Goal: Task Accomplishment & Management: Manage account settings

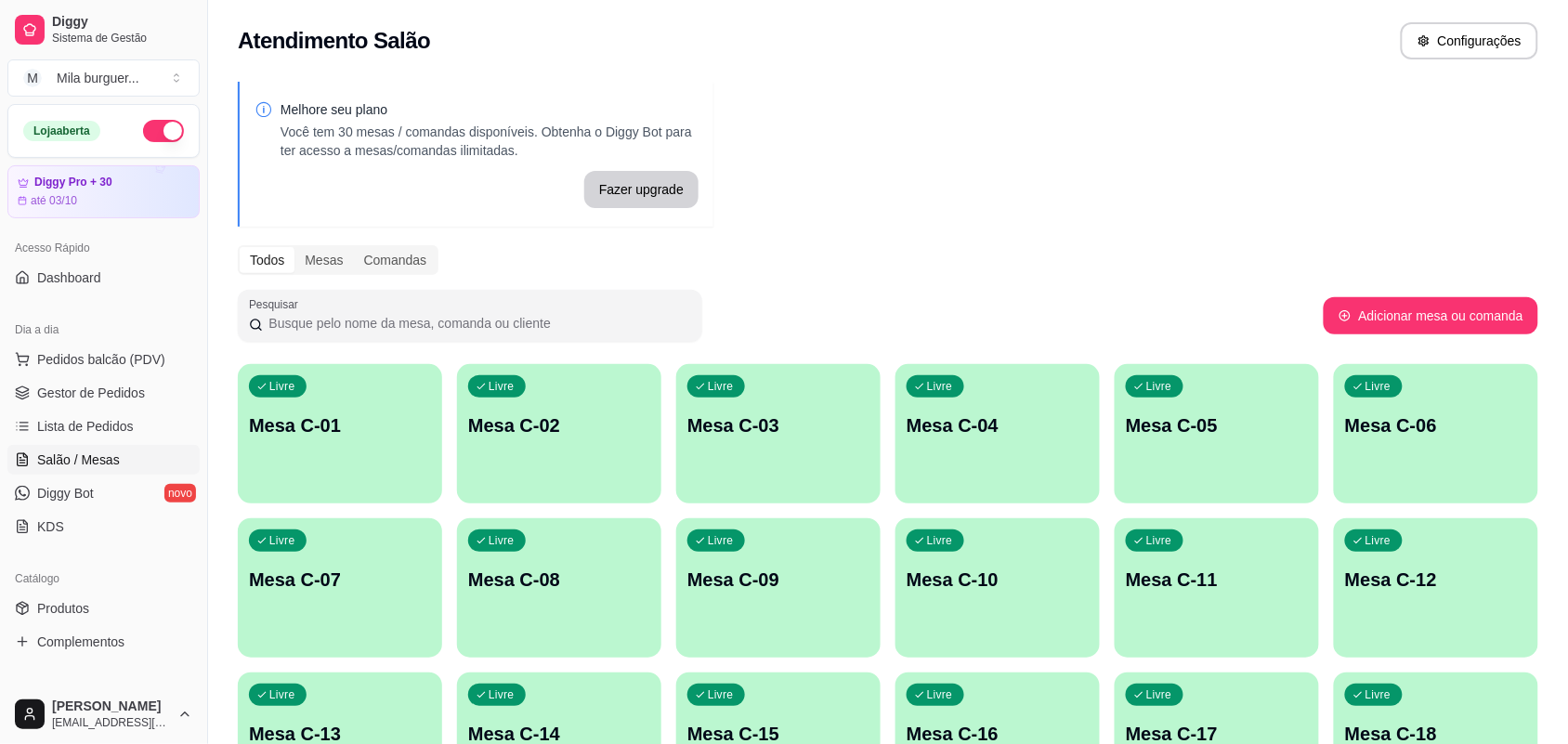
scroll to position [116, 0]
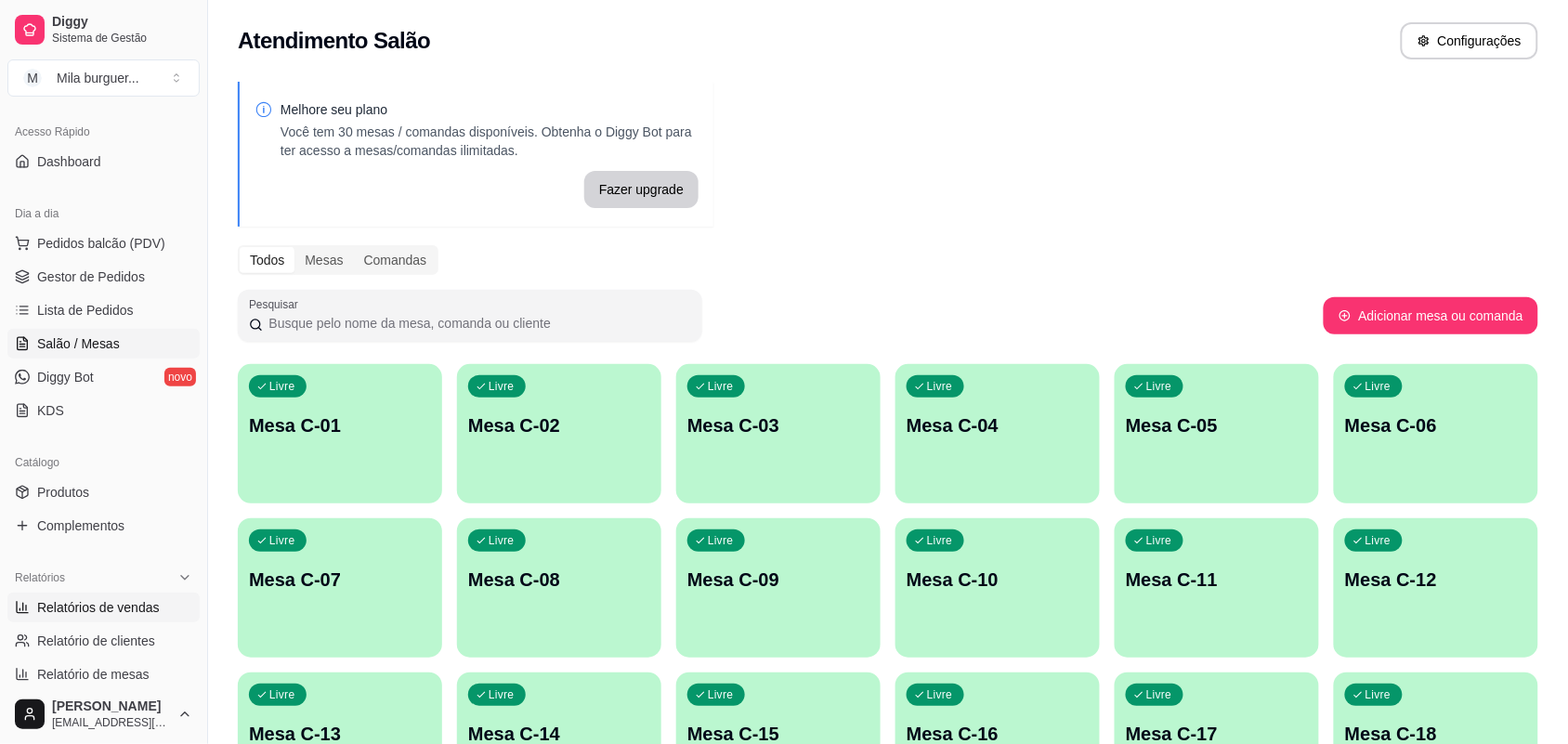
click at [123, 599] on span "Relatórios de vendas" at bounding box center [98, 608] width 123 height 19
select select "ALL"
select select "0"
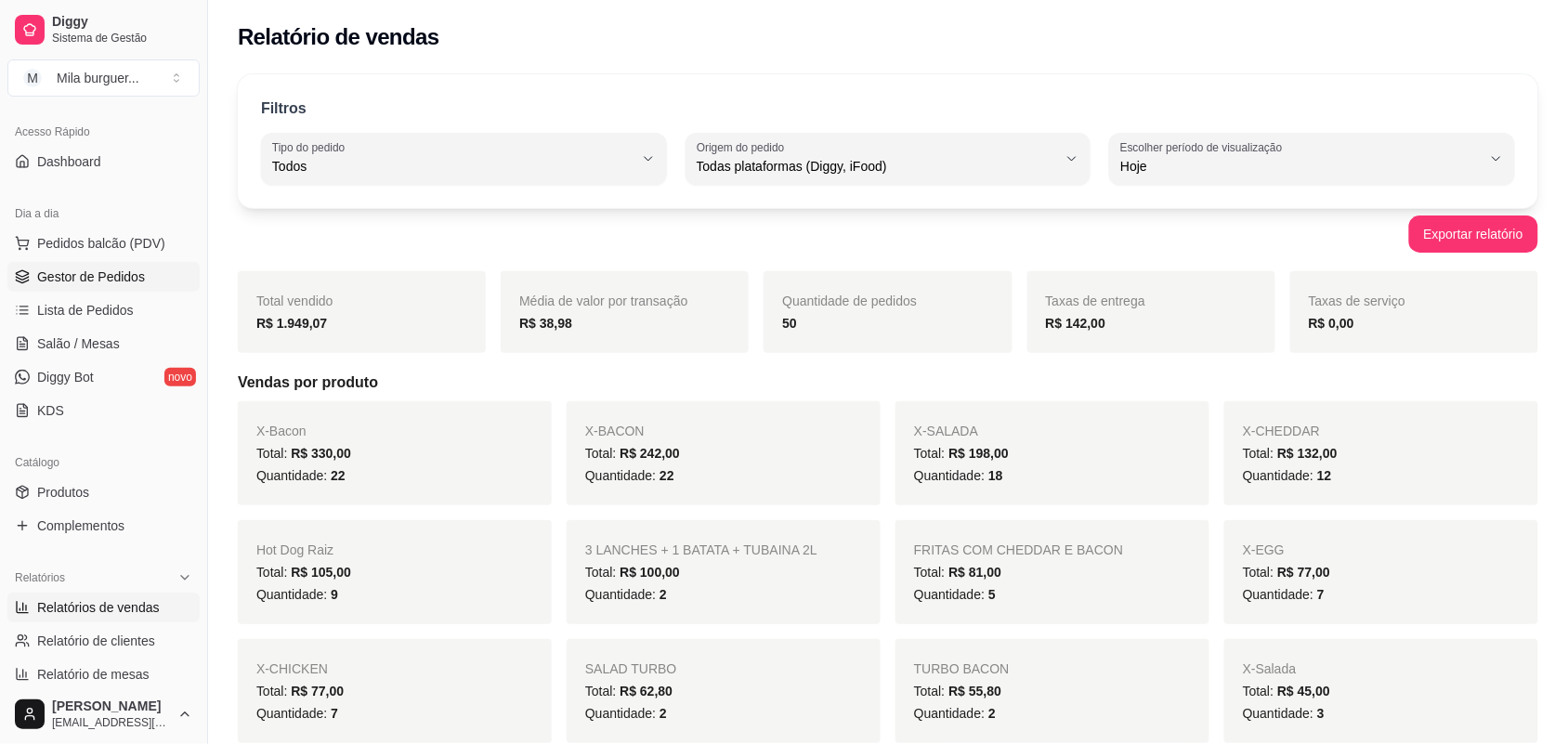
click at [113, 279] on span "Gestor de Pedidos" at bounding box center [90, 276] width 108 height 19
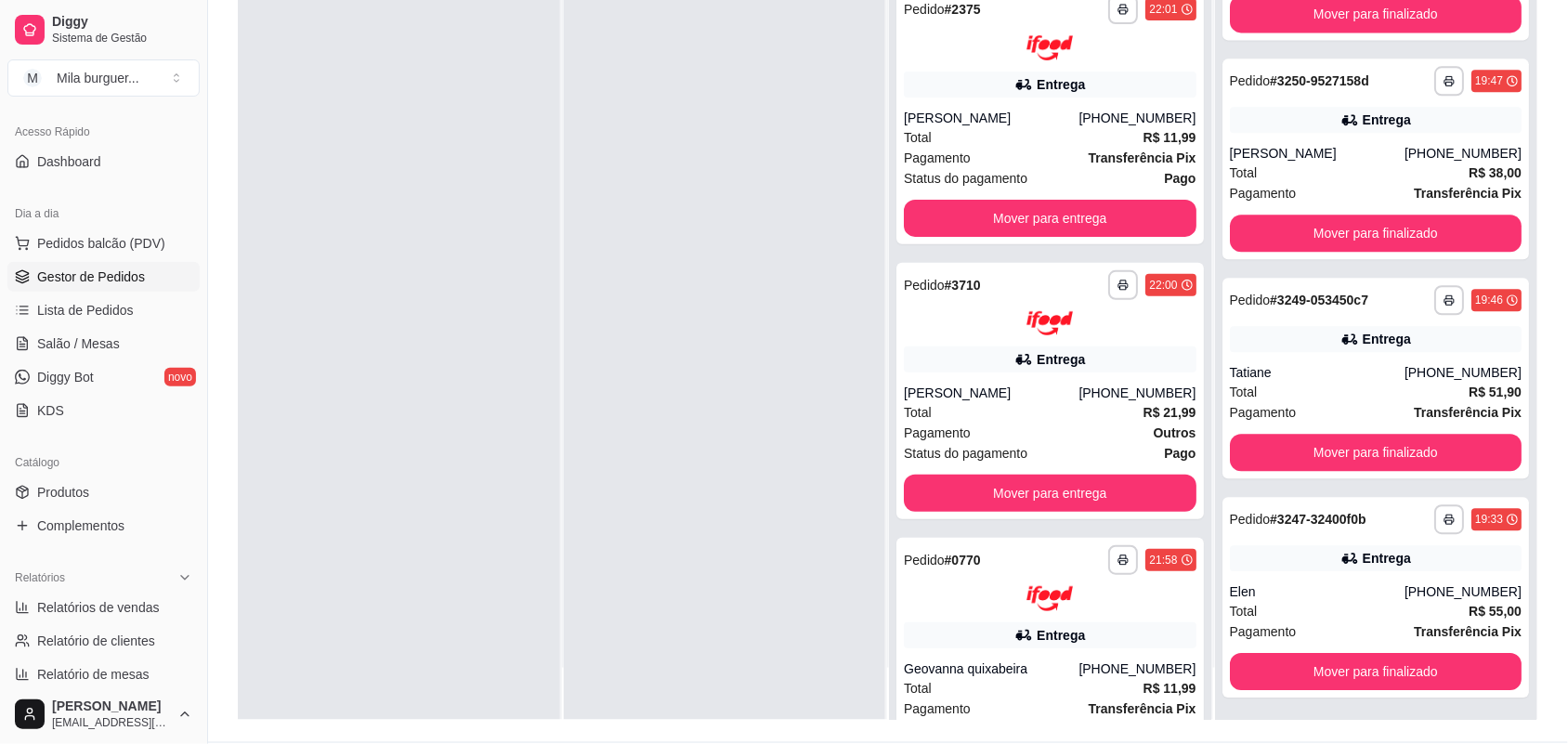
click at [703, 471] on div at bounding box center [725, 348] width 323 height 744
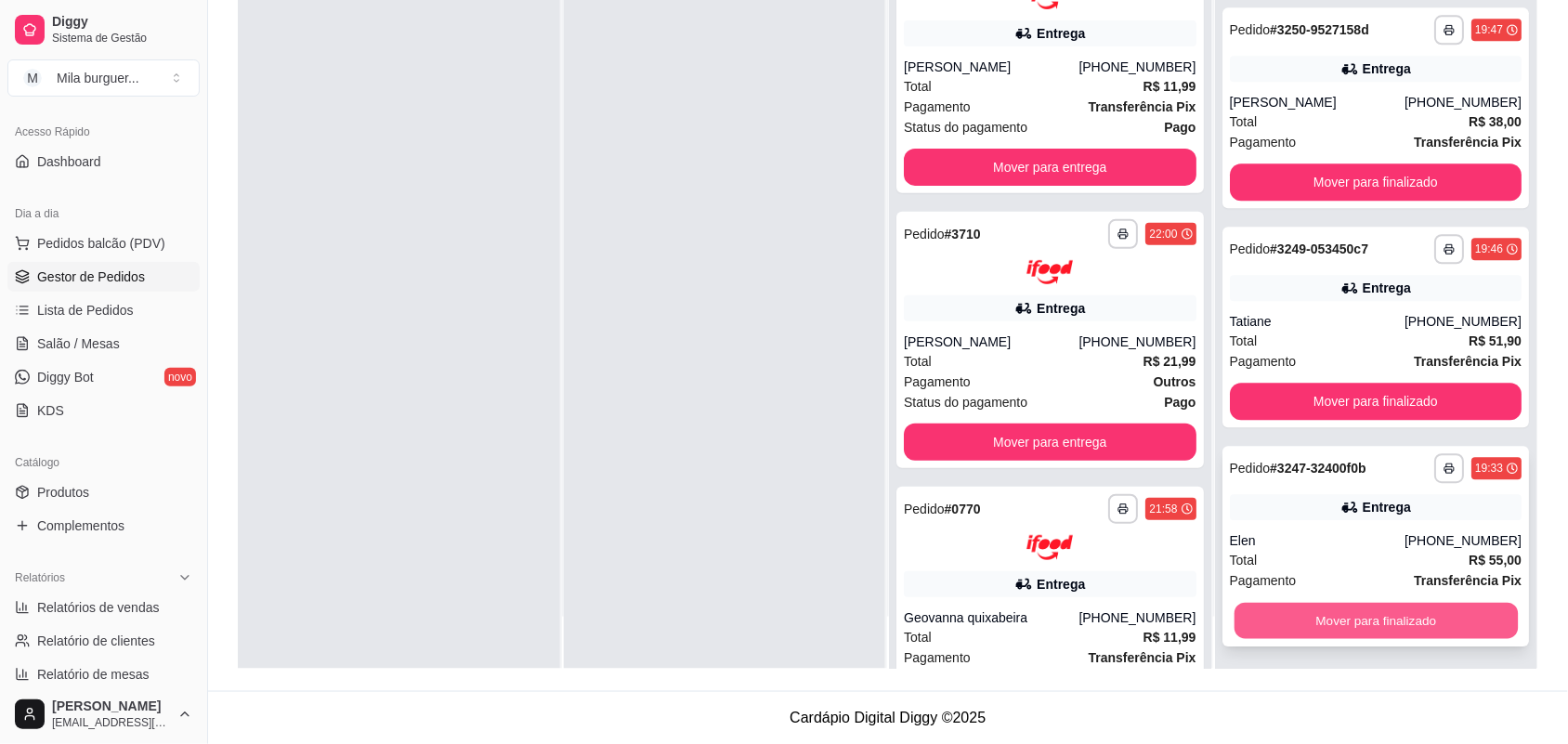
click at [1336, 620] on button "Mover para finalizado" at bounding box center [1375, 620] width 283 height 36
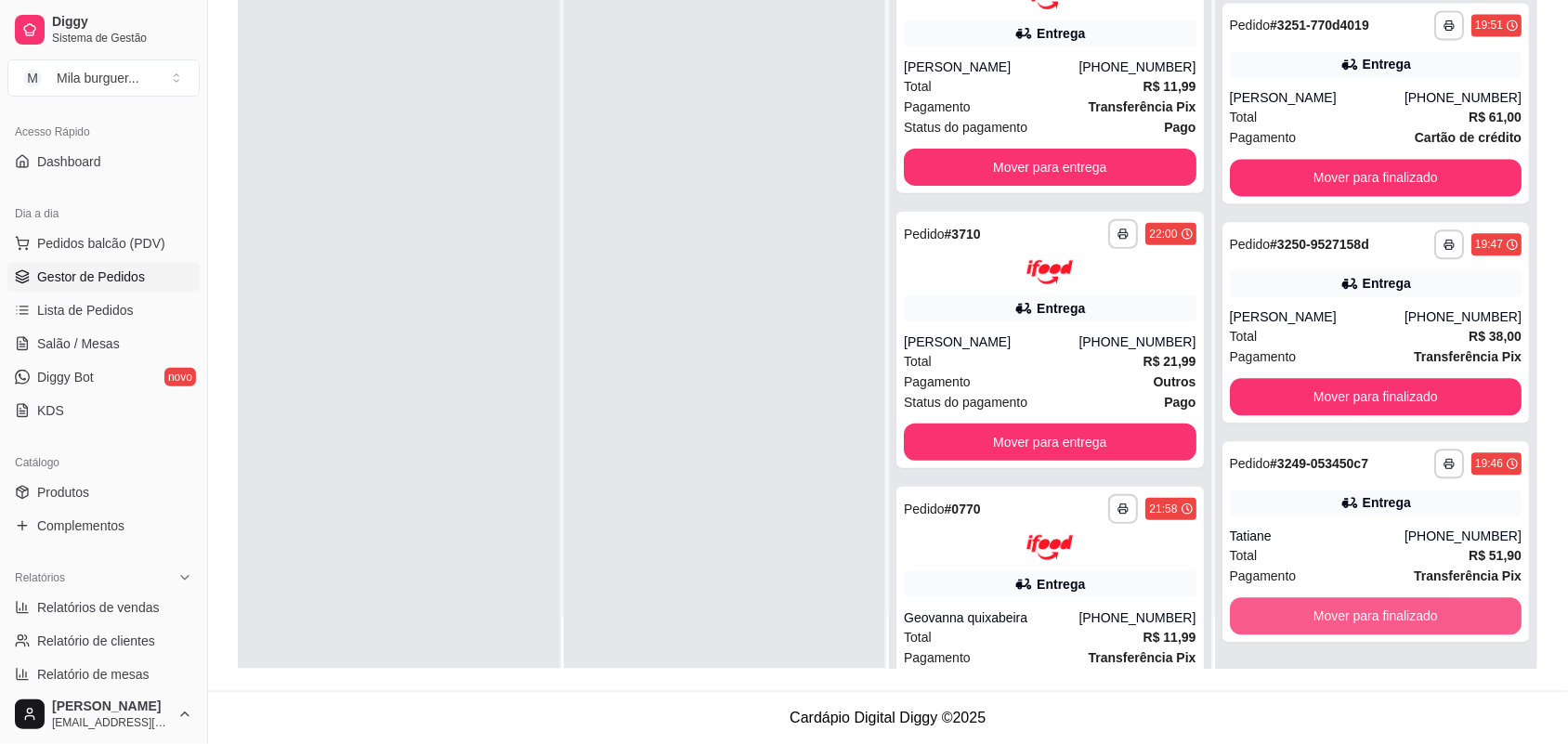
scroll to position [5206, 0]
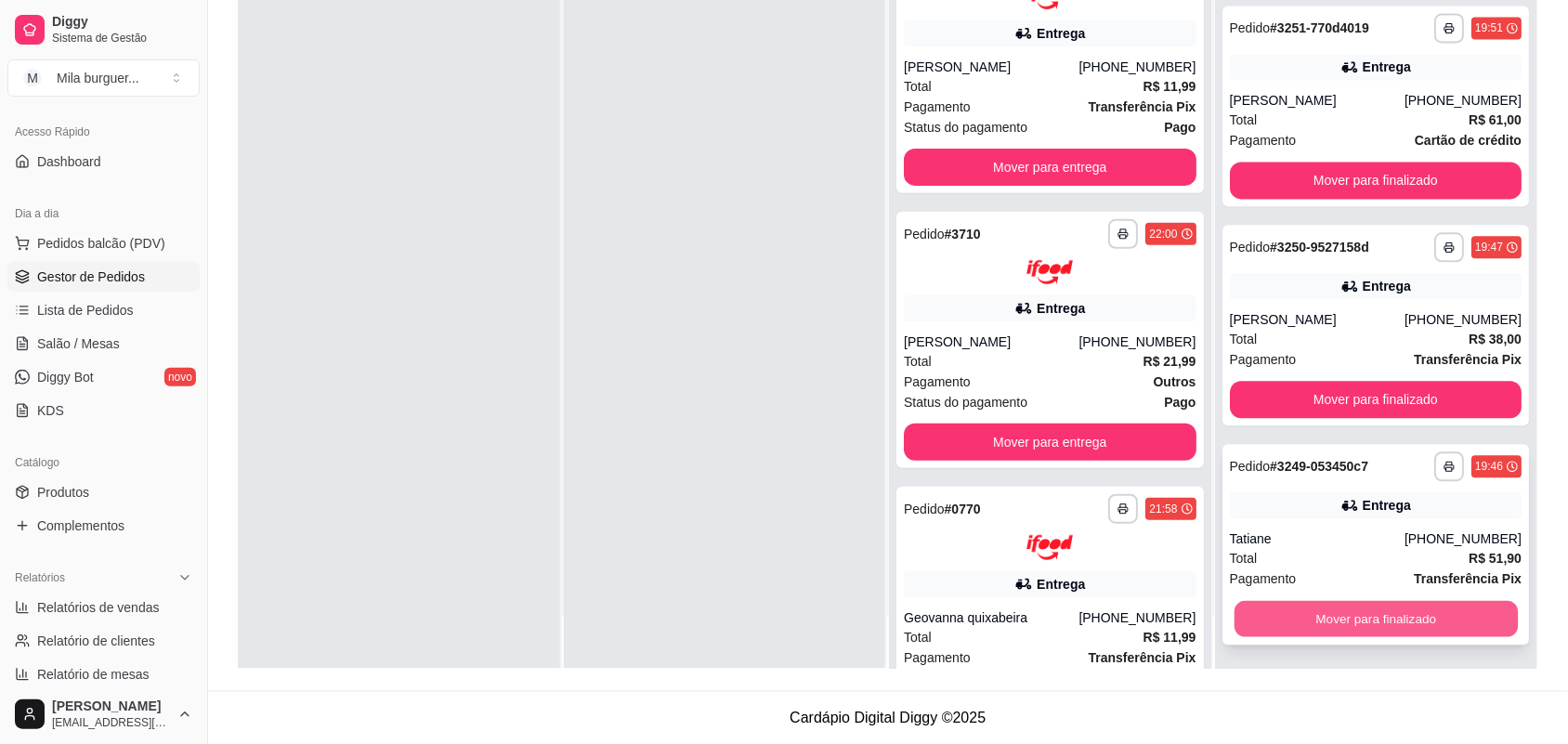
click at [1337, 606] on button "Mover para finalizado" at bounding box center [1375, 619] width 283 height 36
click at [1337, 606] on button "Mover para finalizado" at bounding box center [1376, 619] width 293 height 37
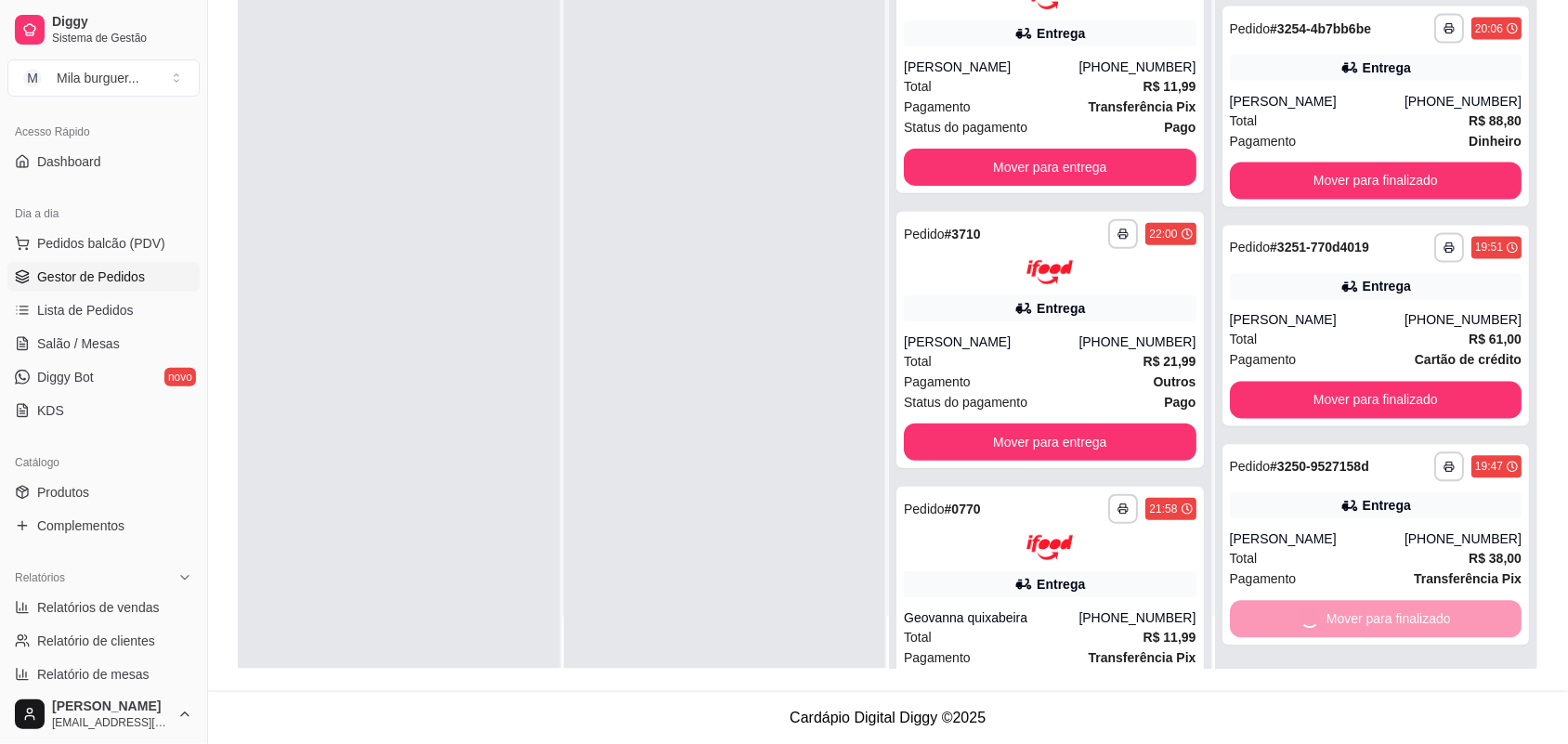
scroll to position [4766, 0]
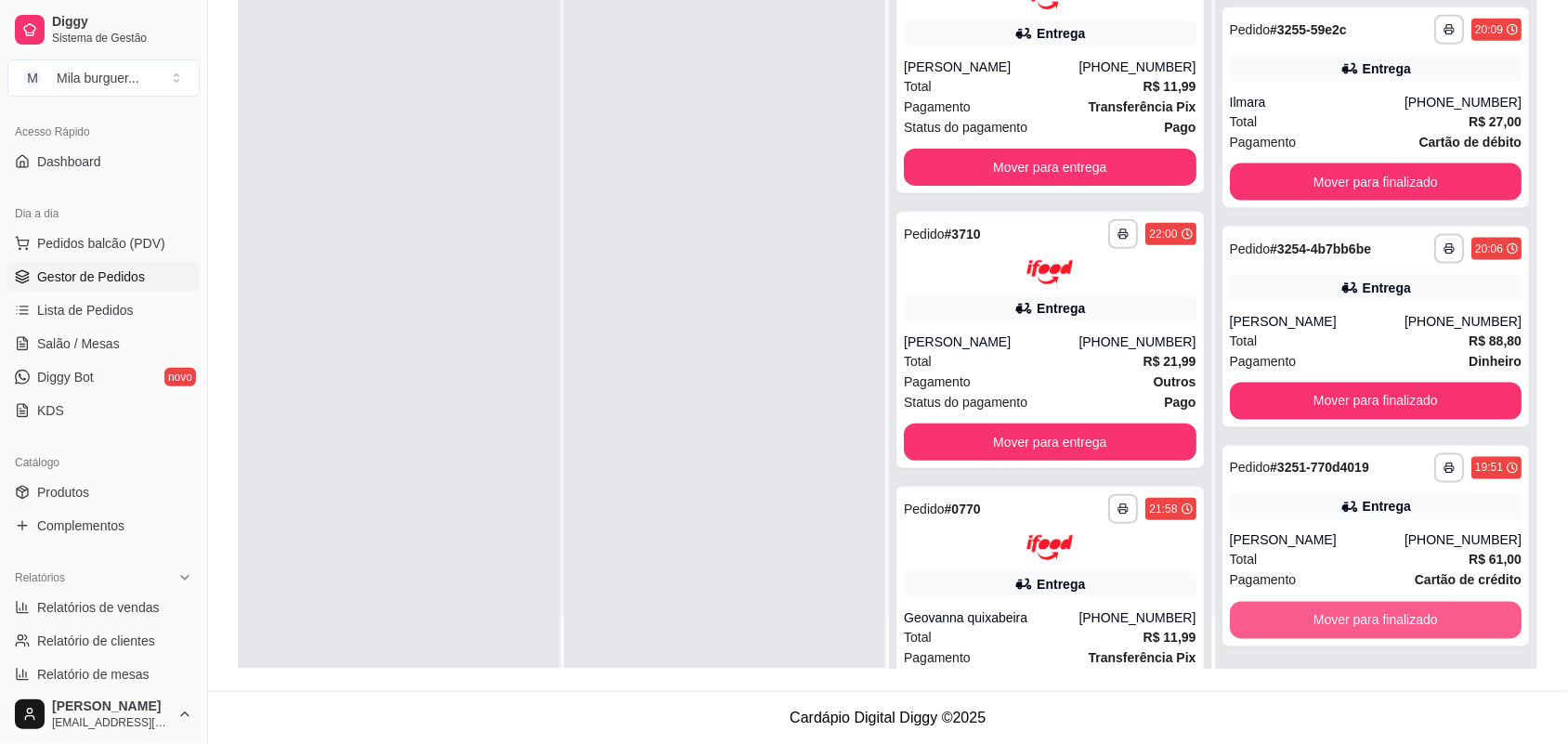
click at [1337, 606] on button "Mover para finalizado" at bounding box center [1376, 620] width 293 height 37
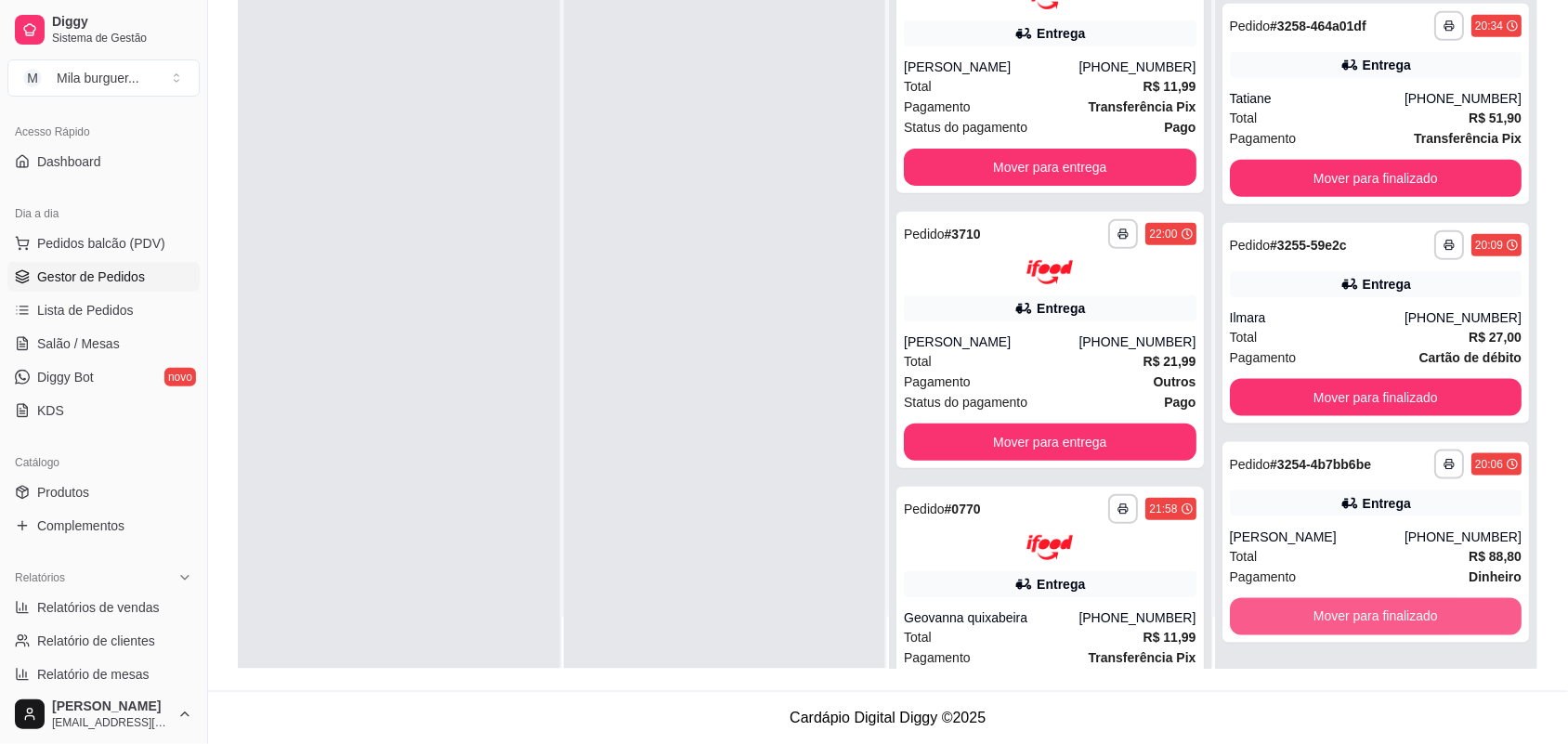
scroll to position [4546, 0]
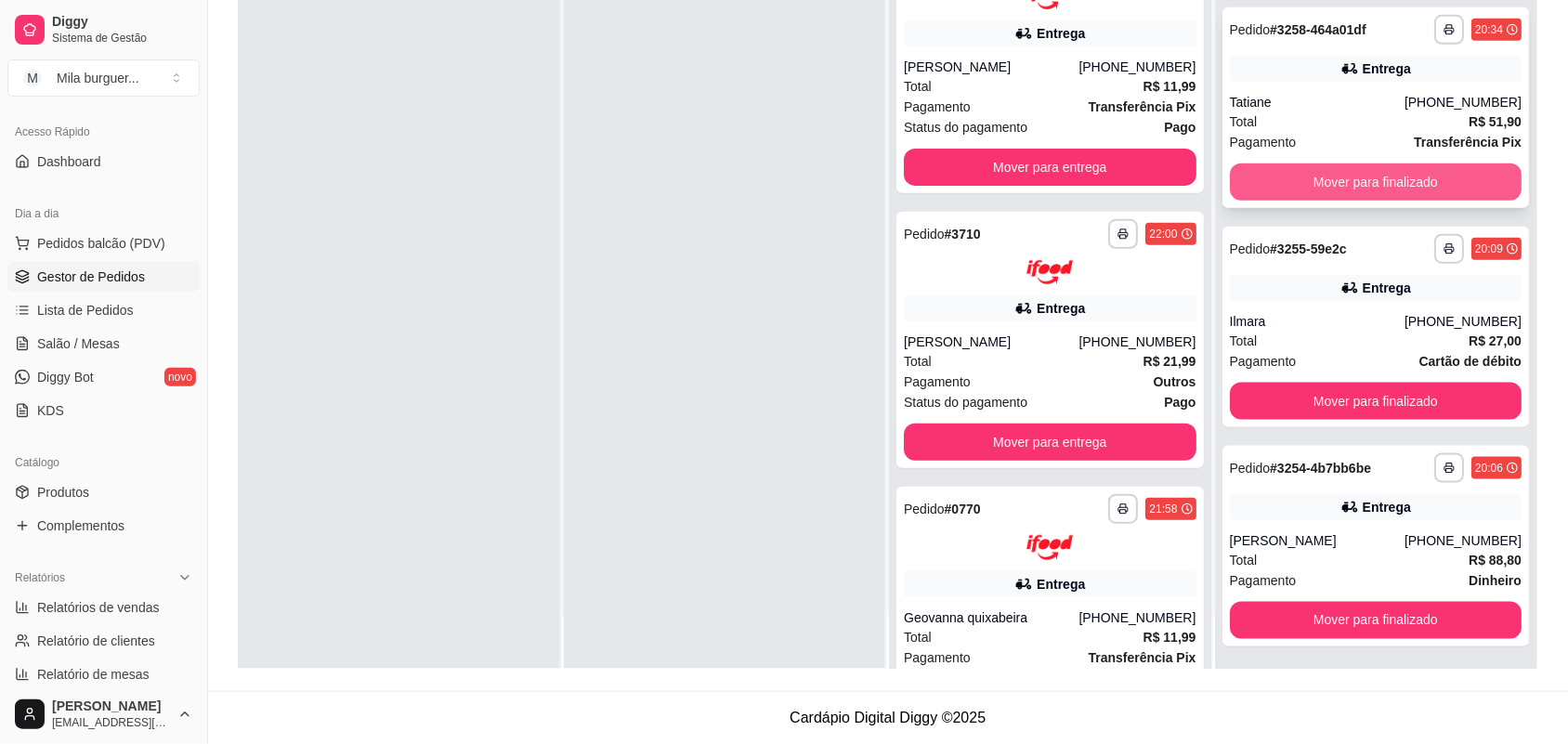
click at [1303, 187] on button "Mover para finalizado" at bounding box center [1376, 182] width 293 height 37
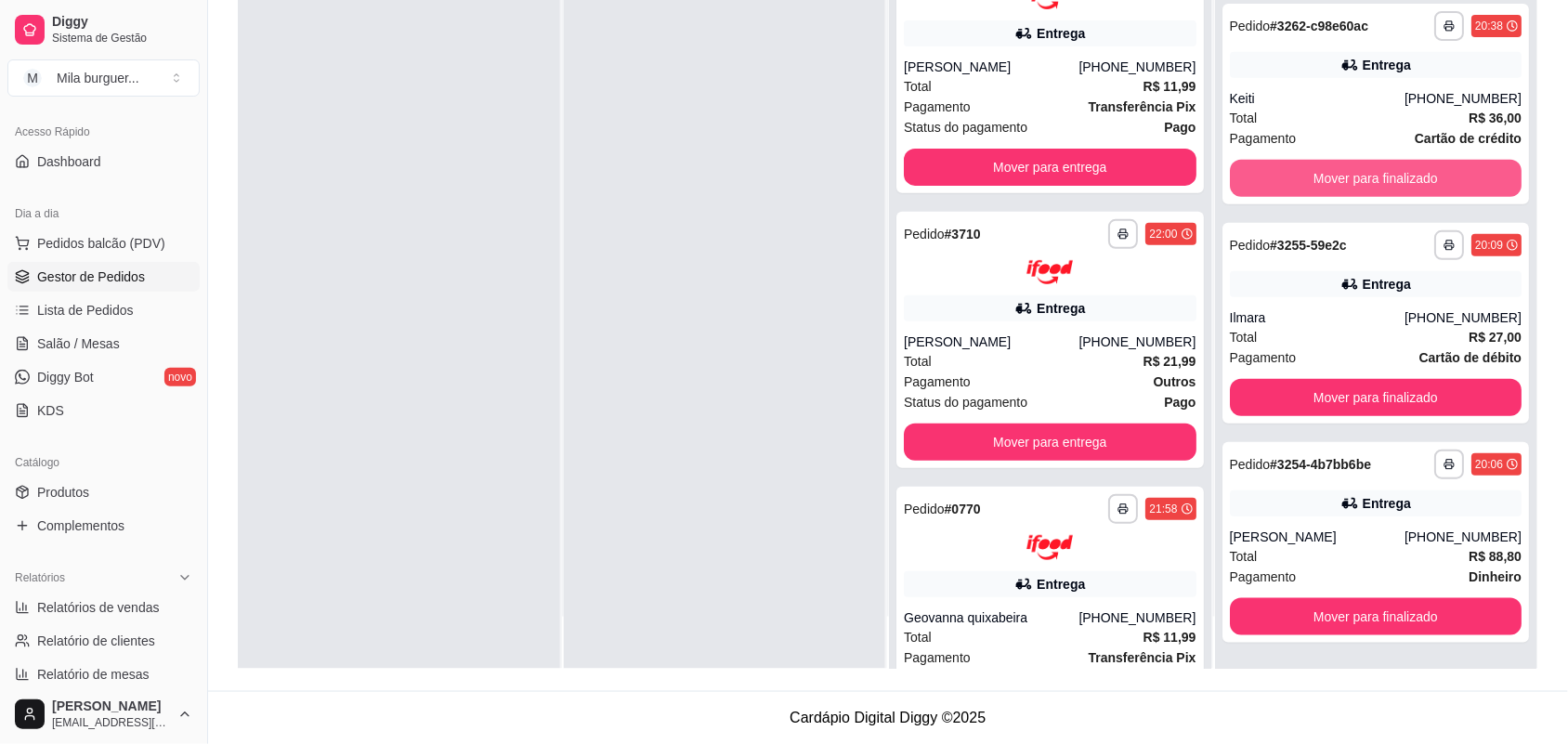
scroll to position [4329, 0]
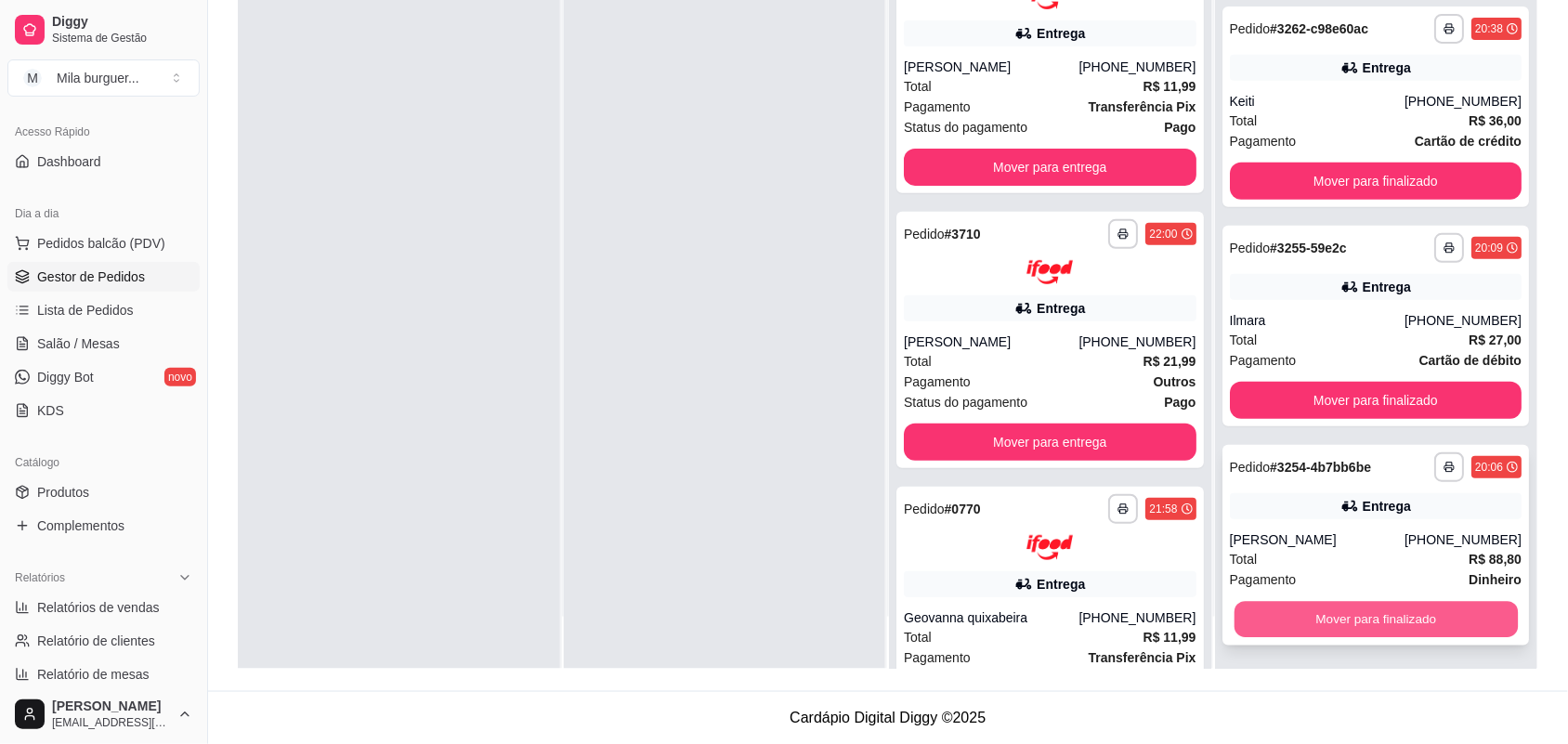
click at [1346, 619] on button "Mover para finalizado" at bounding box center [1375, 619] width 283 height 36
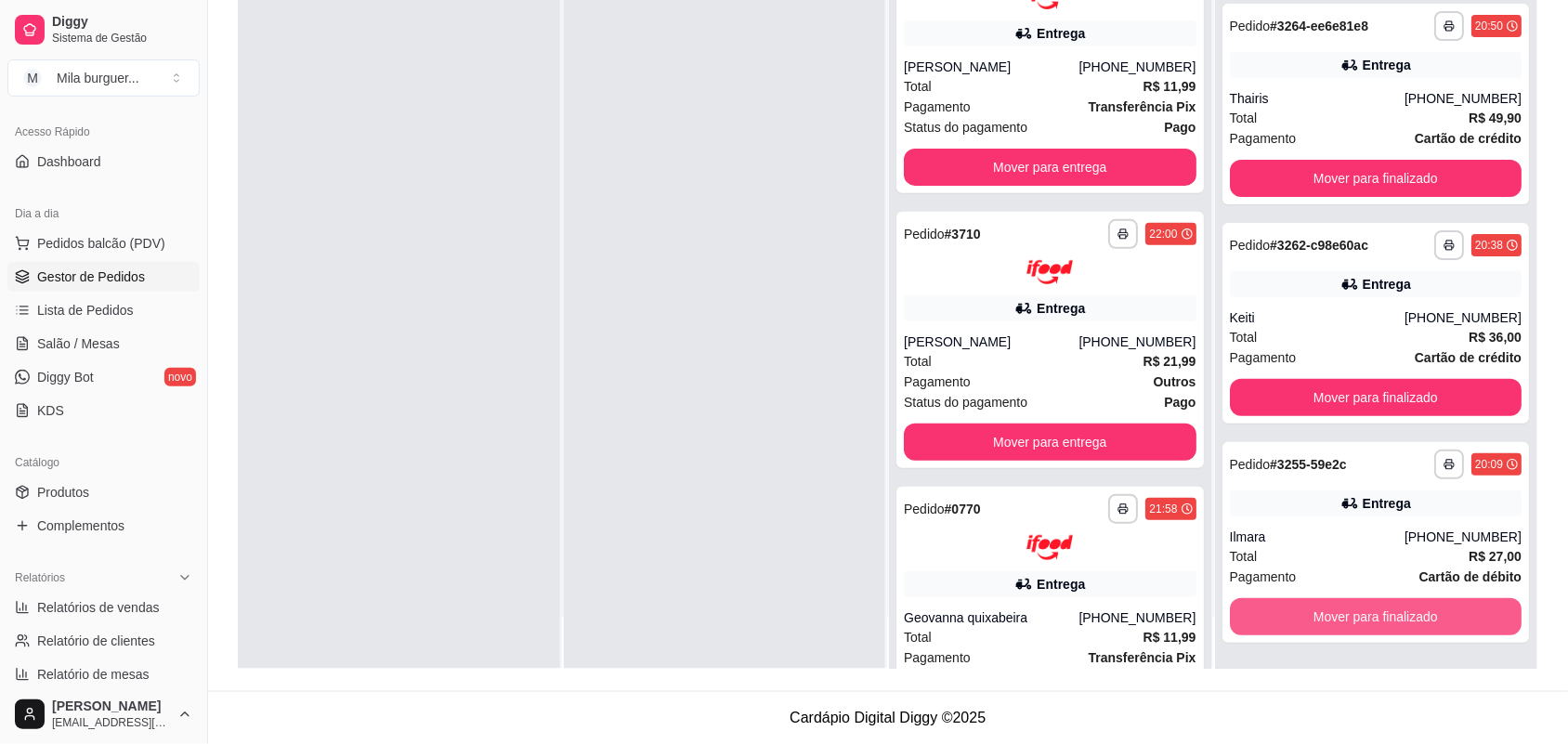
scroll to position [4109, 0]
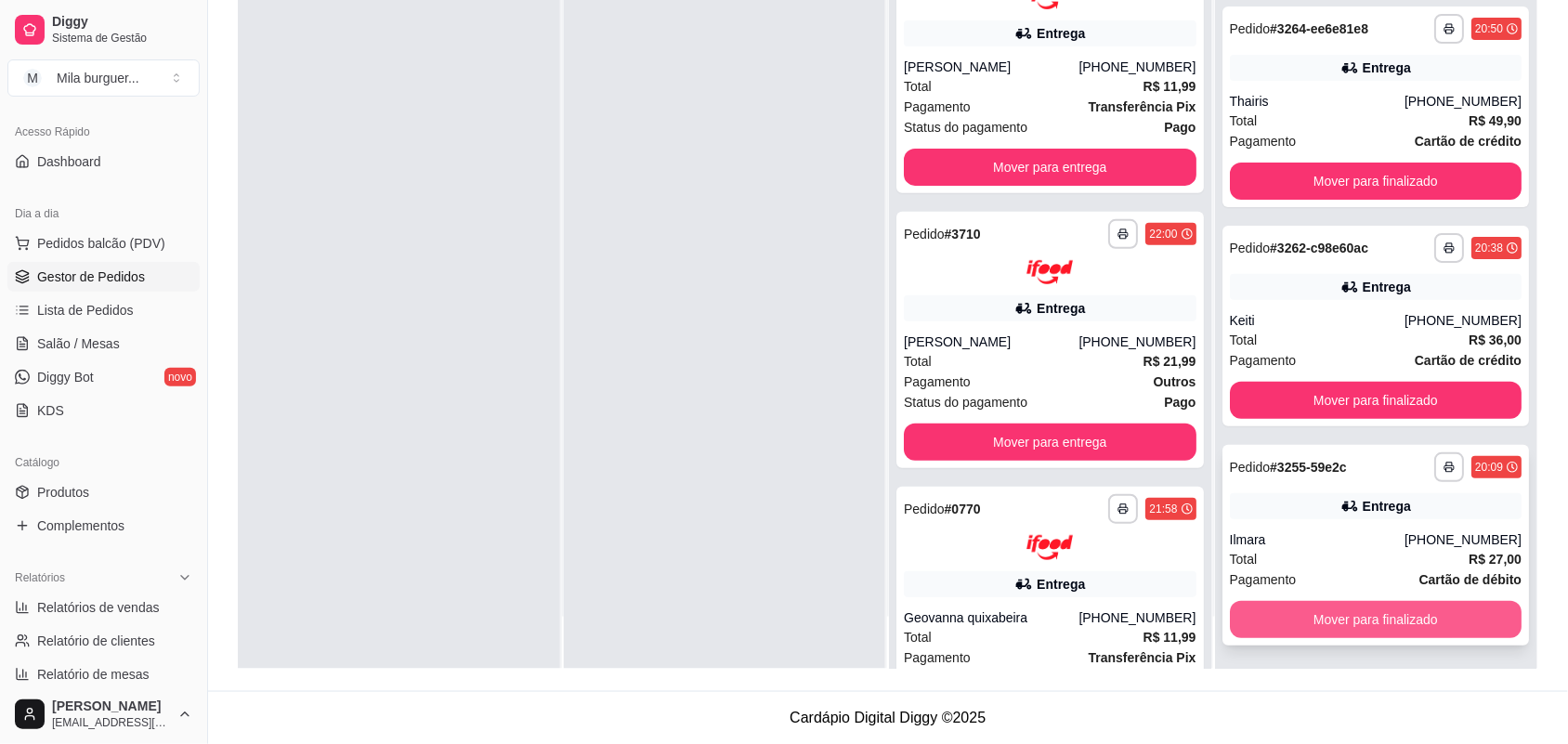
click at [1329, 625] on button "Mover para finalizado" at bounding box center [1376, 619] width 293 height 37
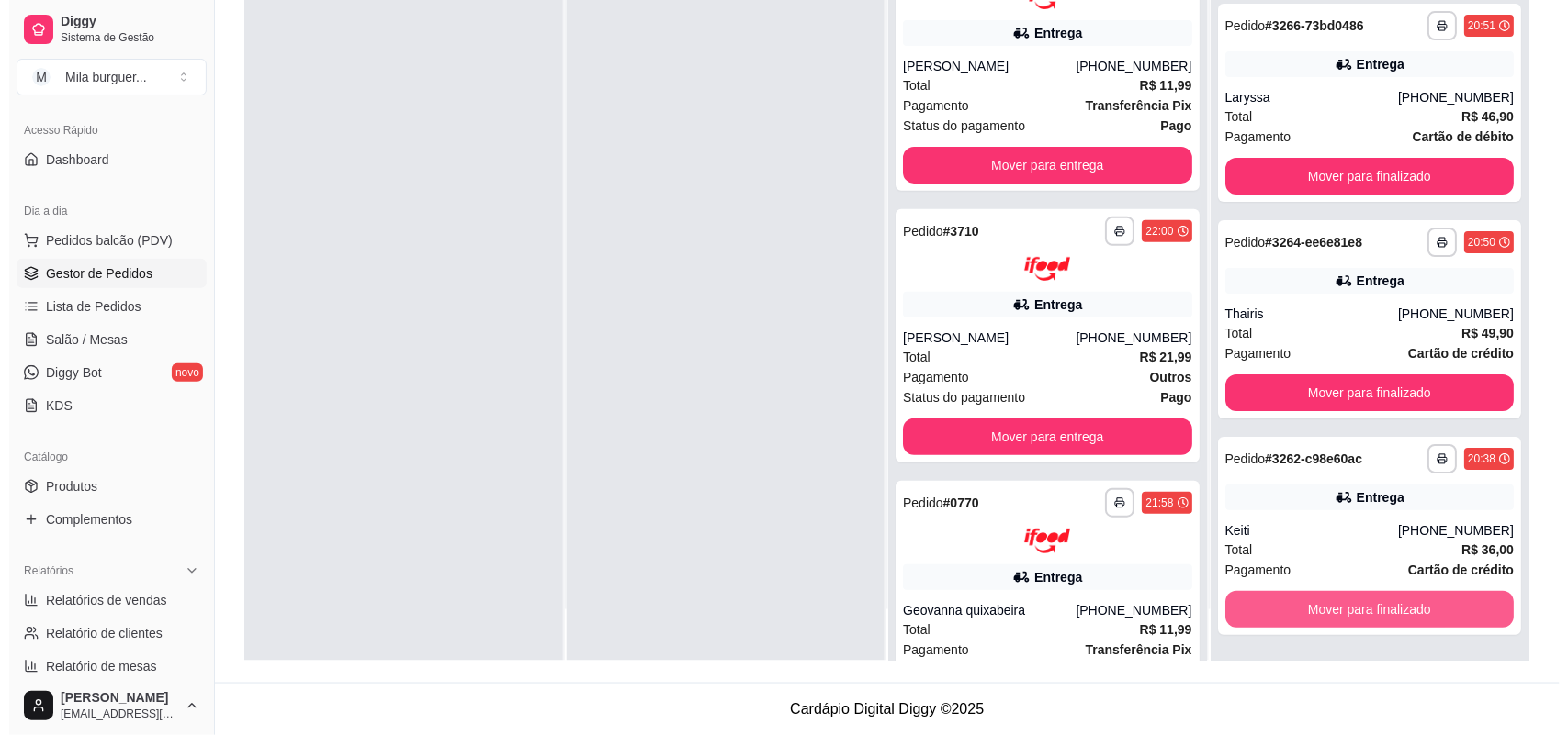
scroll to position [3843, 0]
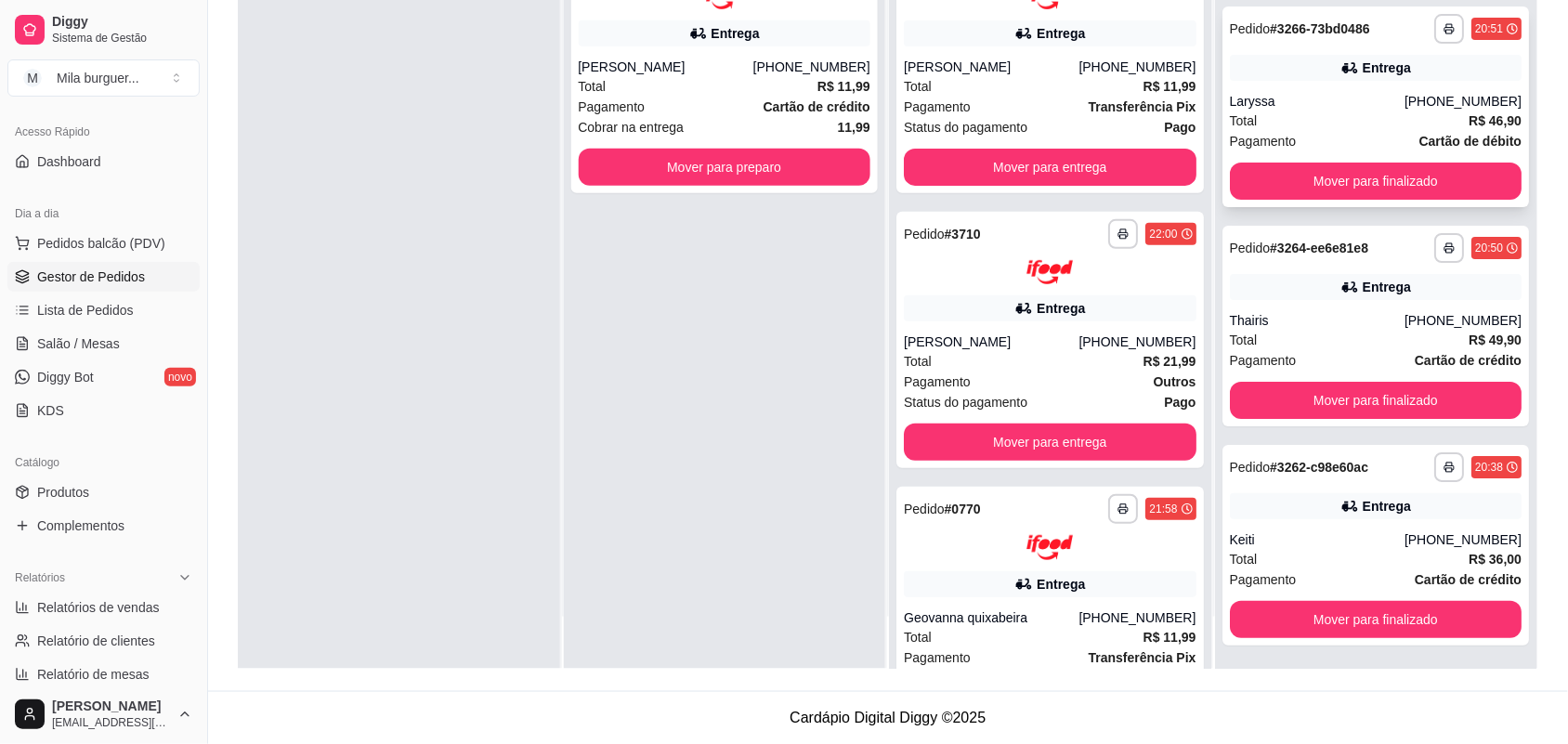
click at [1294, 95] on div "Laryssa" at bounding box center [1318, 101] width 175 height 19
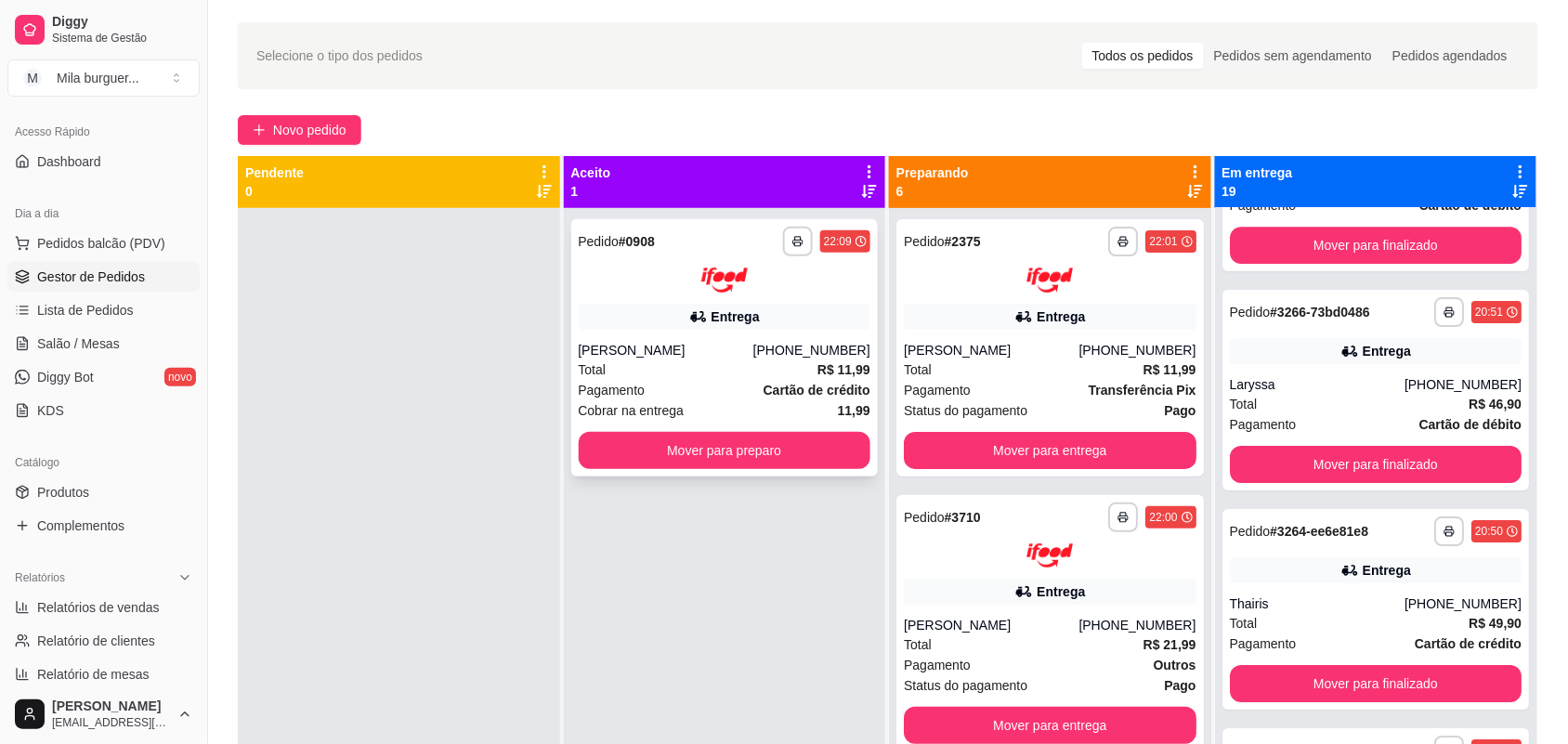
scroll to position [51, 0]
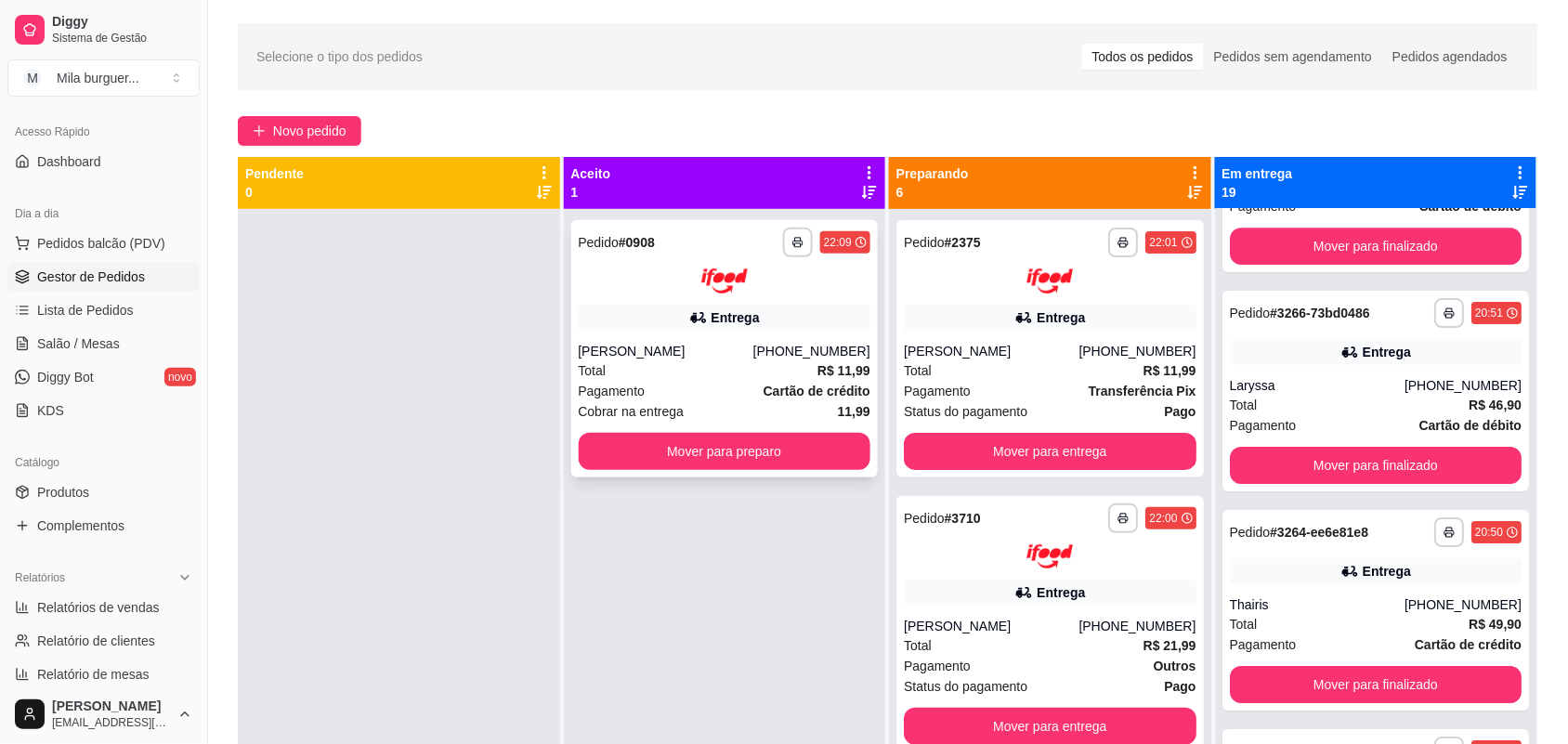
click at [767, 421] on div "**********" at bounding box center [725, 349] width 308 height 257
click at [648, 448] on button "Mover para preparo" at bounding box center [725, 451] width 293 height 37
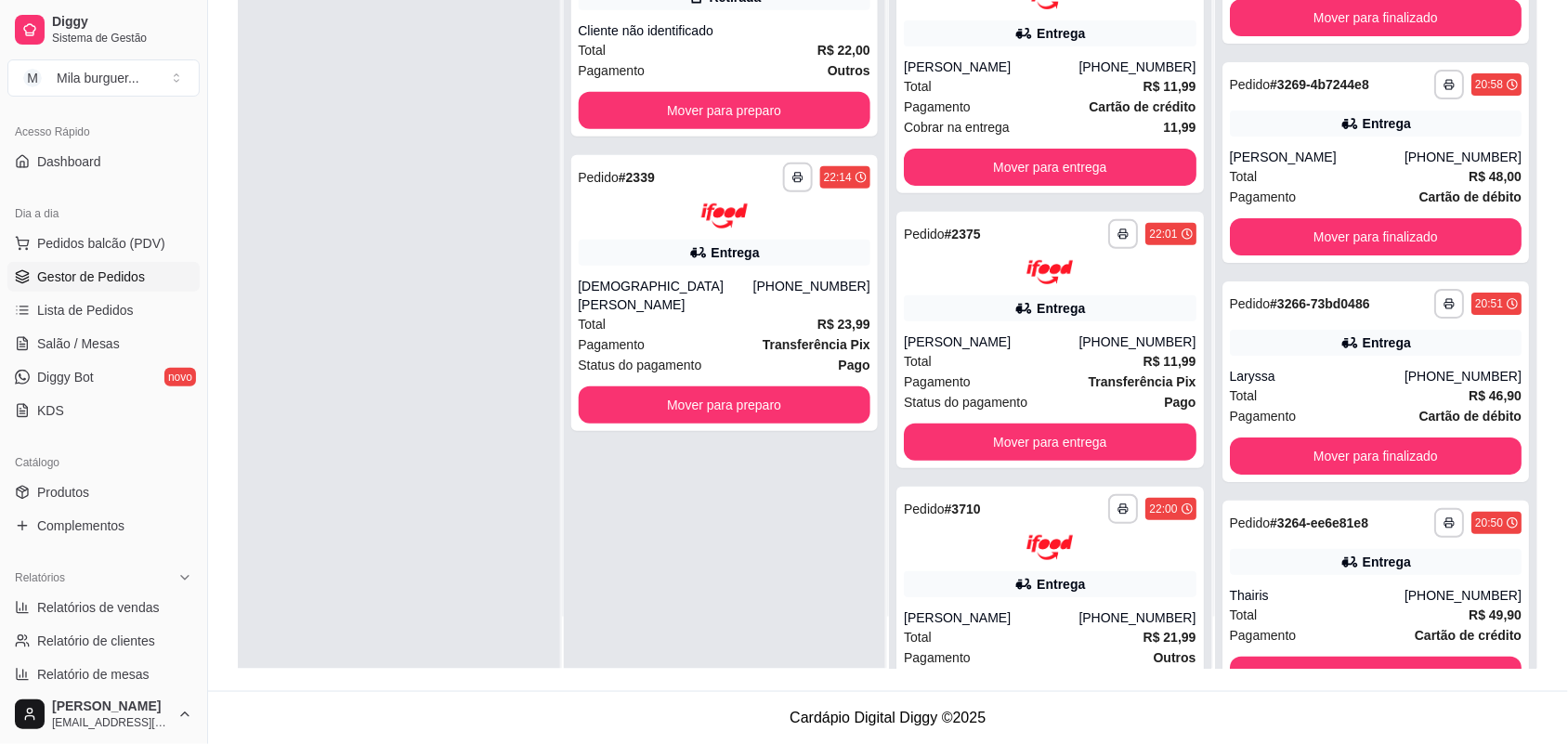
scroll to position [4165, 0]
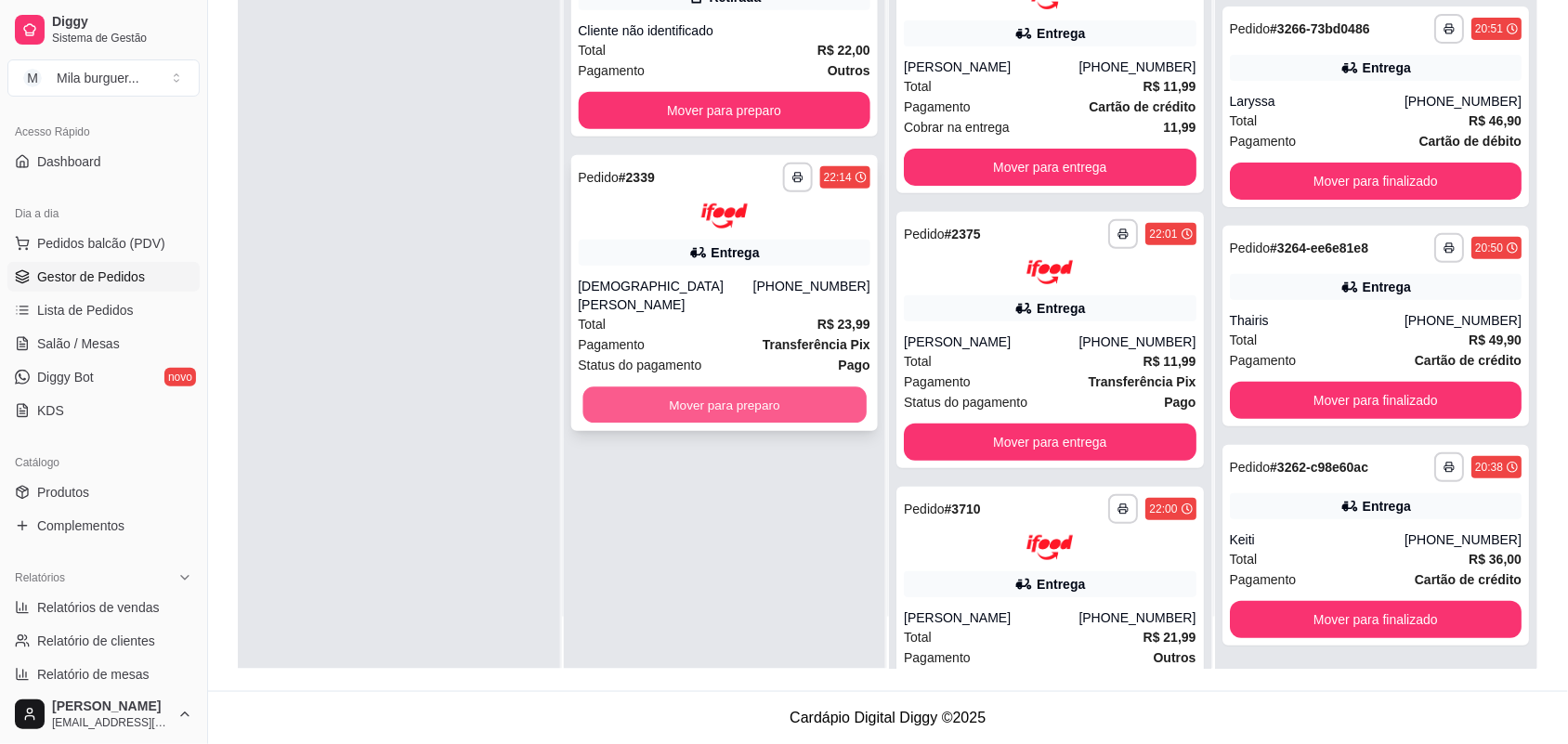
click at [773, 386] on button "Mover para preparo" at bounding box center [724, 404] width 283 height 36
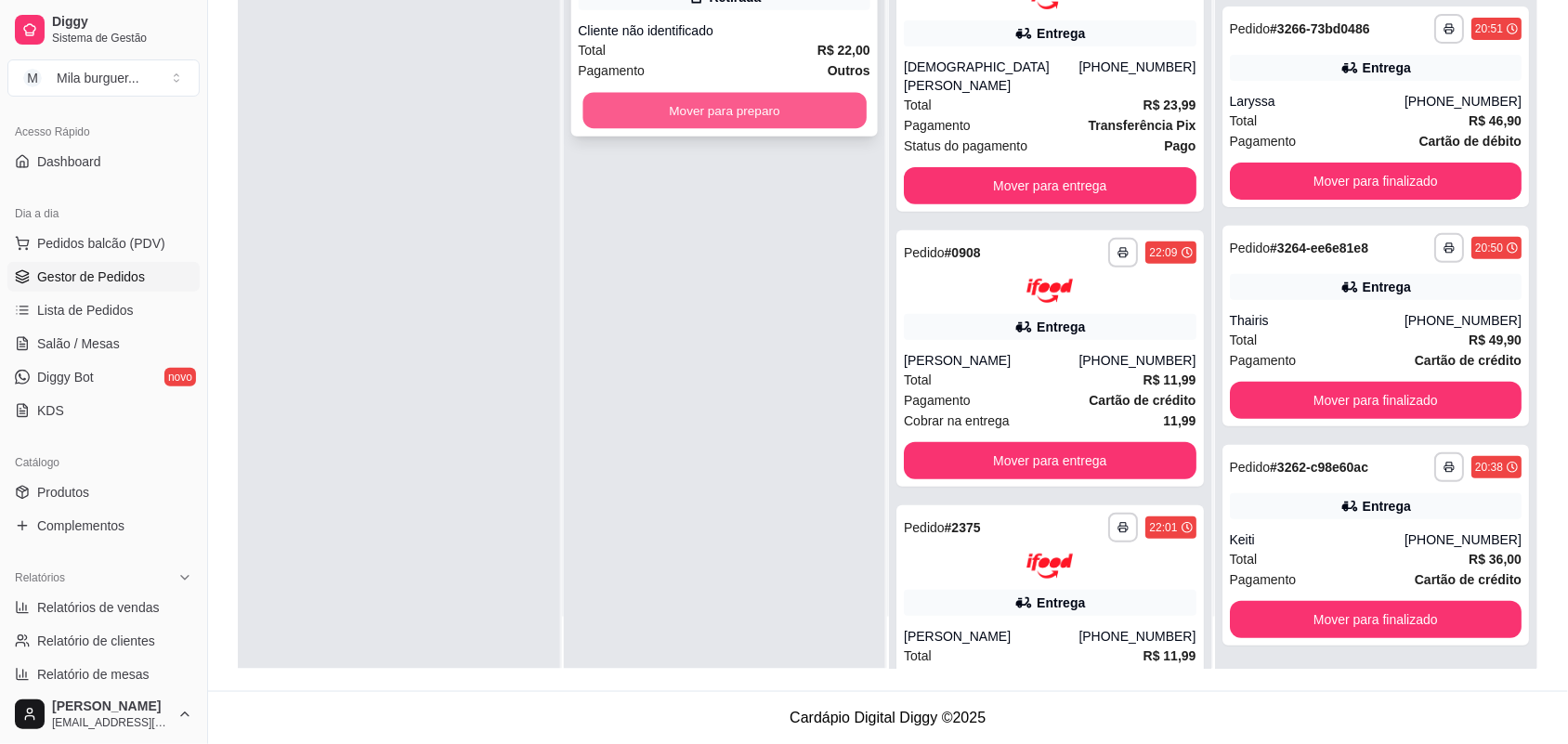
click at [781, 100] on button "Mover para preparo" at bounding box center [724, 111] width 283 height 36
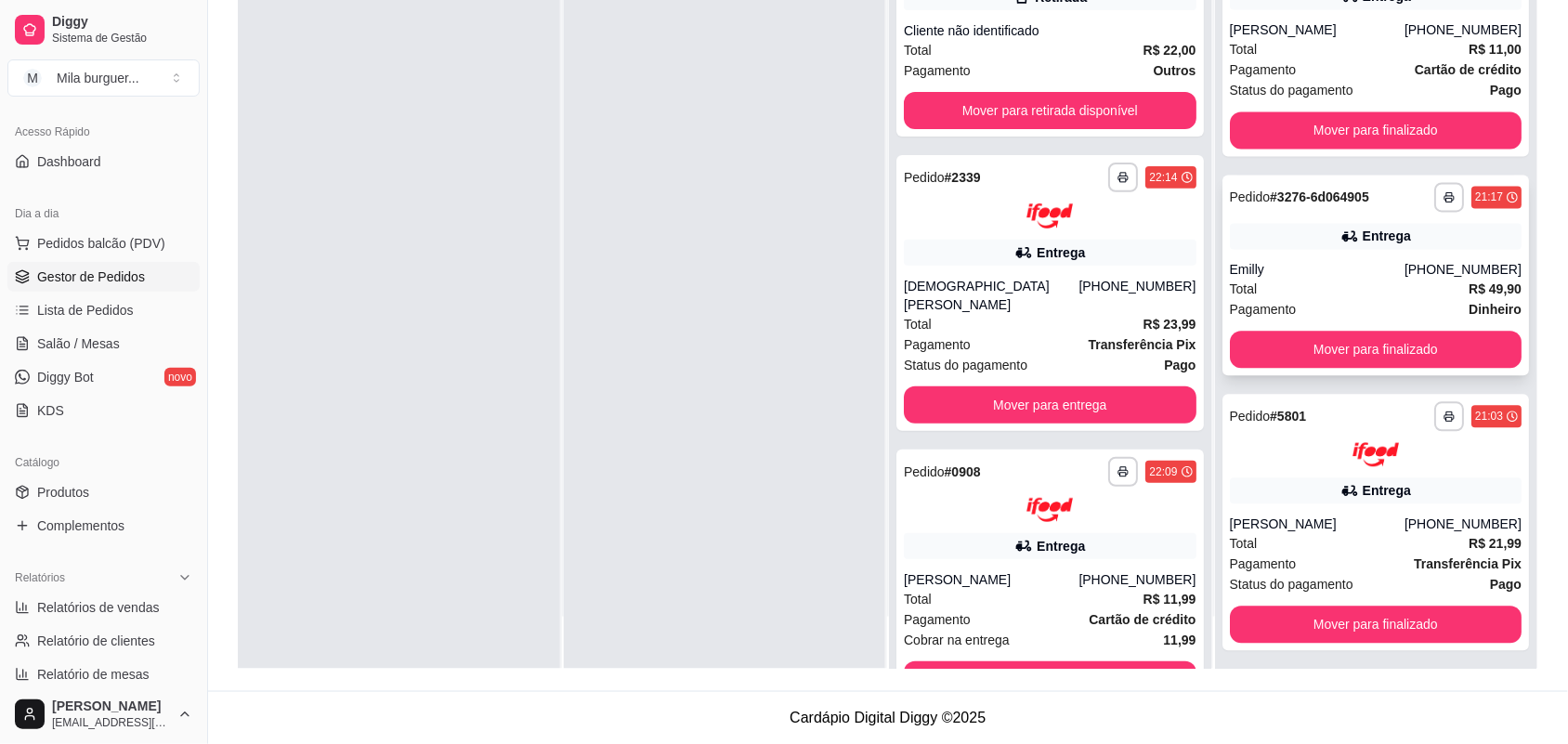
scroll to position [3003, 0]
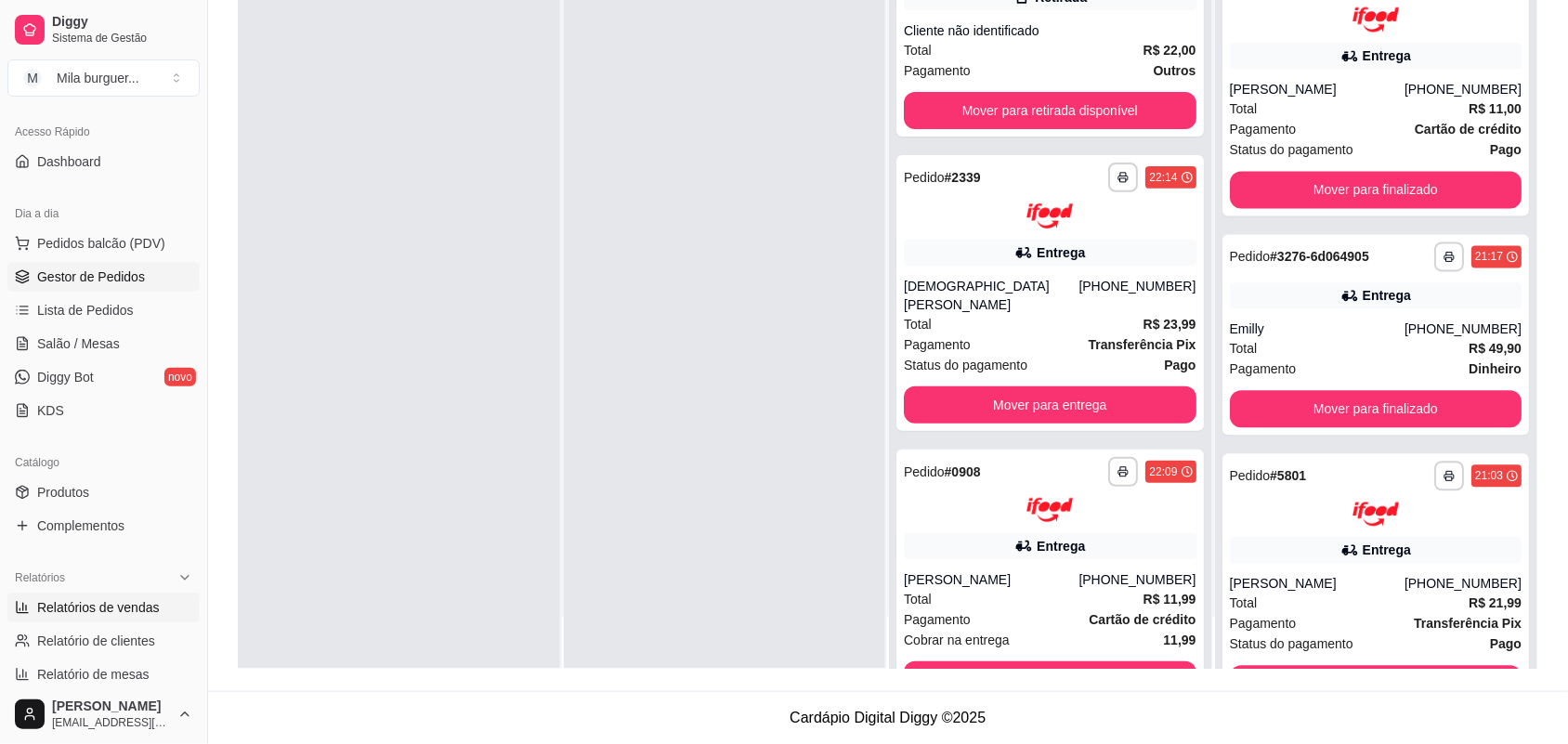
click at [86, 604] on span "Relatórios de vendas" at bounding box center [98, 608] width 123 height 19
select select "ALL"
select select "0"
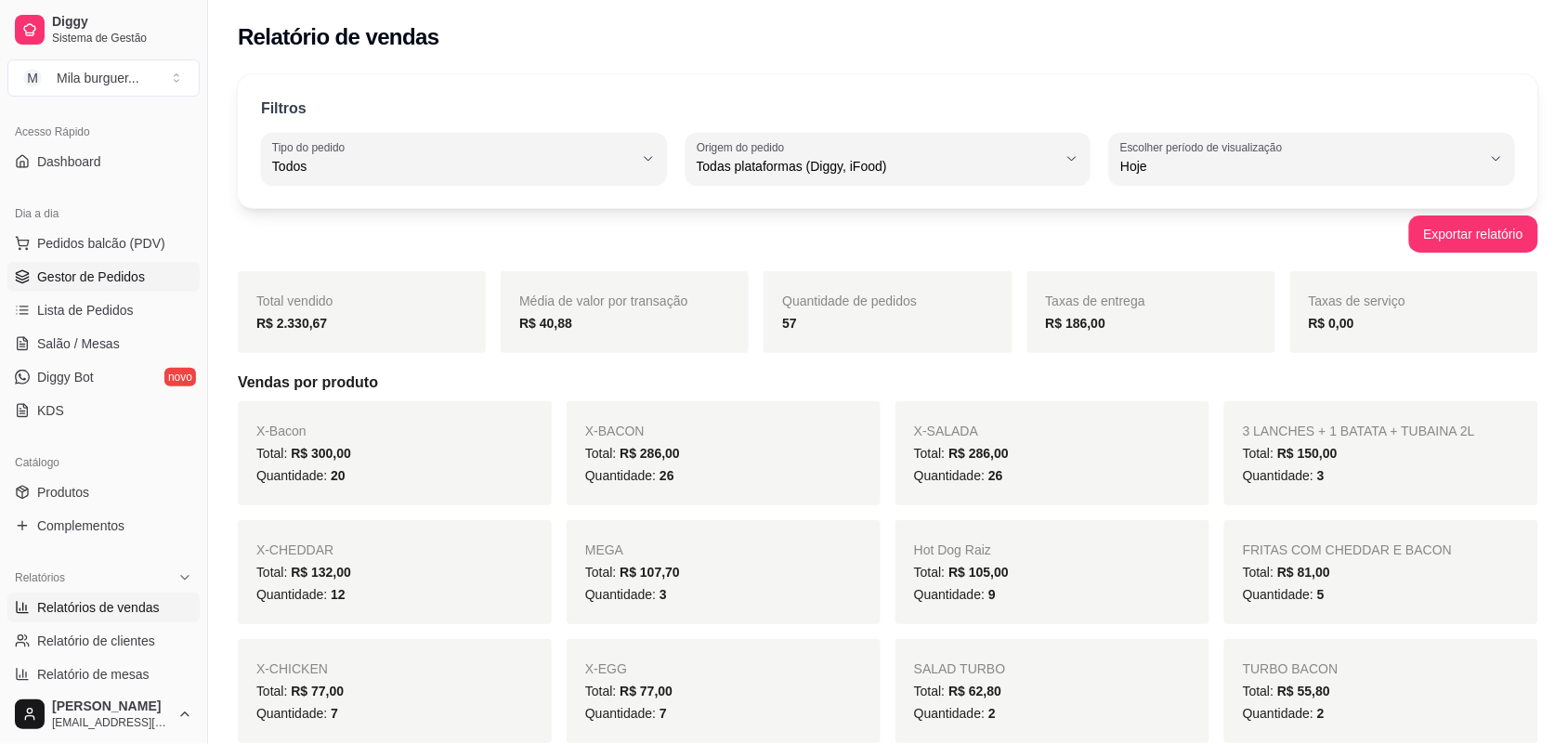
click at [122, 275] on span "Gestor de Pedidos" at bounding box center [90, 276] width 108 height 19
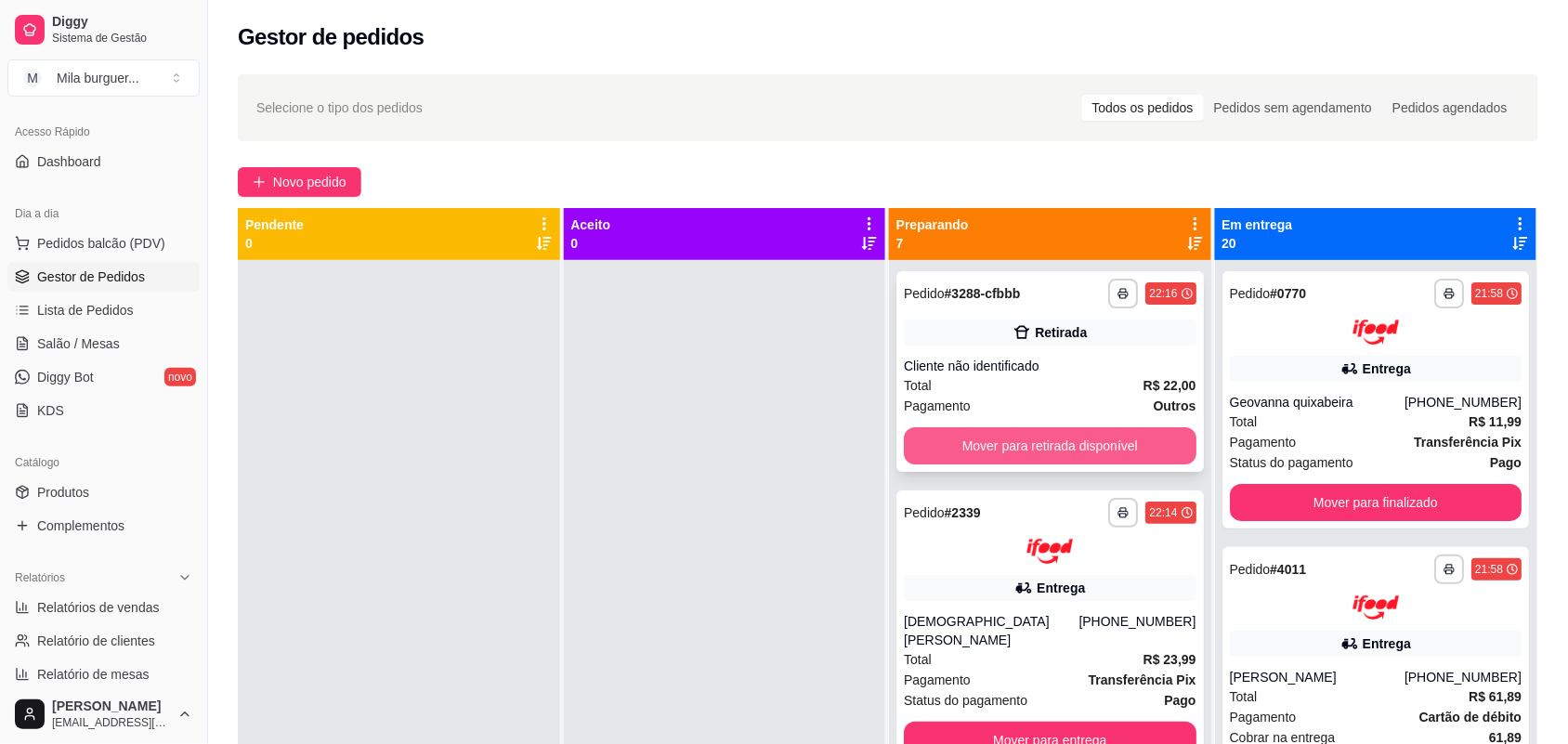
click at [944, 441] on button "Mover para retirada disponível" at bounding box center [1050, 445] width 293 height 37
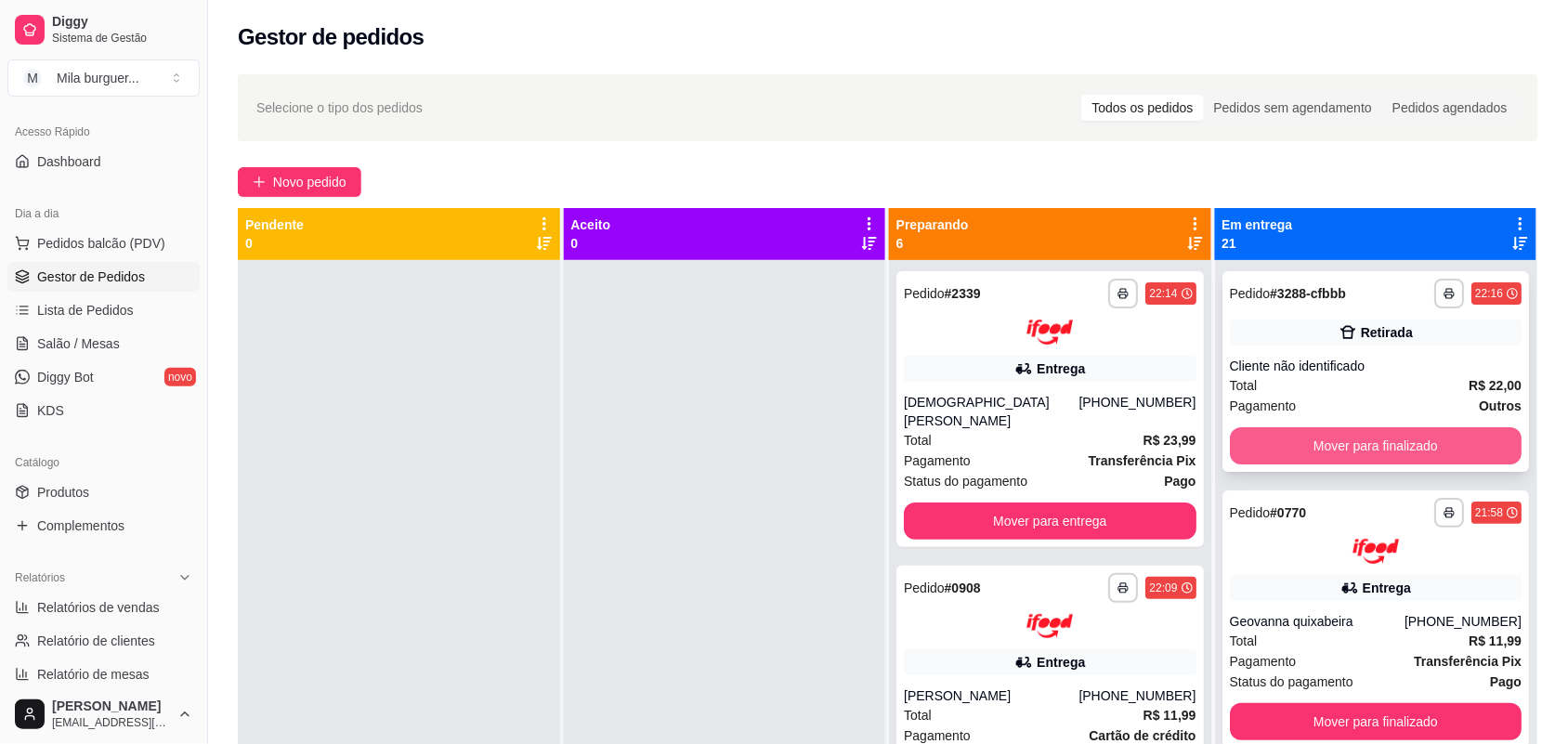
click at [1337, 432] on button "Mover para finalizado" at bounding box center [1376, 445] width 293 height 37
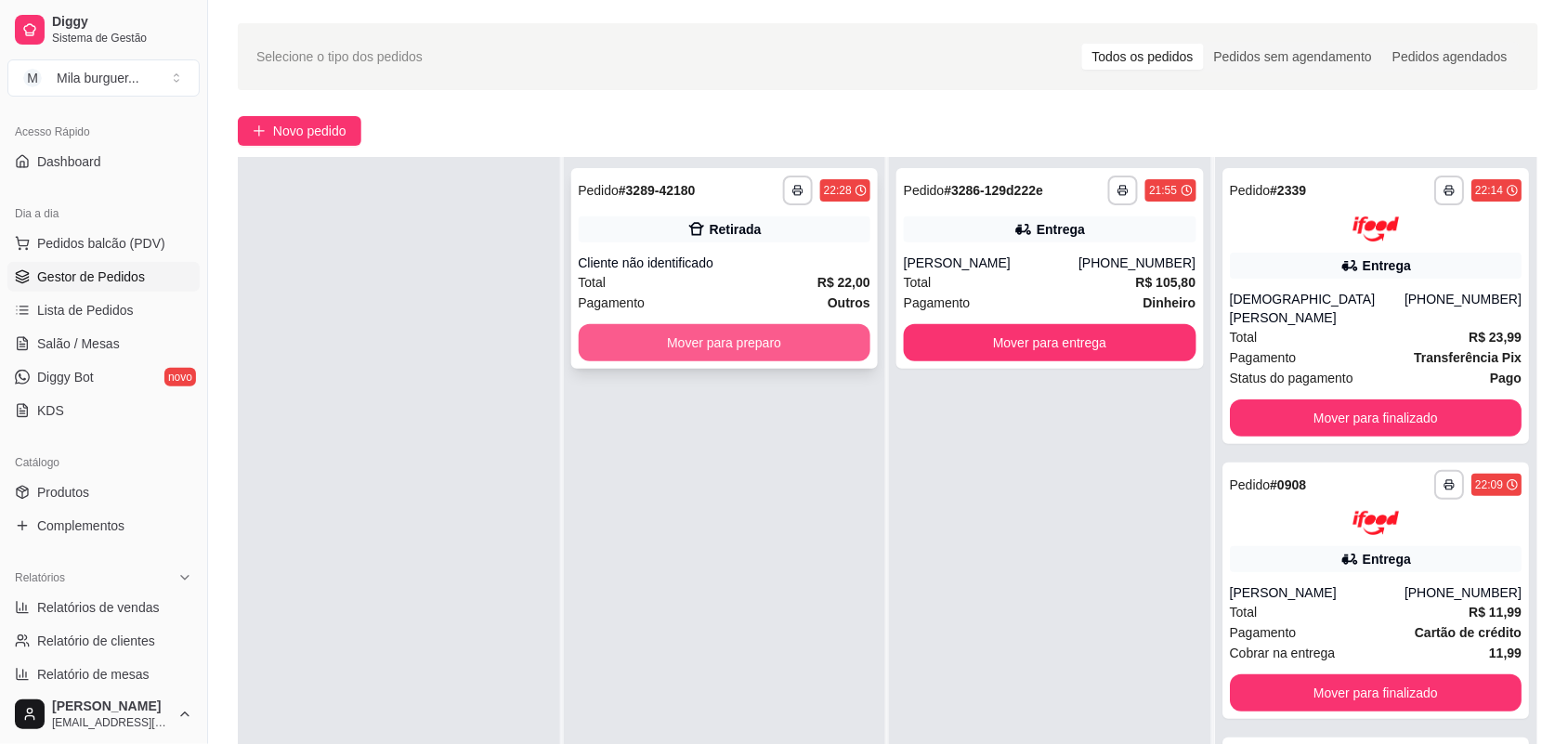
click at [720, 351] on button "Mover para preparo" at bounding box center [725, 343] width 293 height 37
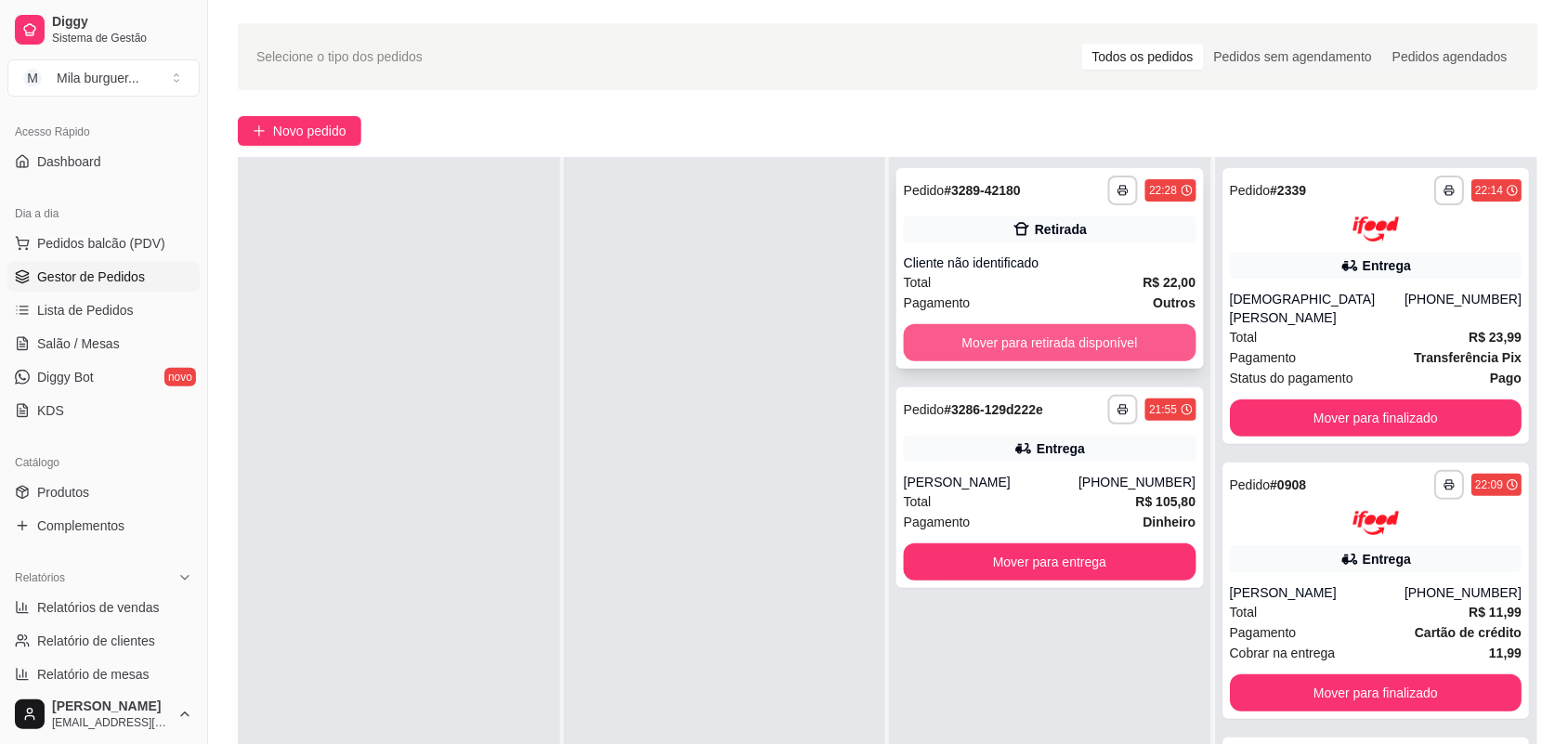
click at [1092, 337] on button "Mover para retirada disponível" at bounding box center [1050, 343] width 293 height 37
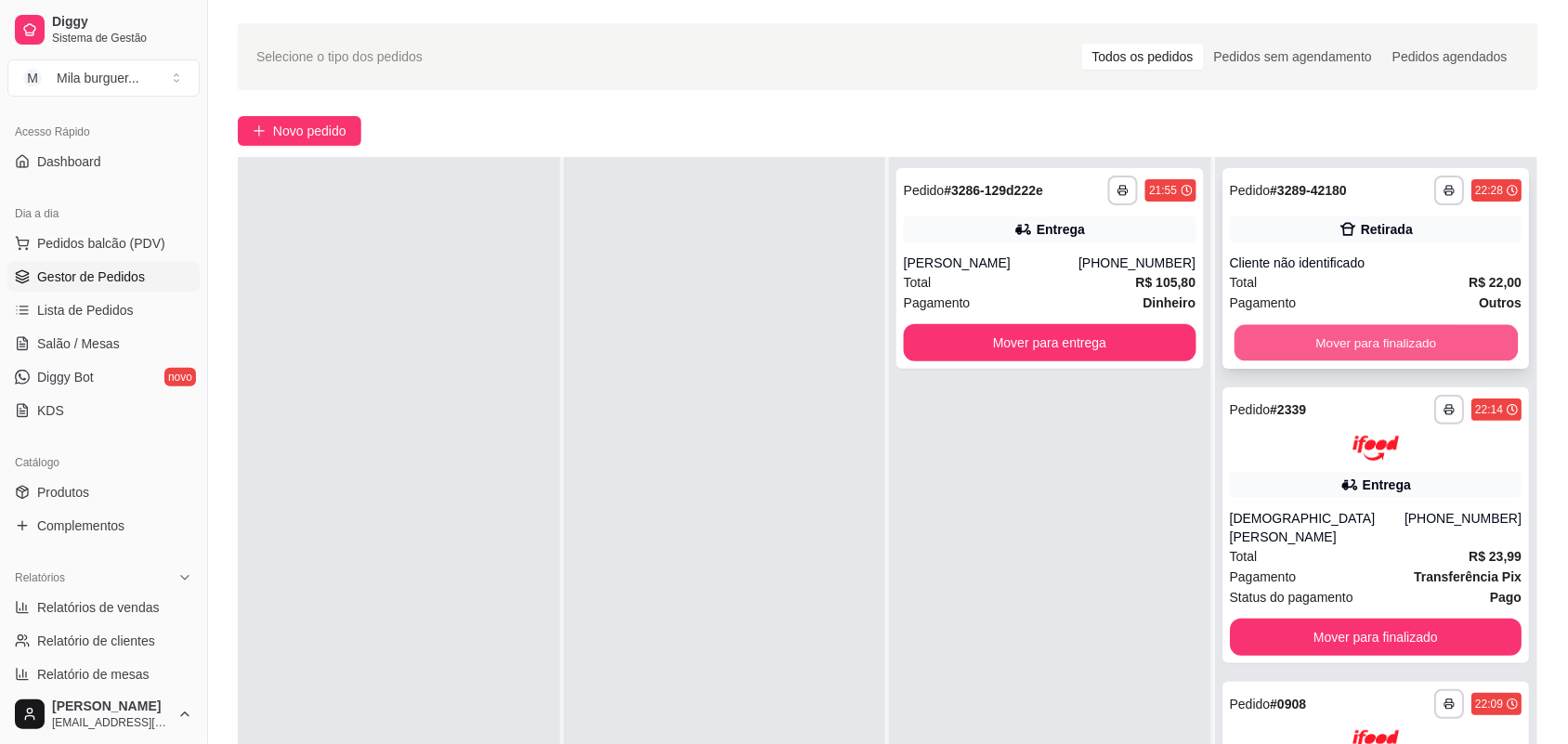
click at [1307, 333] on button "Mover para finalizado" at bounding box center [1375, 343] width 283 height 36
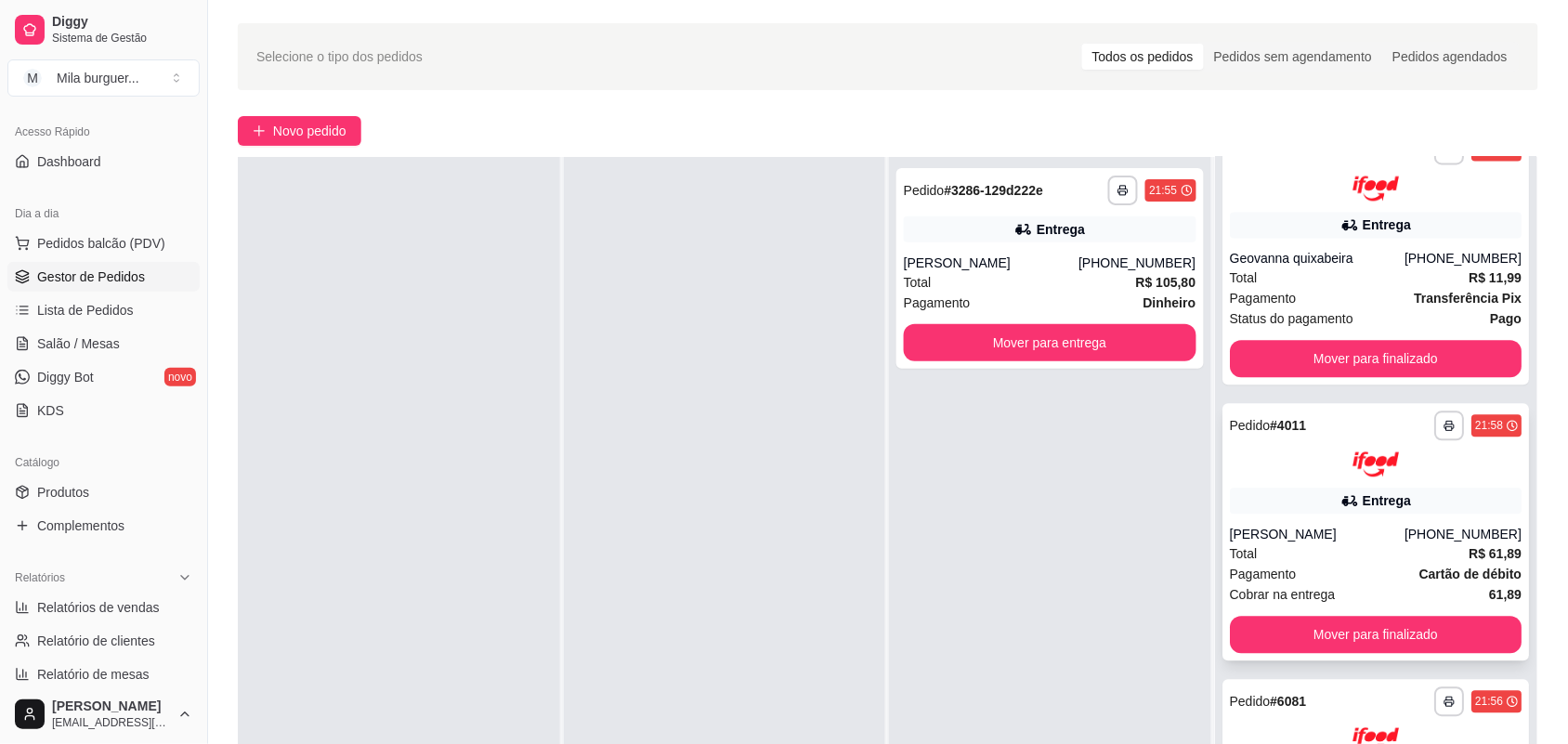
scroll to position [814, 0]
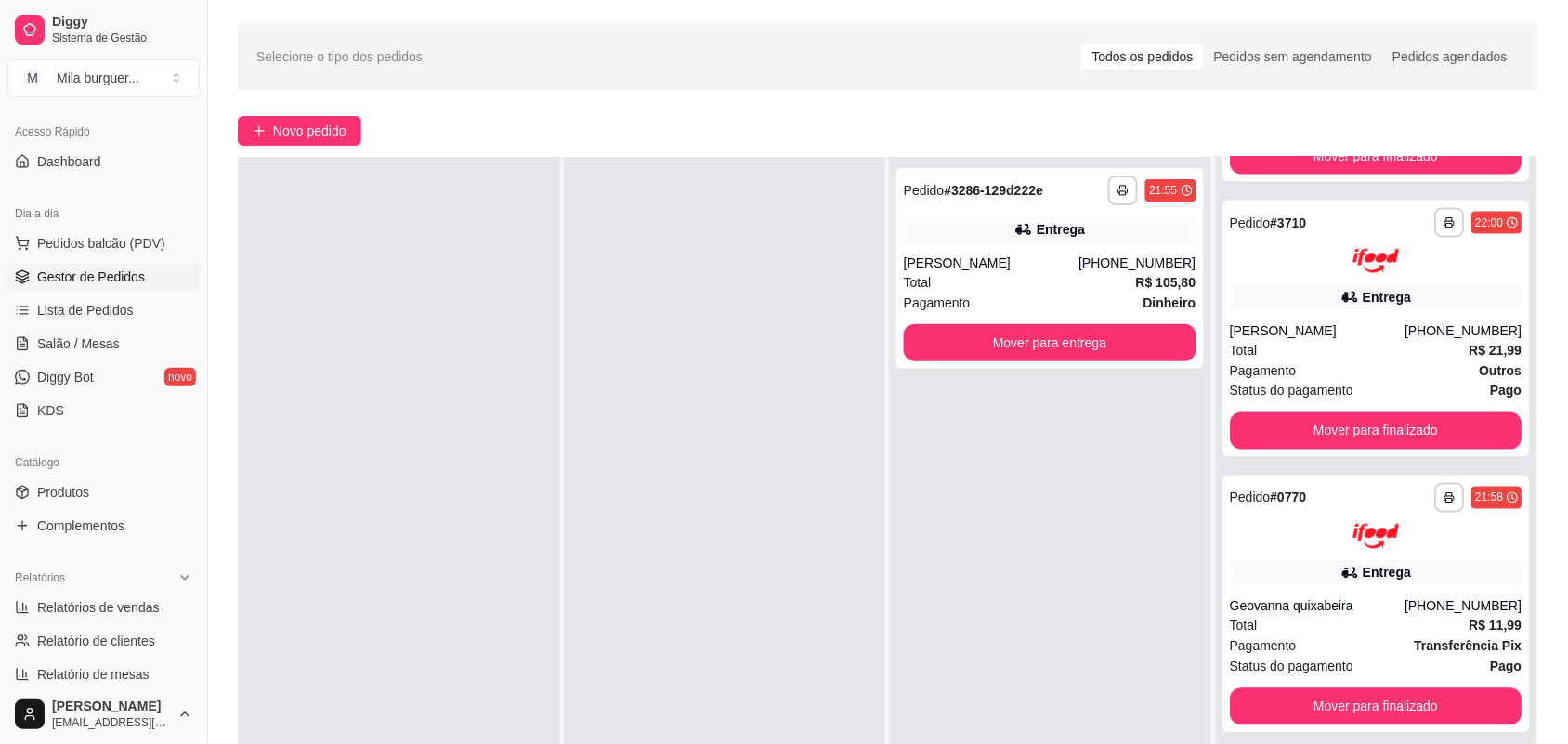
click at [725, 517] on div at bounding box center [725, 528] width 323 height 744
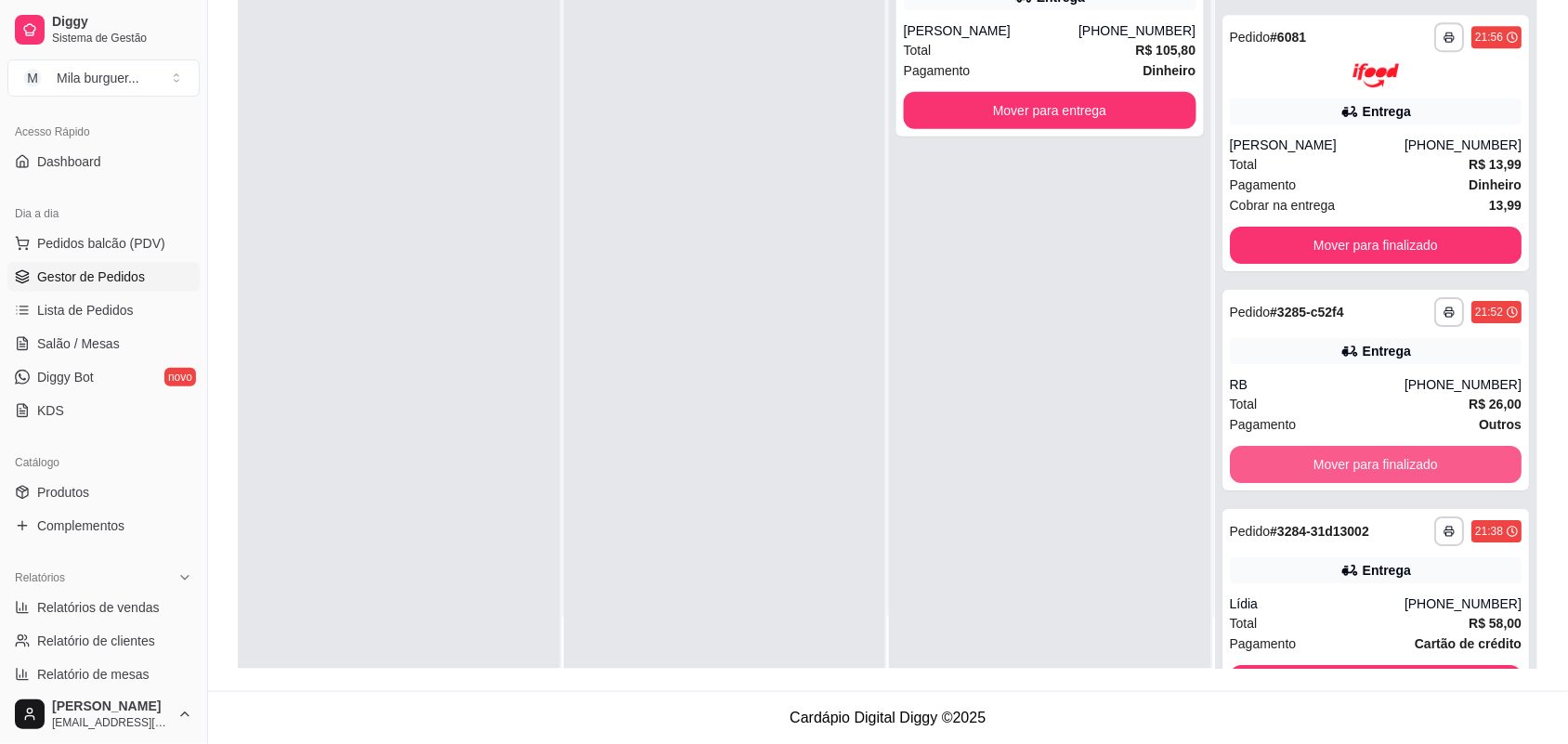
scroll to position [1580, 0]
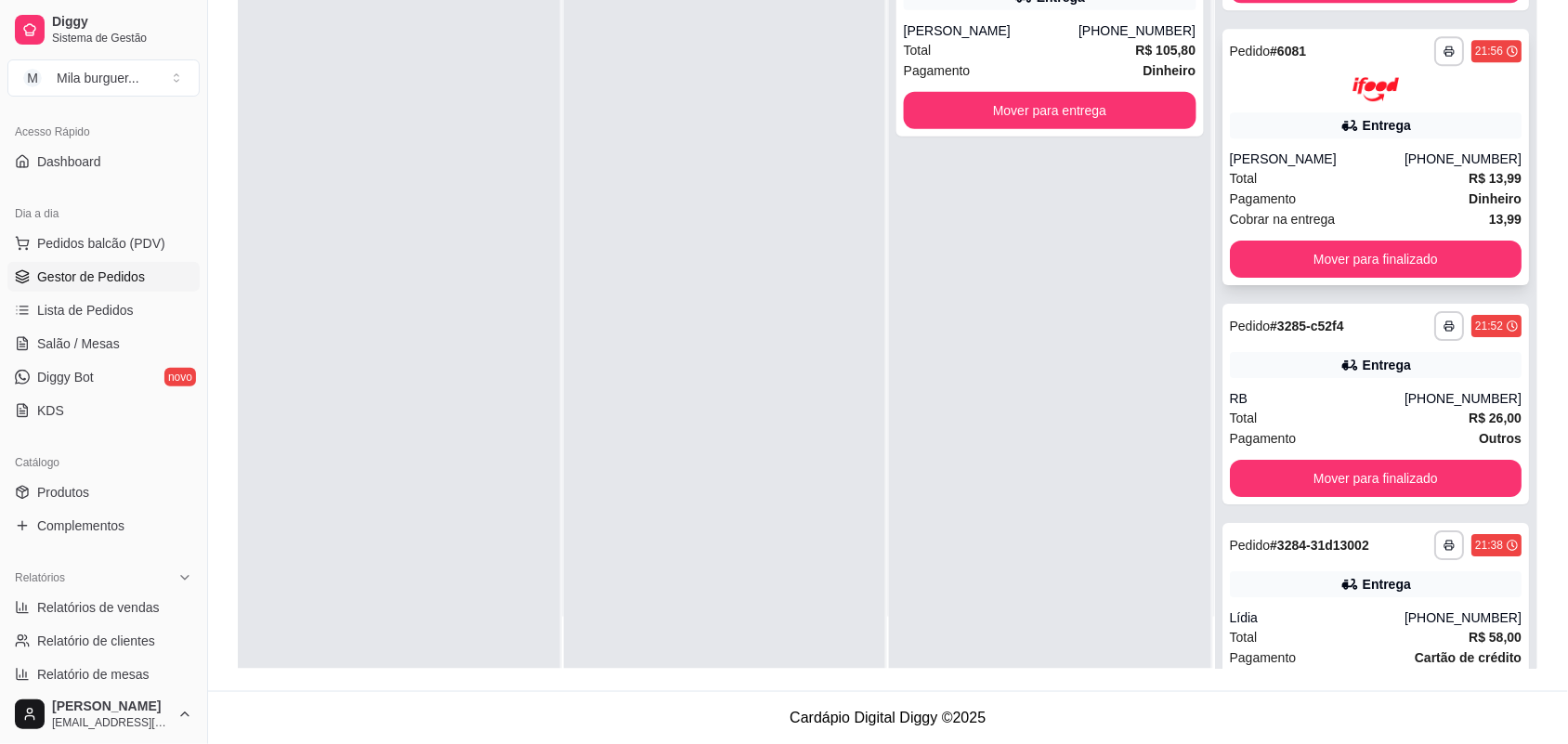
click at [1332, 150] on div "[PERSON_NAME]" at bounding box center [1318, 159] width 175 height 19
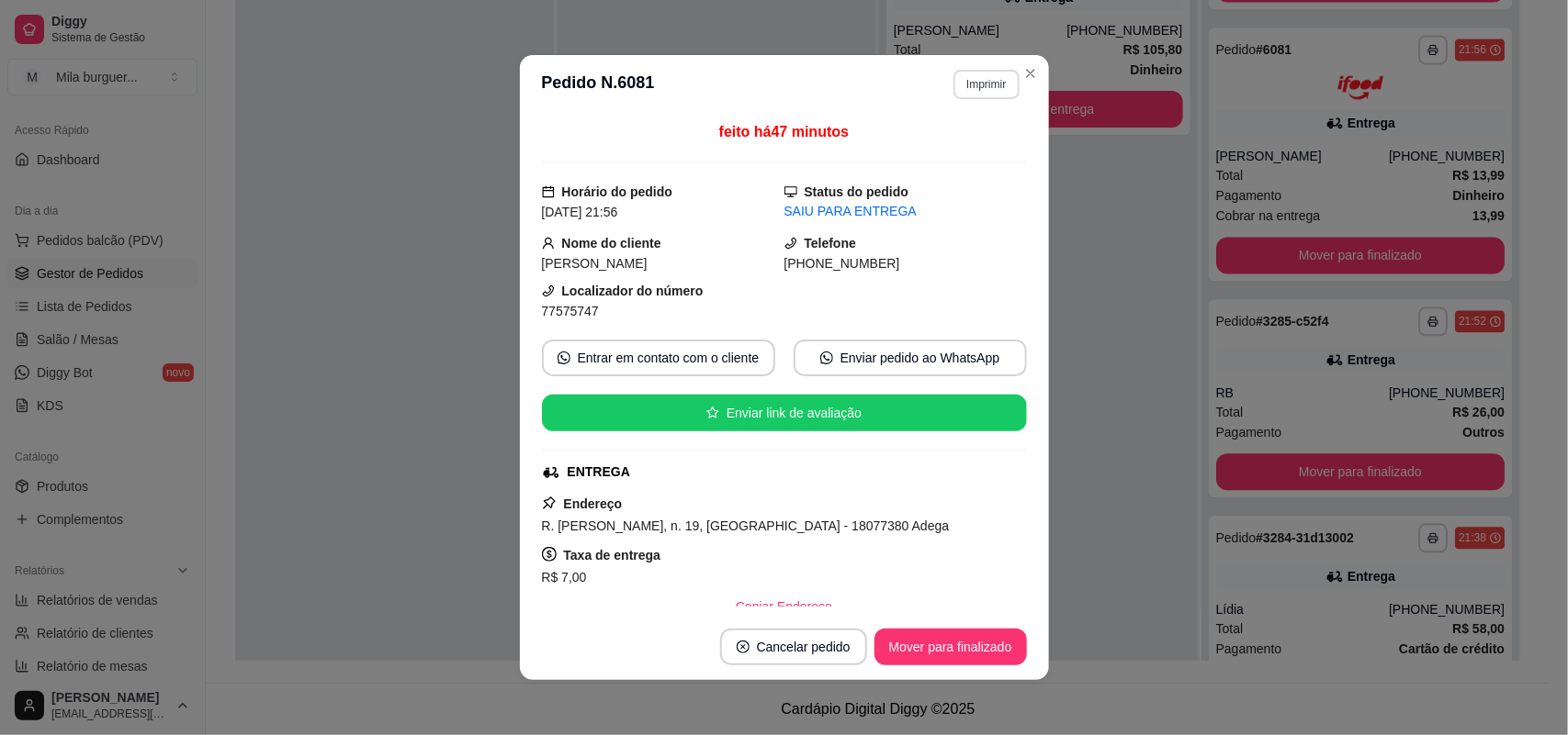
click at [958, 79] on button "Imprimir" at bounding box center [986, 84] width 65 height 29
click at [940, 135] on button "IMPRESSORA" at bounding box center [946, 150] width 134 height 29
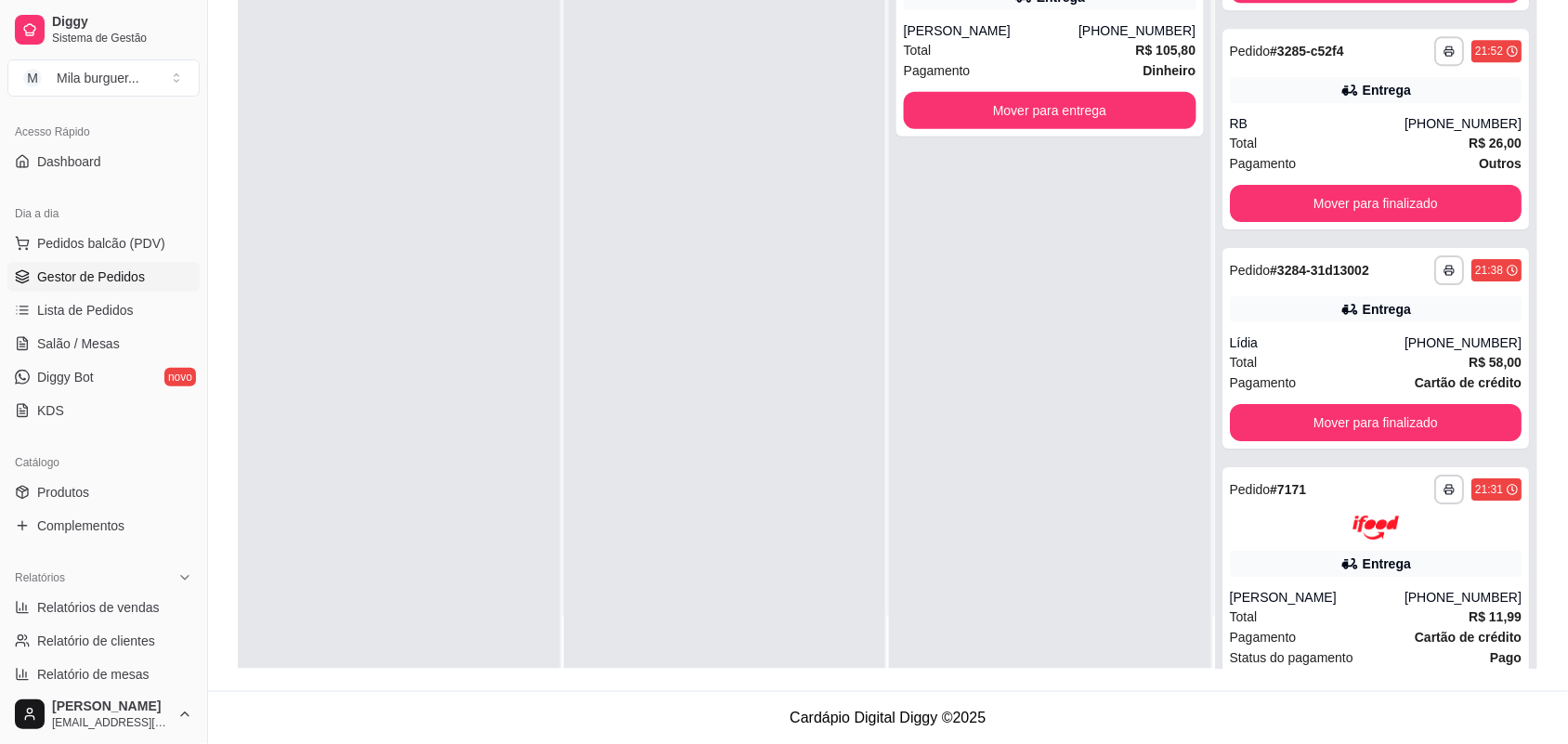
scroll to position [1348, 0]
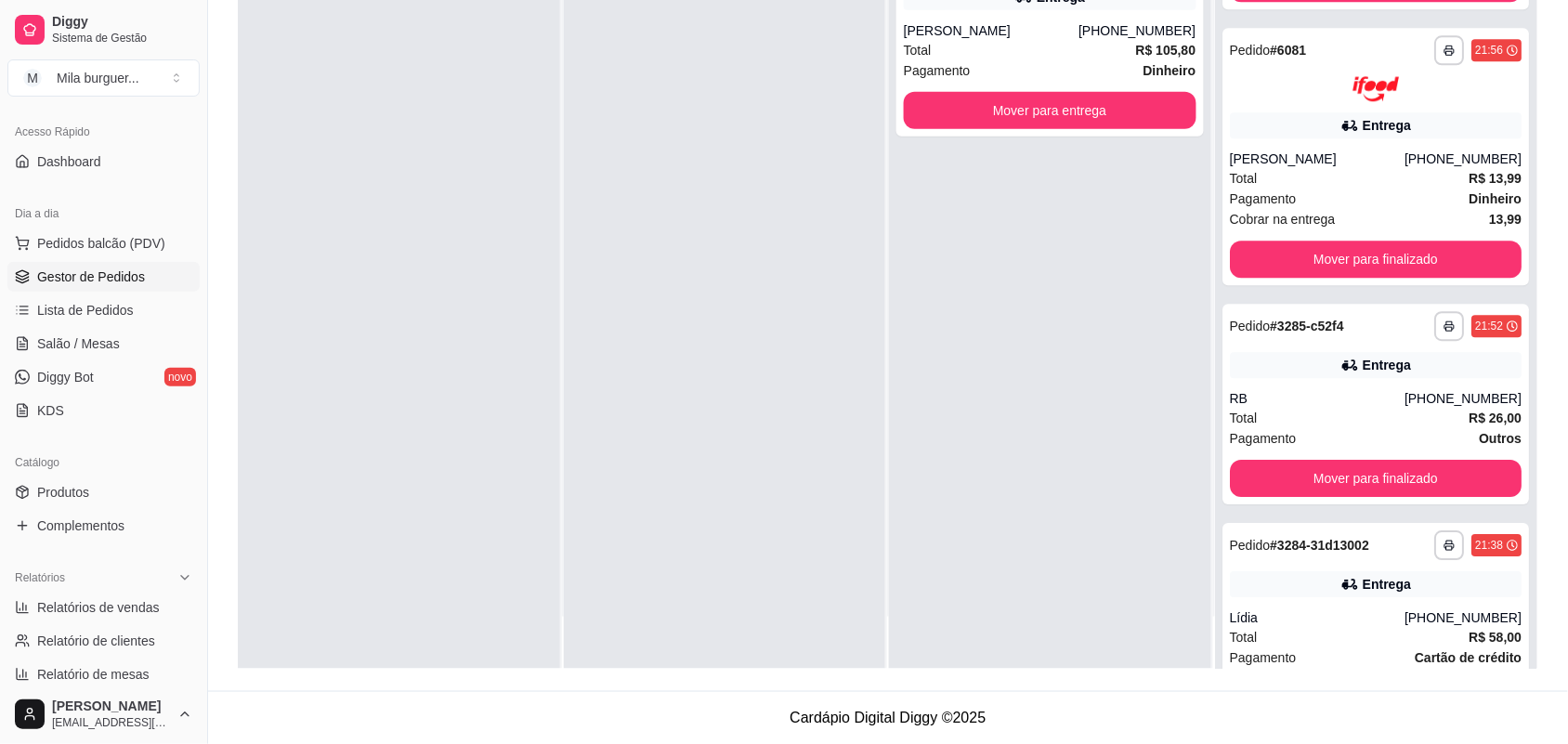
click at [0, 24] on div "Diggy Sistema de Gestão M Mila burguer ..." at bounding box center [103, 52] width 208 height 104
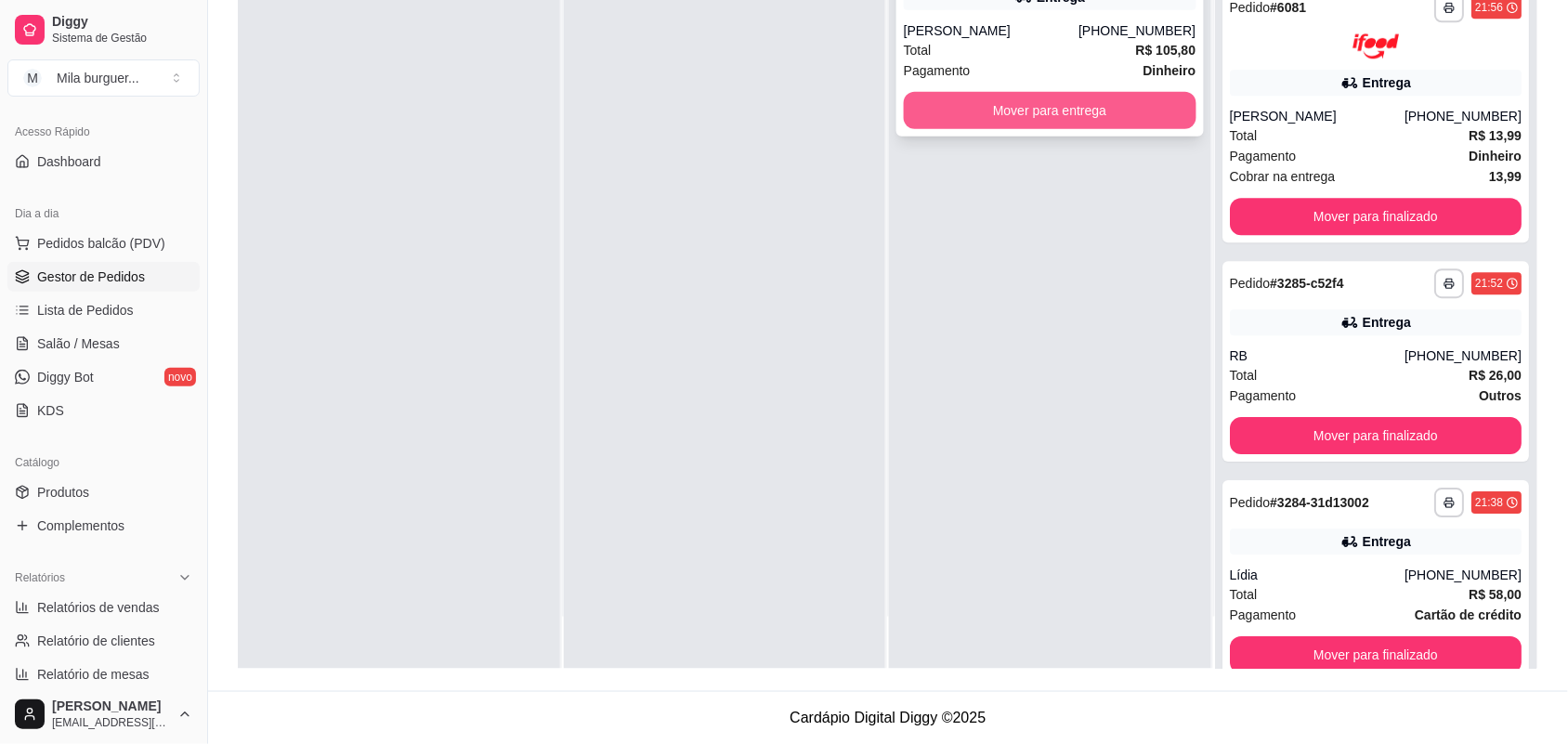
click at [1077, 104] on button "Mover para entrega" at bounding box center [1050, 110] width 293 height 37
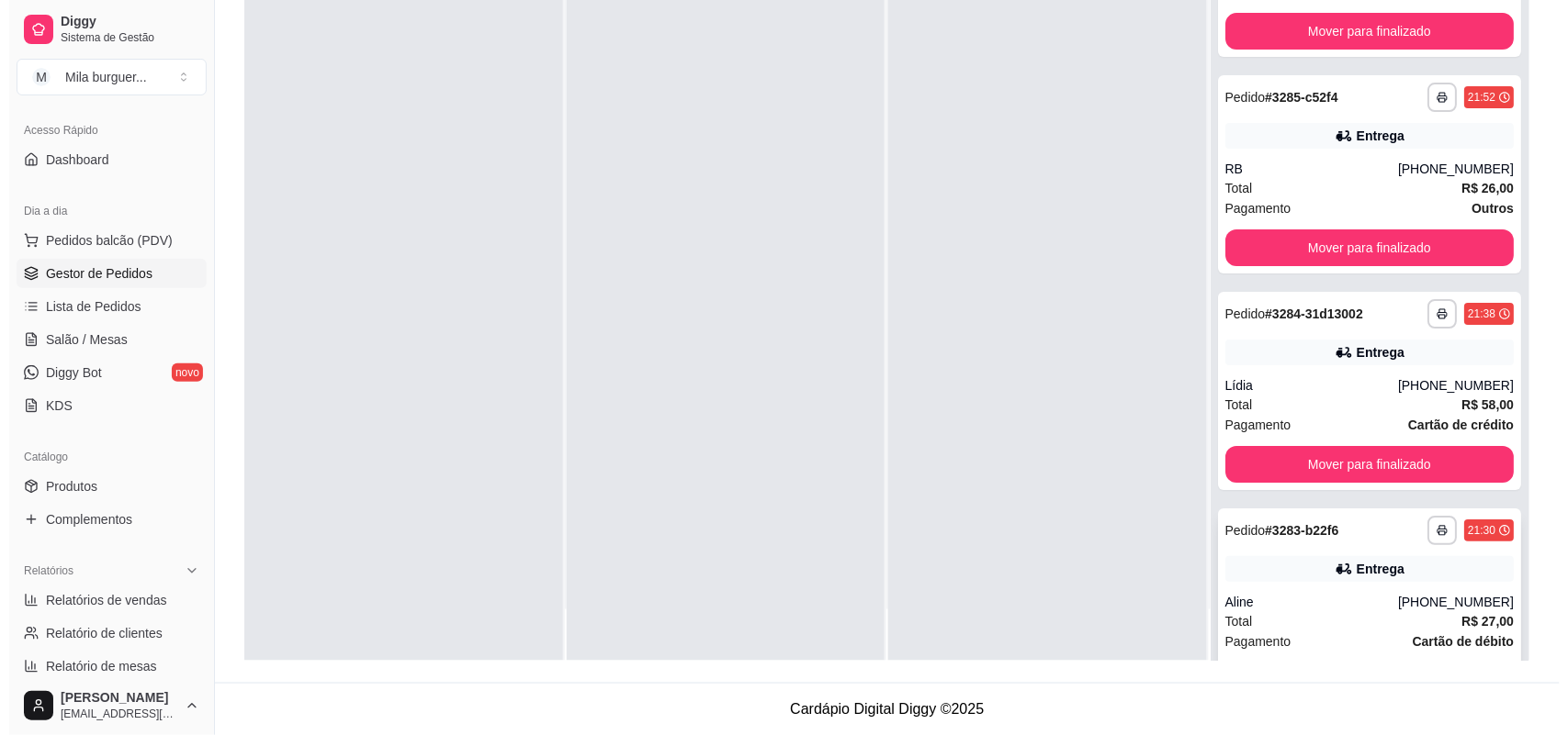
scroll to position [1977, 0]
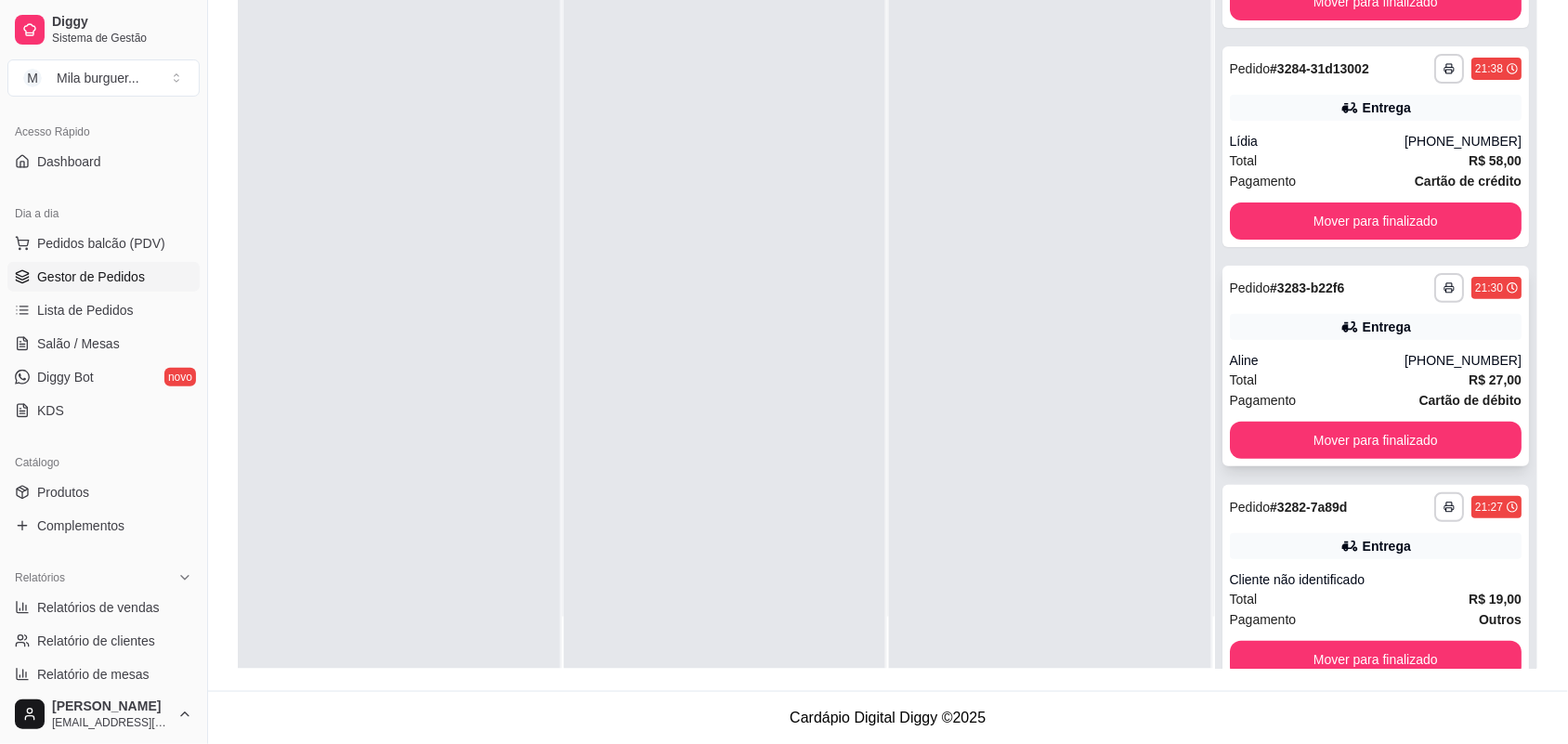
click at [1320, 370] on div "Total R$ 27,00" at bounding box center [1376, 379] width 293 height 21
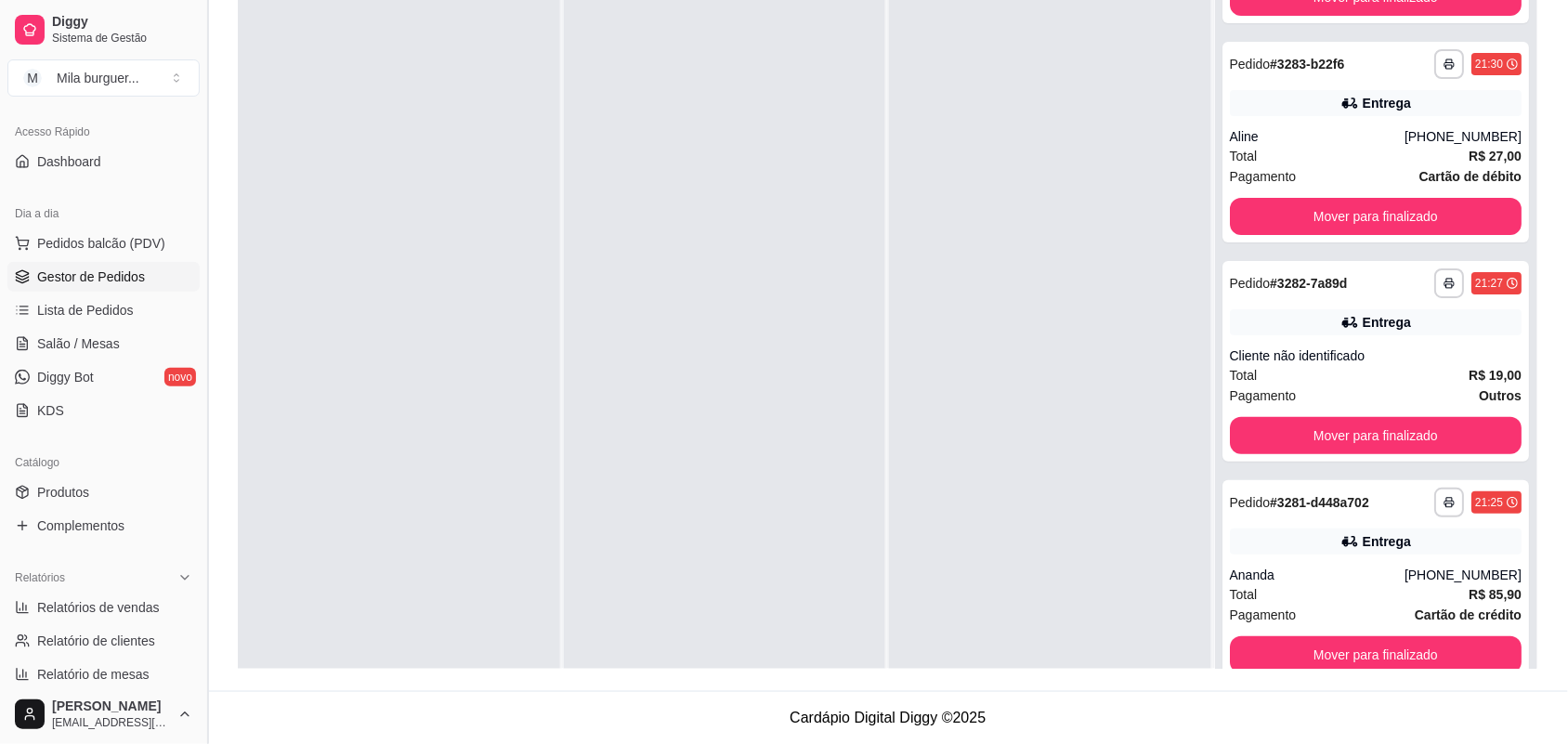
scroll to position [1726, 0]
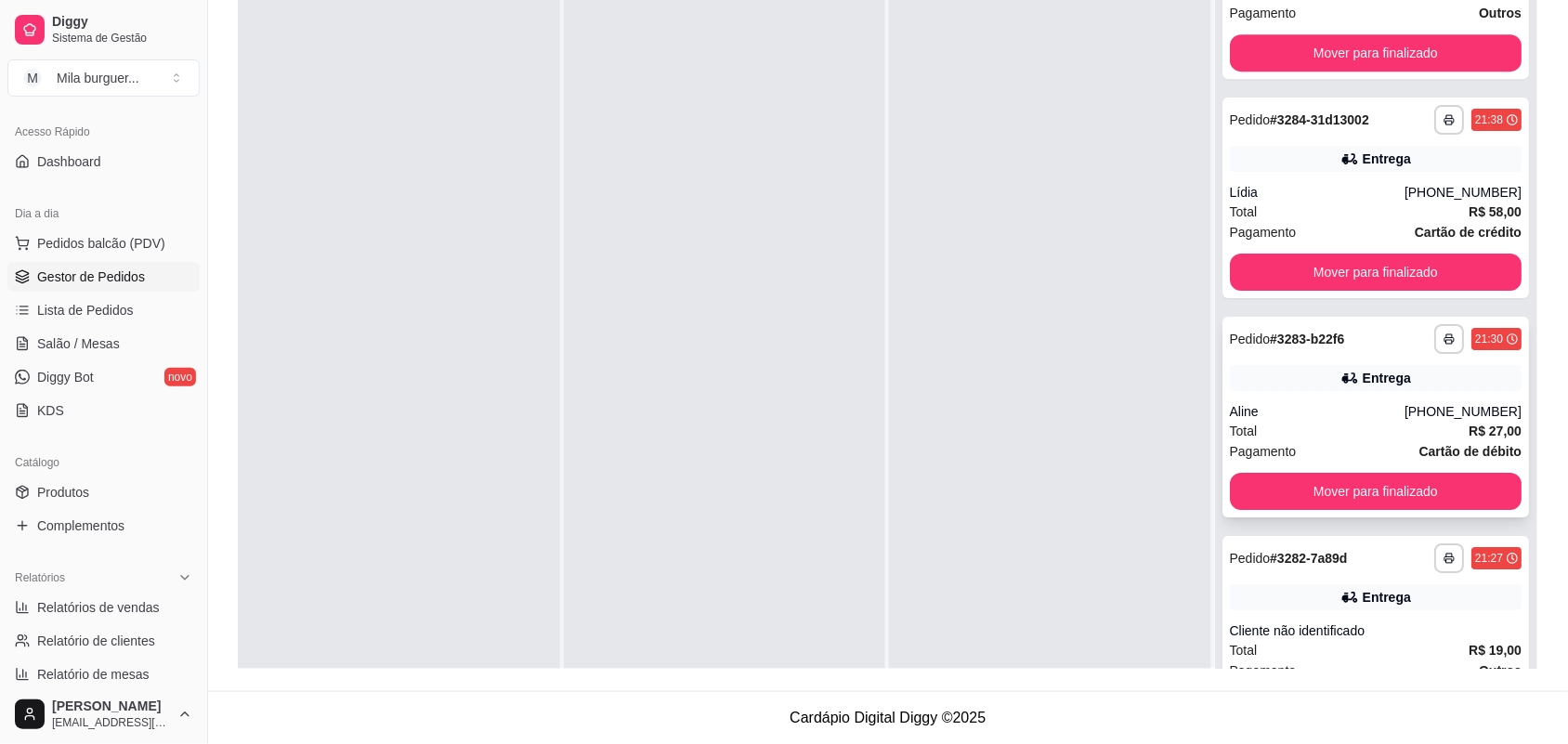
click at [1329, 441] on div "Pagamento Cartão de débito" at bounding box center [1376, 451] width 293 height 21
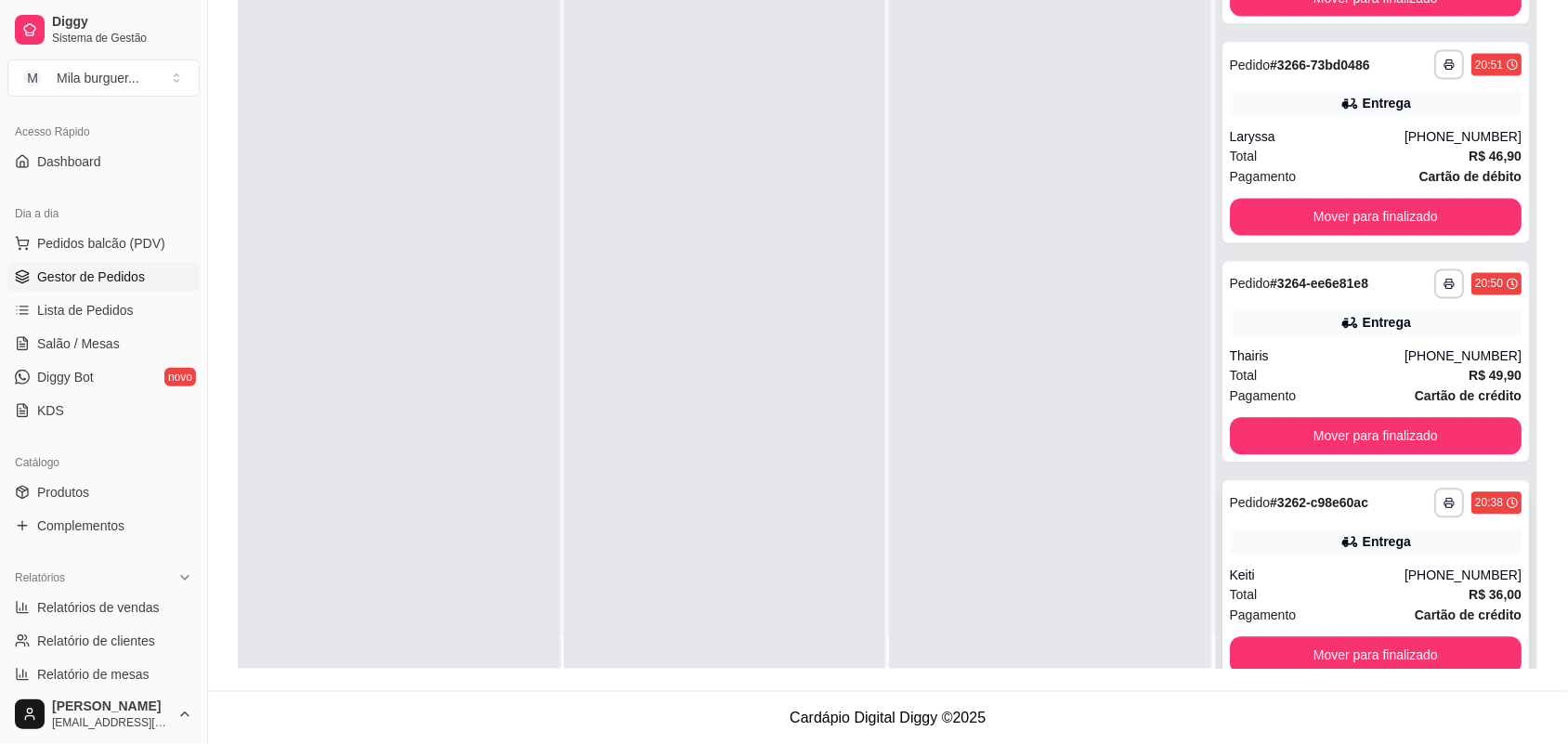
scroll to position [52, 0]
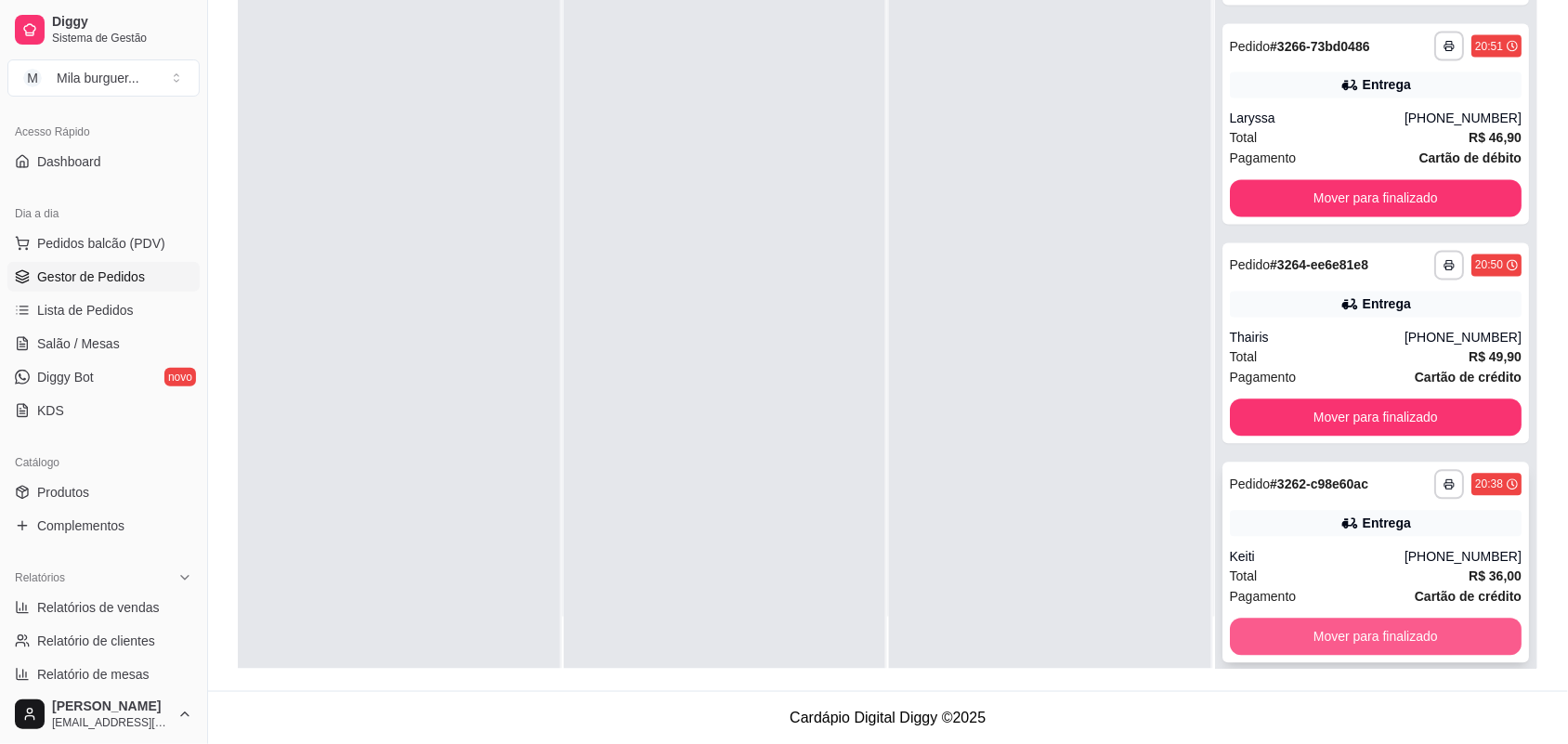
click at [1370, 619] on button "Mover para finalizado" at bounding box center [1376, 637] width 293 height 37
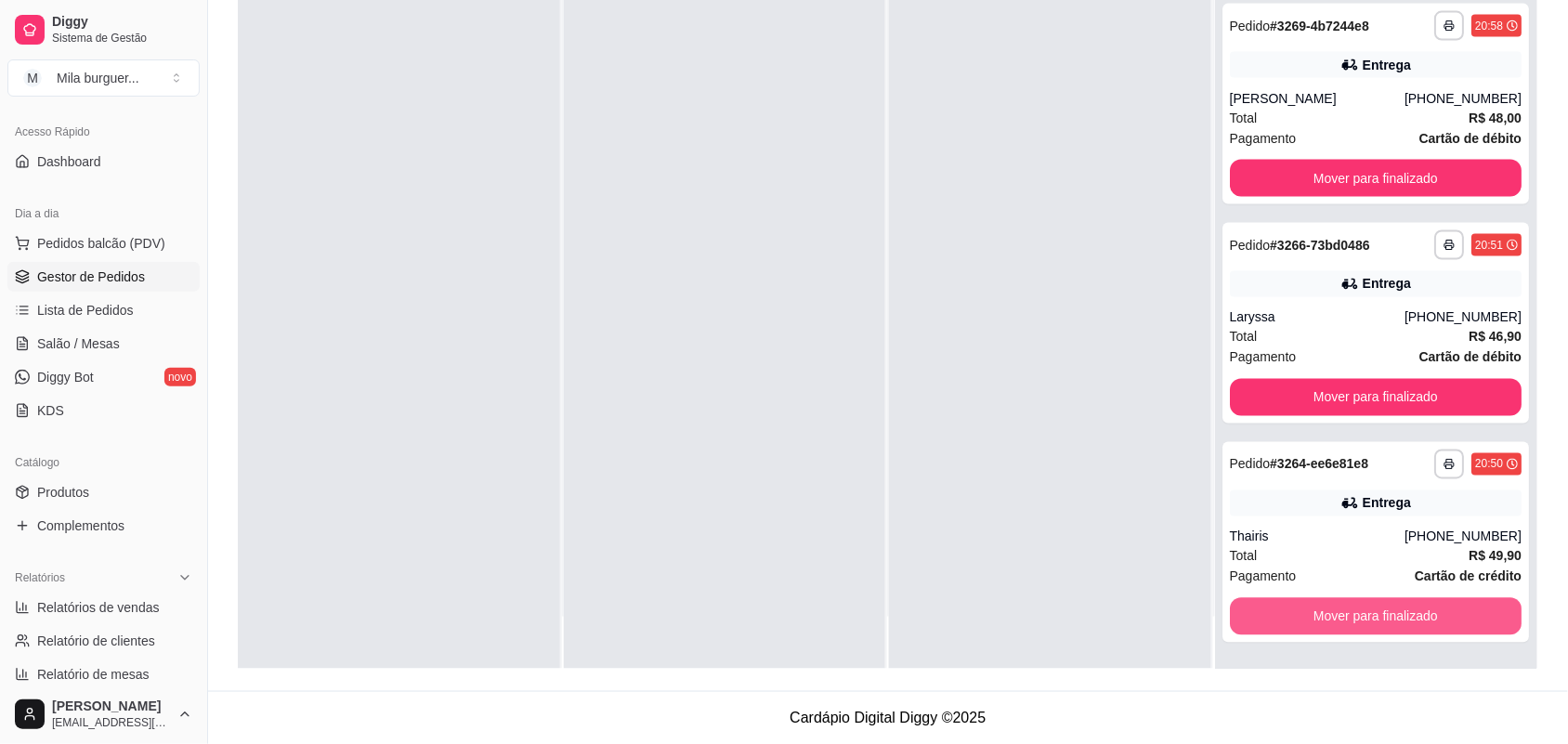
scroll to position [2788, 0]
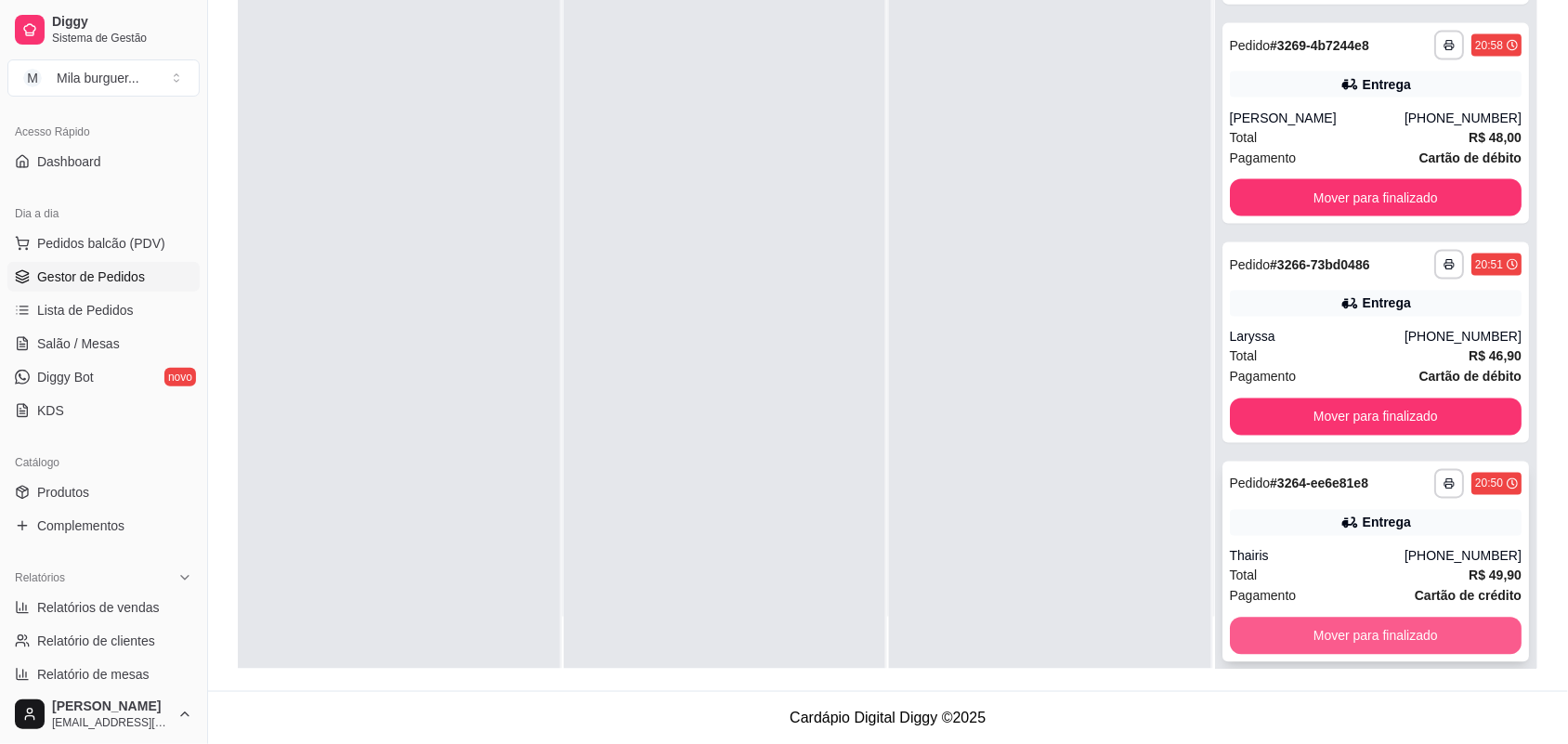
click at [1271, 618] on button "Mover para finalizado" at bounding box center [1376, 636] width 293 height 37
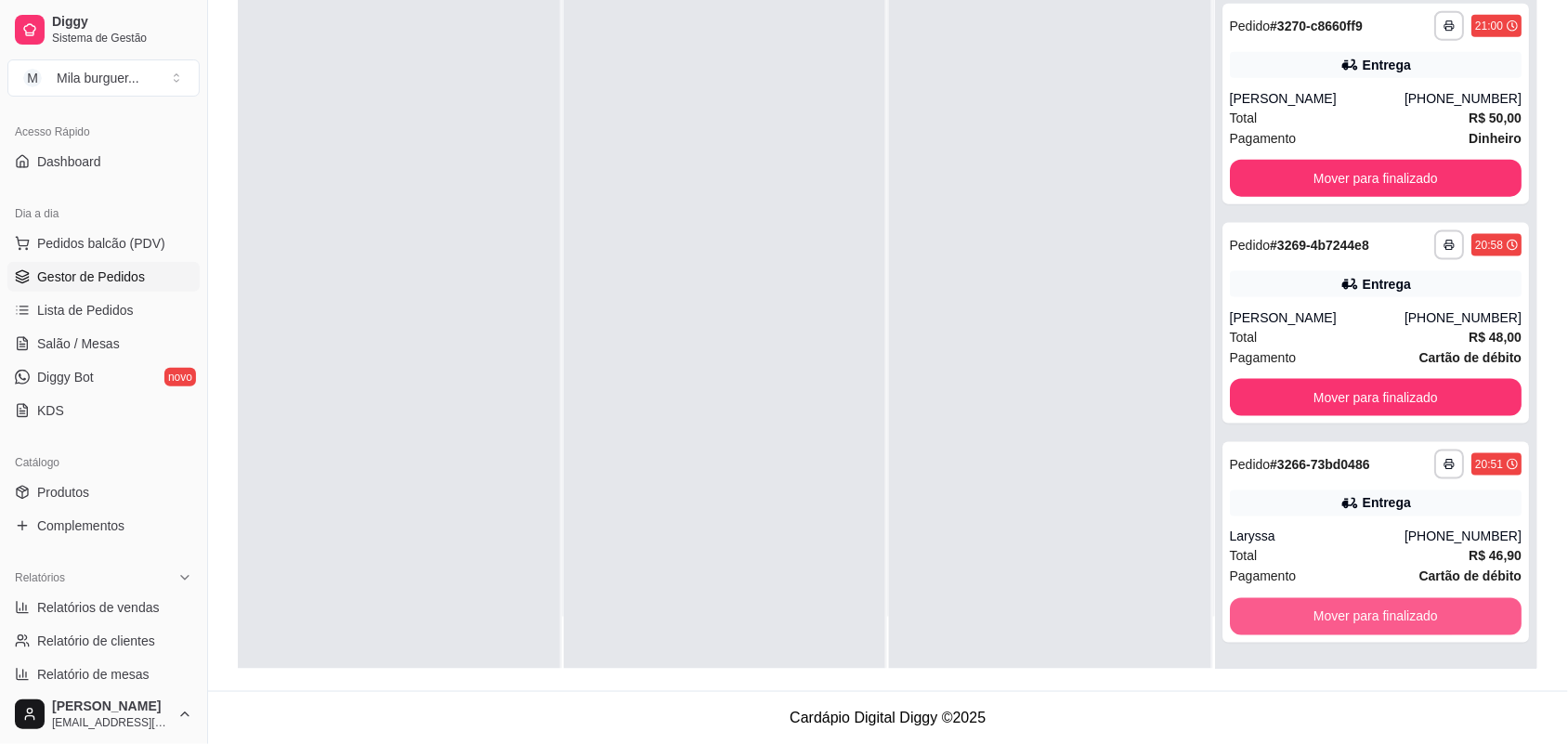
scroll to position [2568, 0]
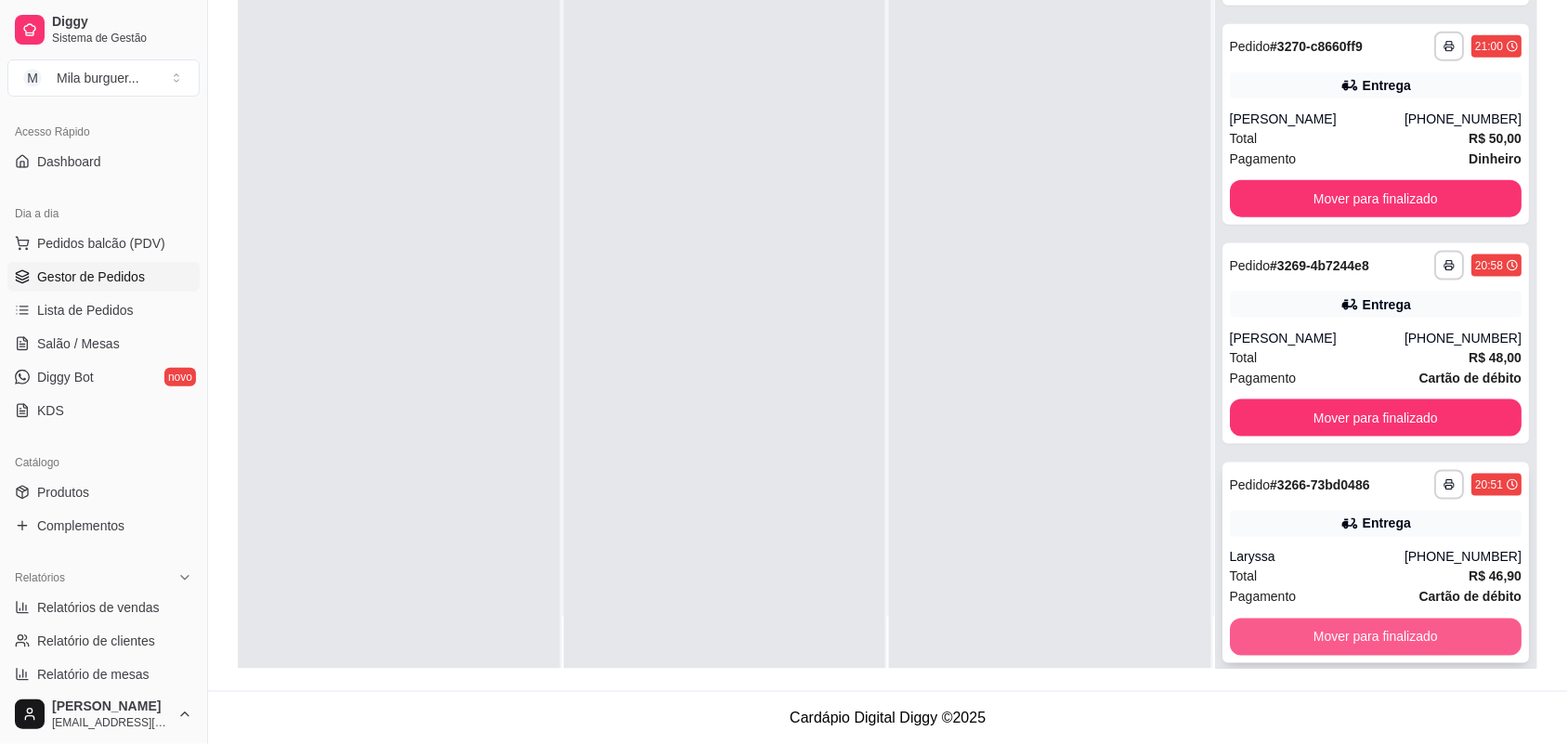
click at [1276, 619] on button "Mover para finalizado" at bounding box center [1376, 637] width 293 height 37
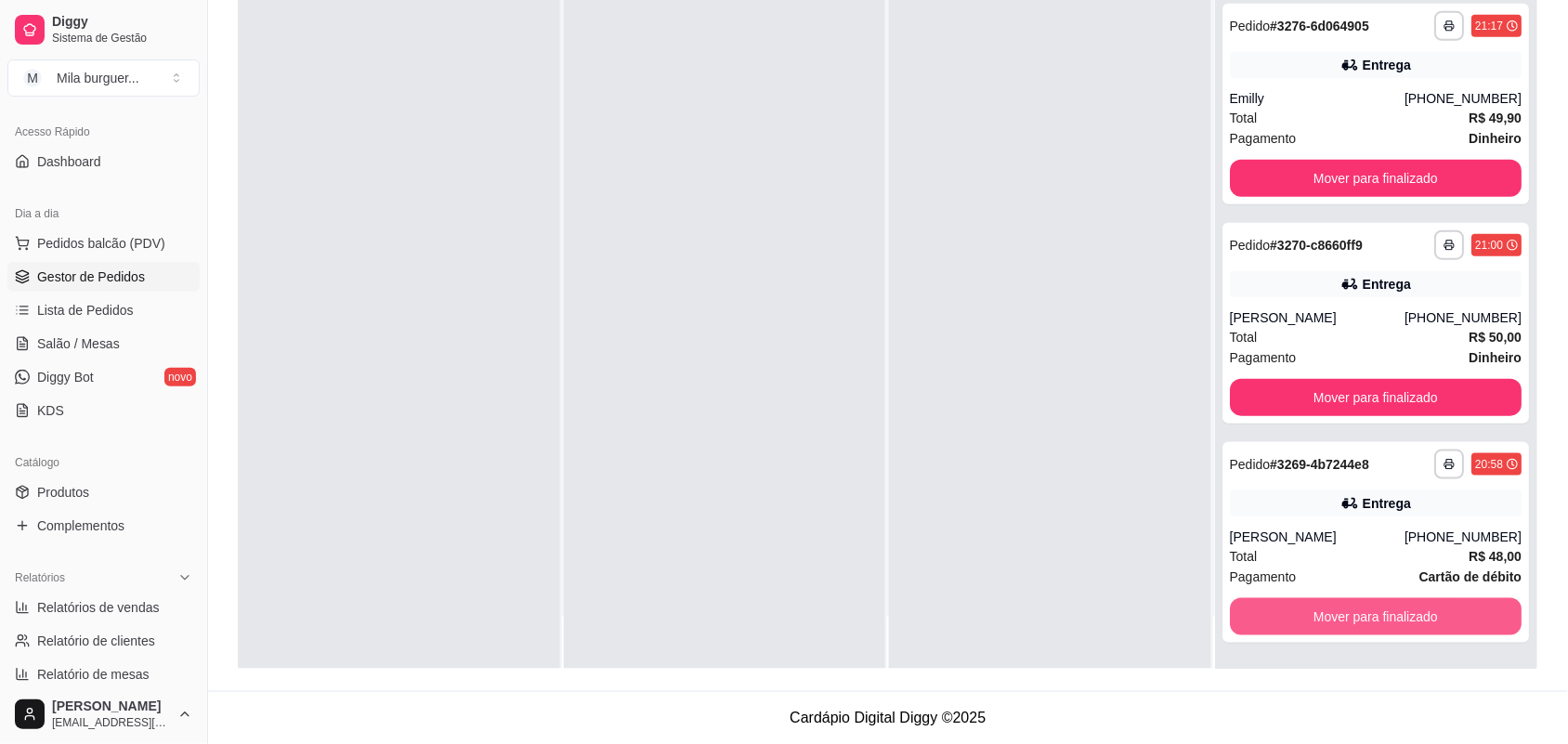
scroll to position [2349, 0]
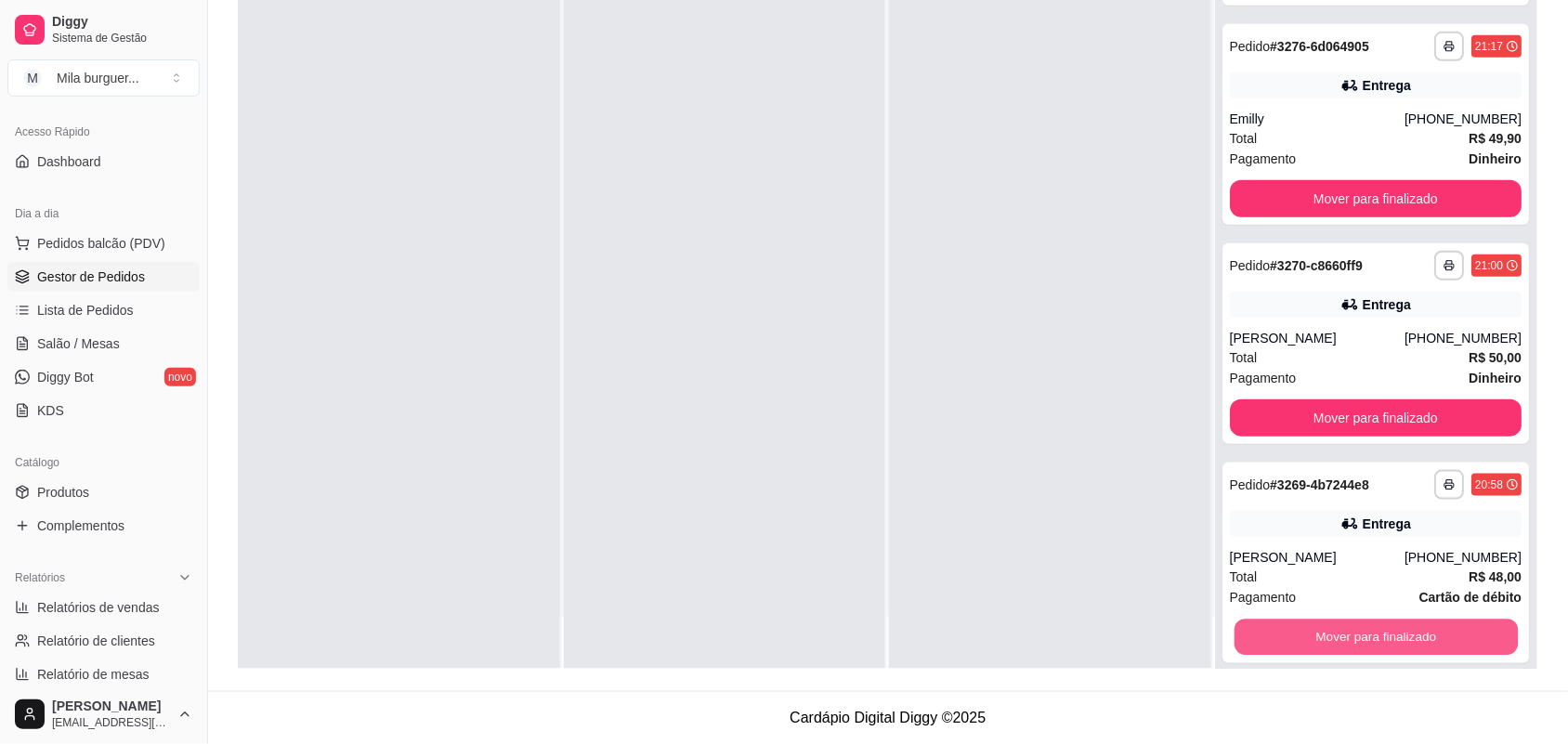
click at [1276, 620] on button "Mover para finalizado" at bounding box center [1375, 638] width 283 height 36
click at [1276, 619] on button "Mover para finalizado" at bounding box center [1376, 637] width 293 height 37
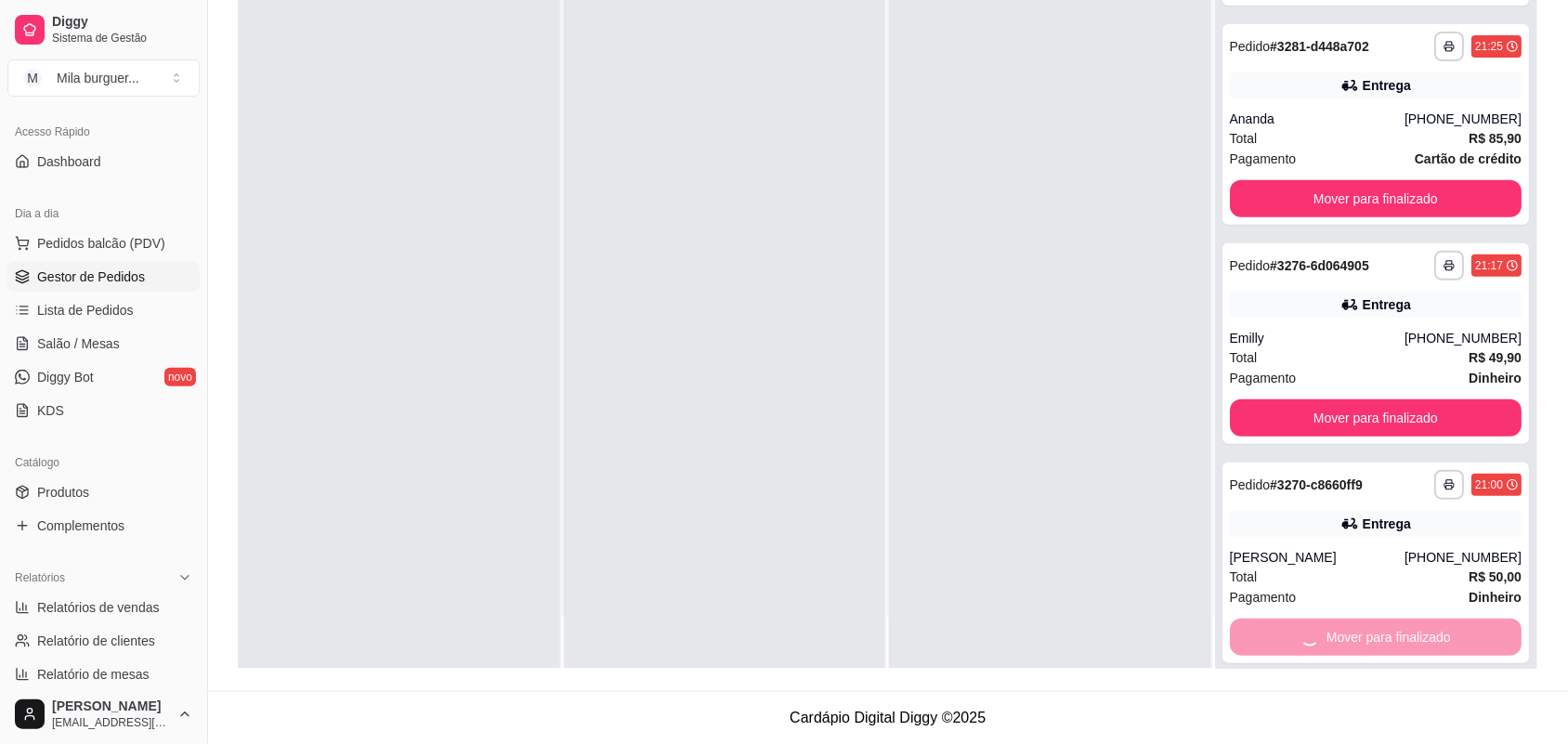
scroll to position [1911, 0]
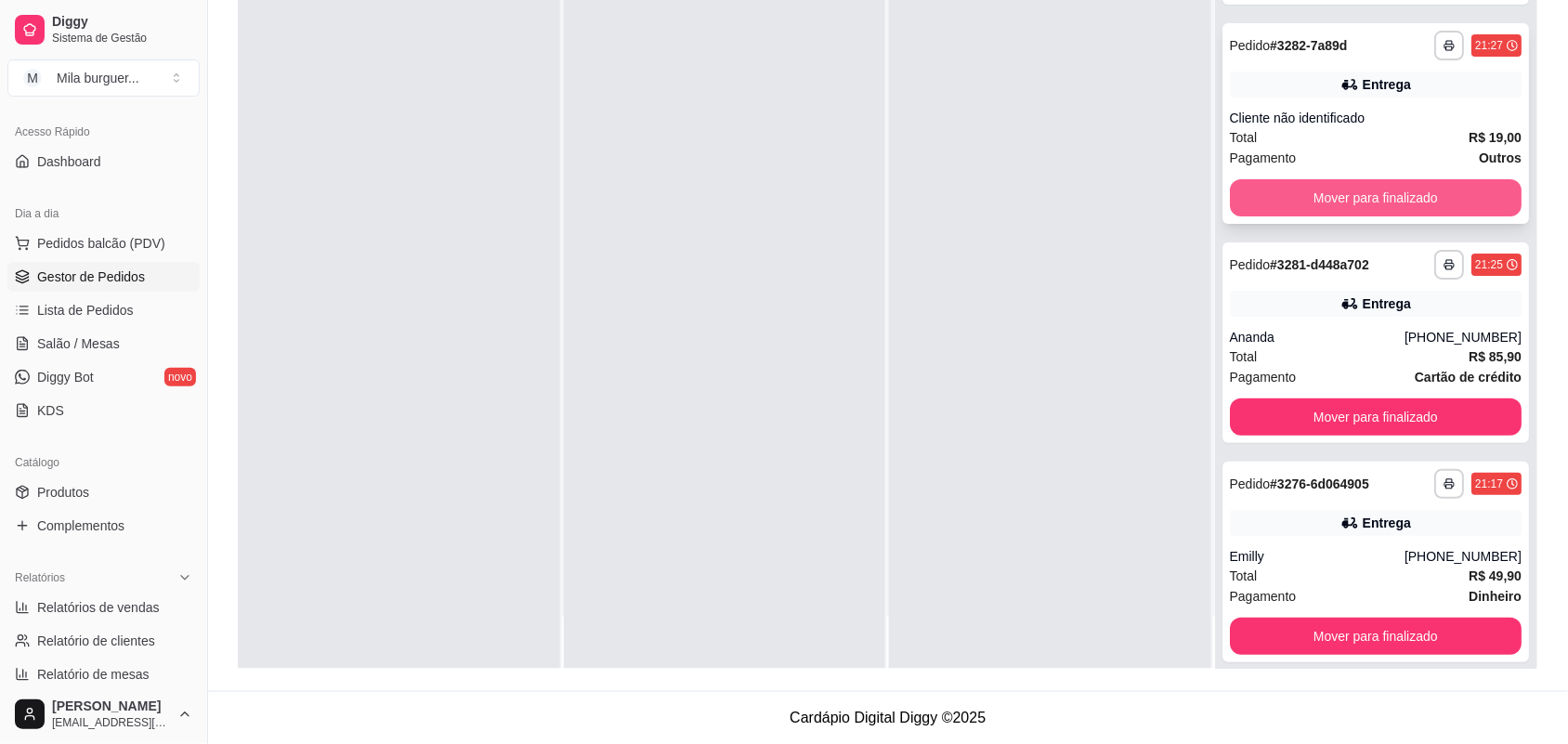
click at [1364, 180] on button "Mover para finalizado" at bounding box center [1376, 198] width 293 height 37
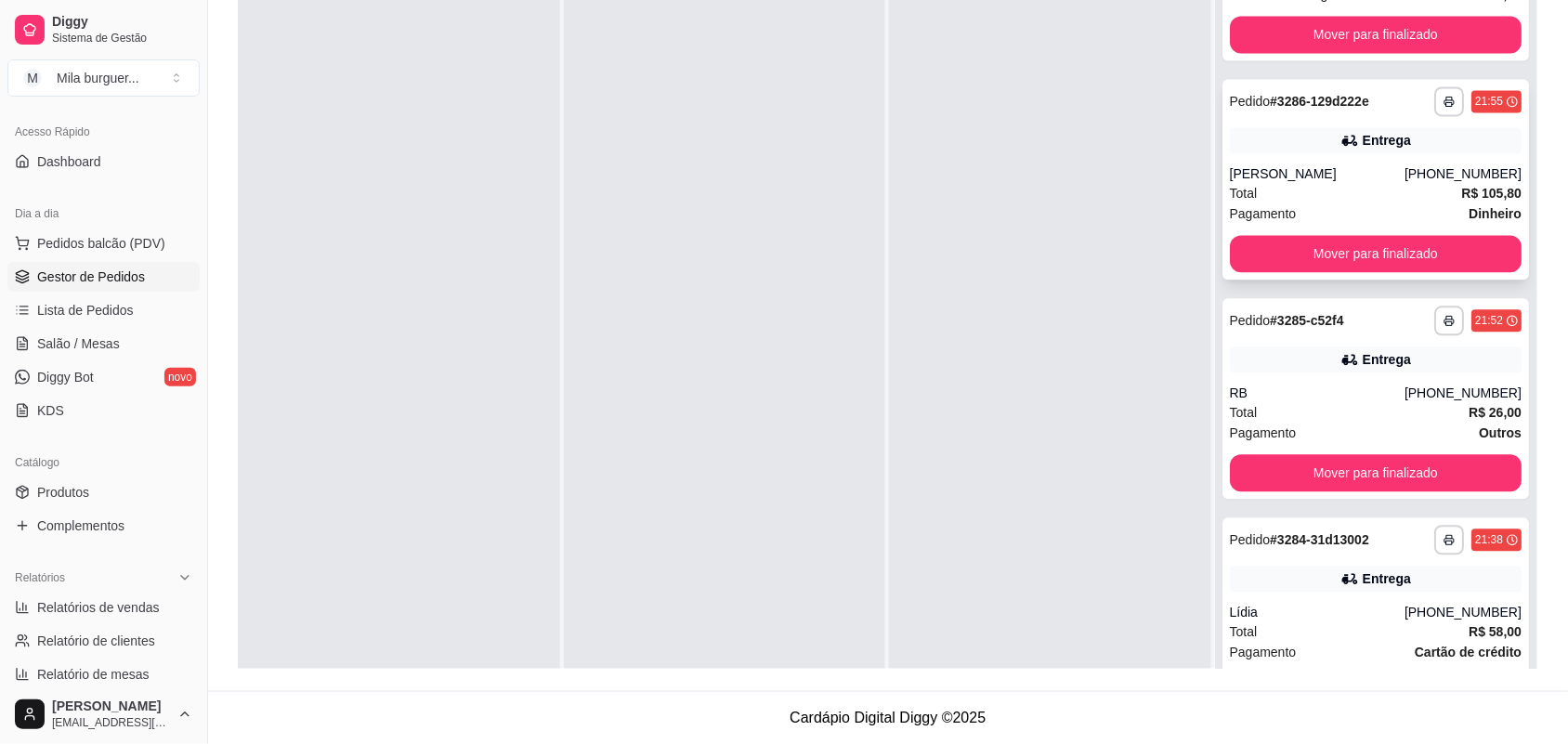
scroll to position [878, 0]
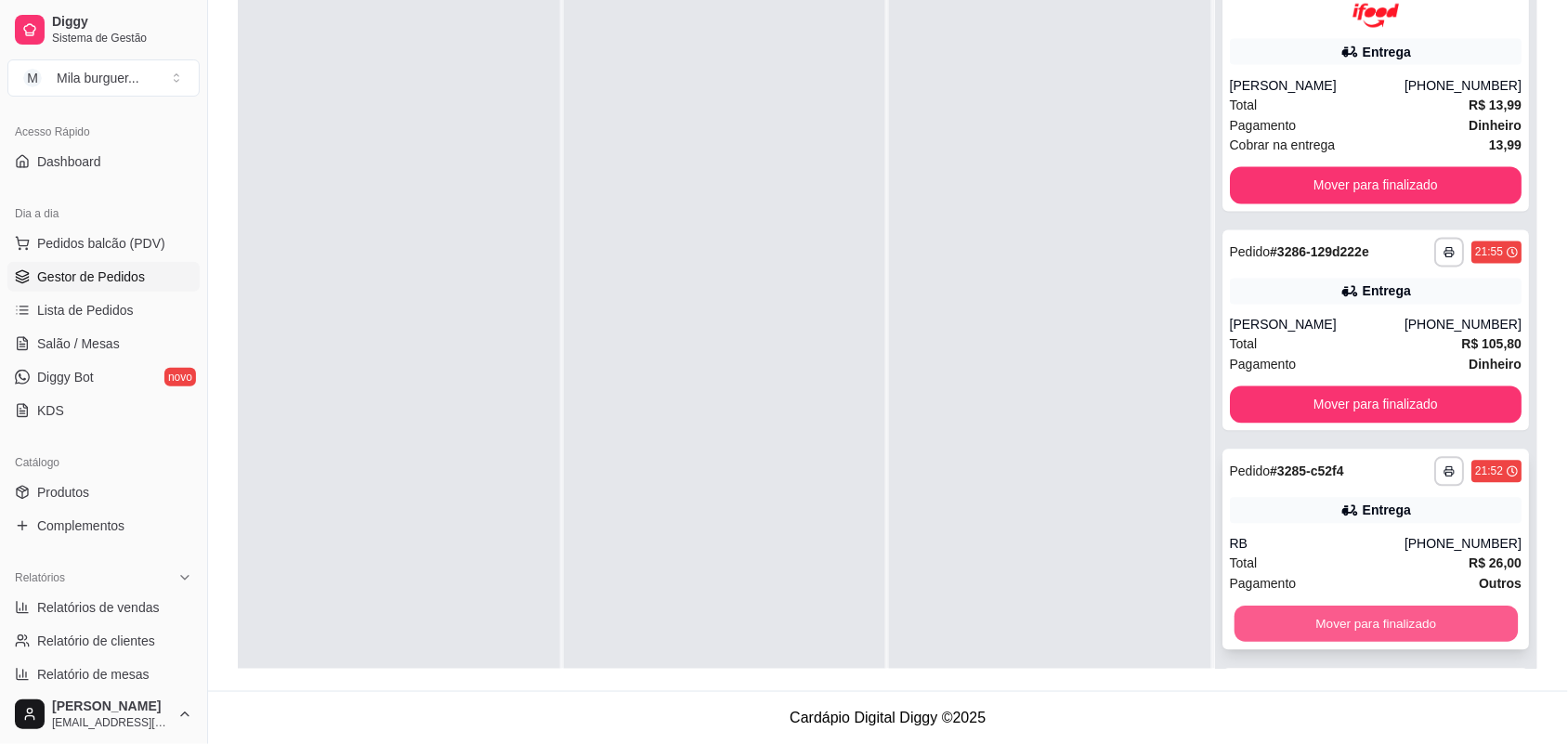
click at [1362, 607] on button "Mover para finalizado" at bounding box center [1375, 625] width 283 height 36
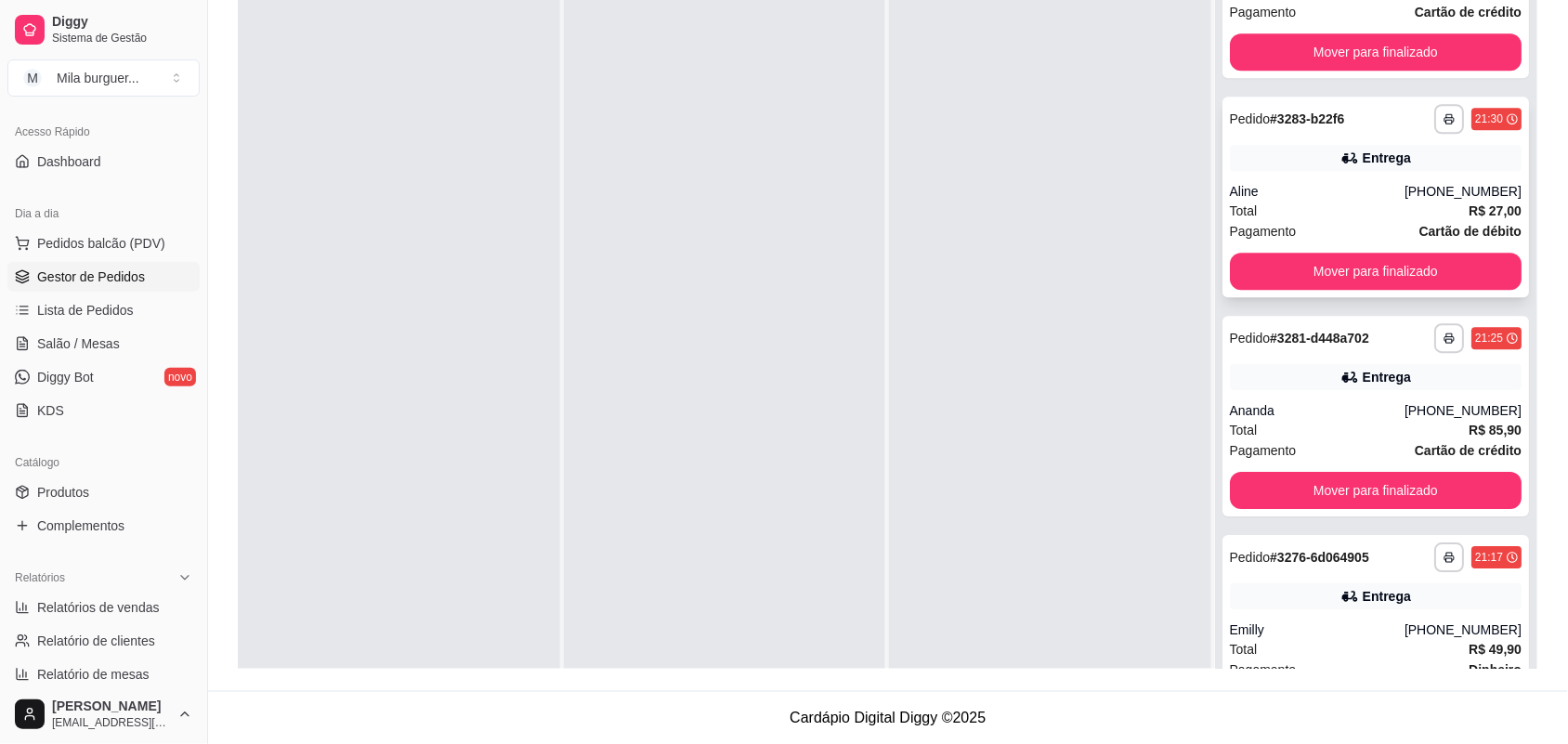
scroll to position [1471, 0]
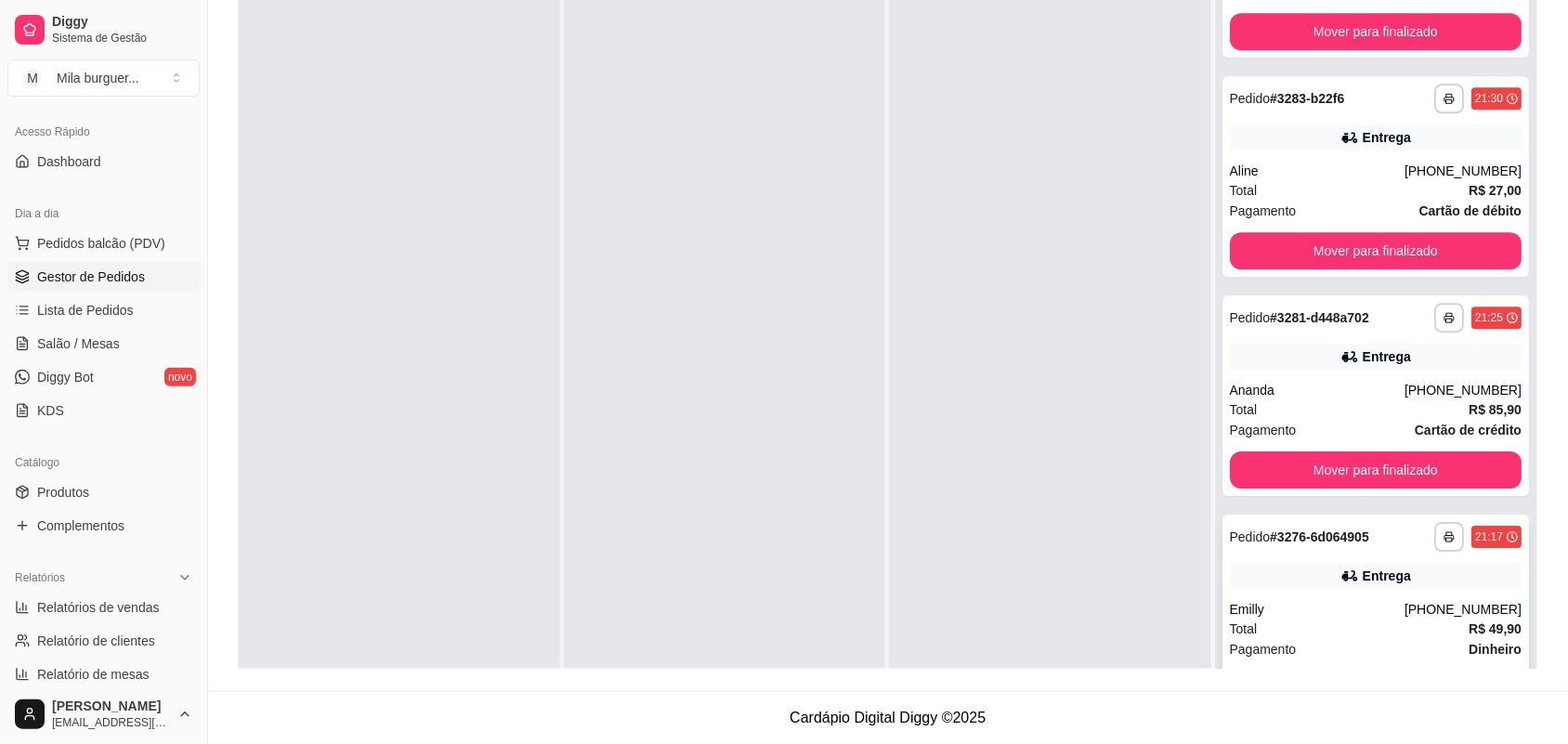
click at [1437, 647] on div "**********" at bounding box center [1376, 615] width 308 height 201
click at [1437, 671] on button "Mover para finalizado" at bounding box center [1376, 689] width 293 height 37
click at [1437, 672] on button "Mover para finalizado" at bounding box center [1375, 690] width 283 height 36
click at [1438, 671] on button "Mover para finalizado" at bounding box center [1376, 689] width 293 height 37
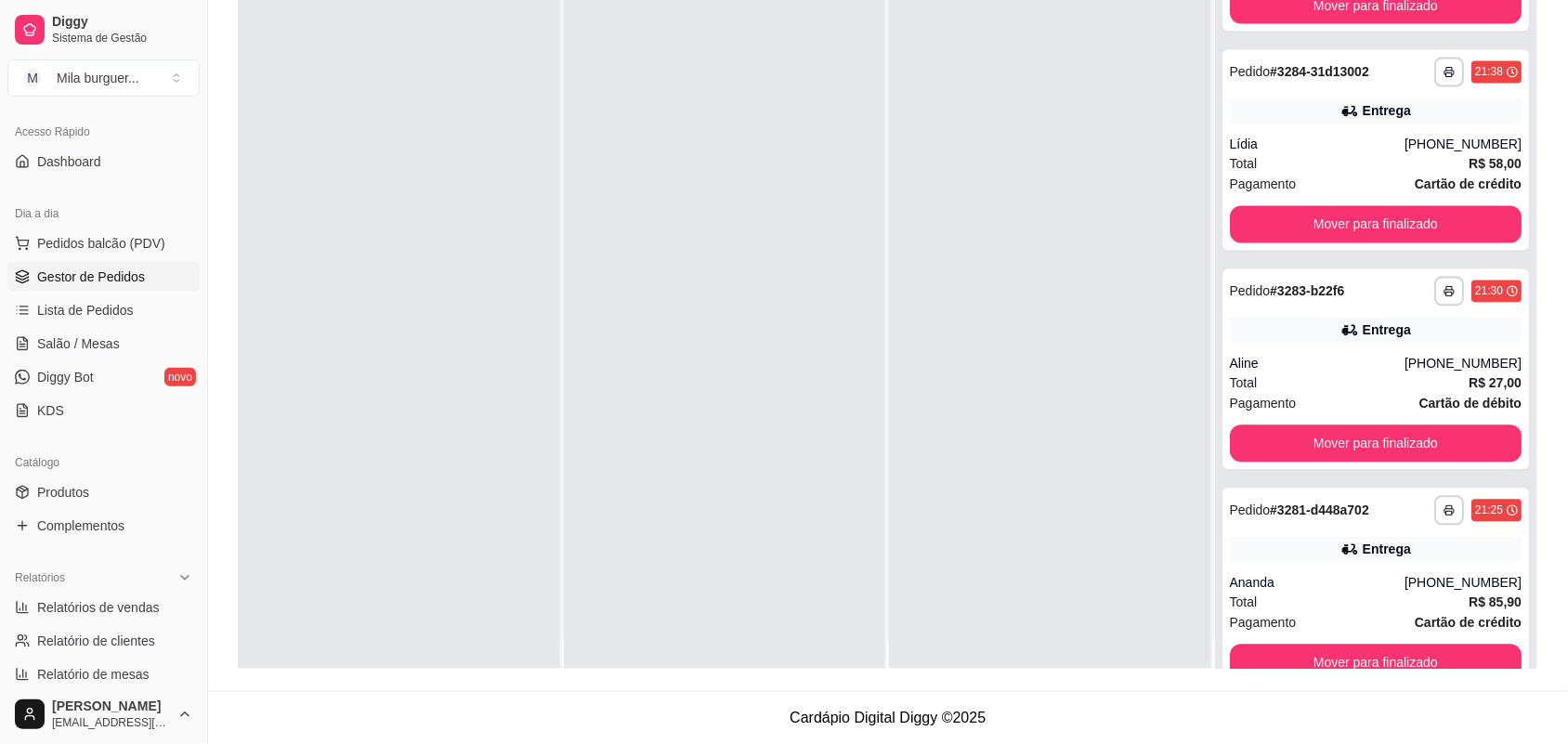
scroll to position [52, 0]
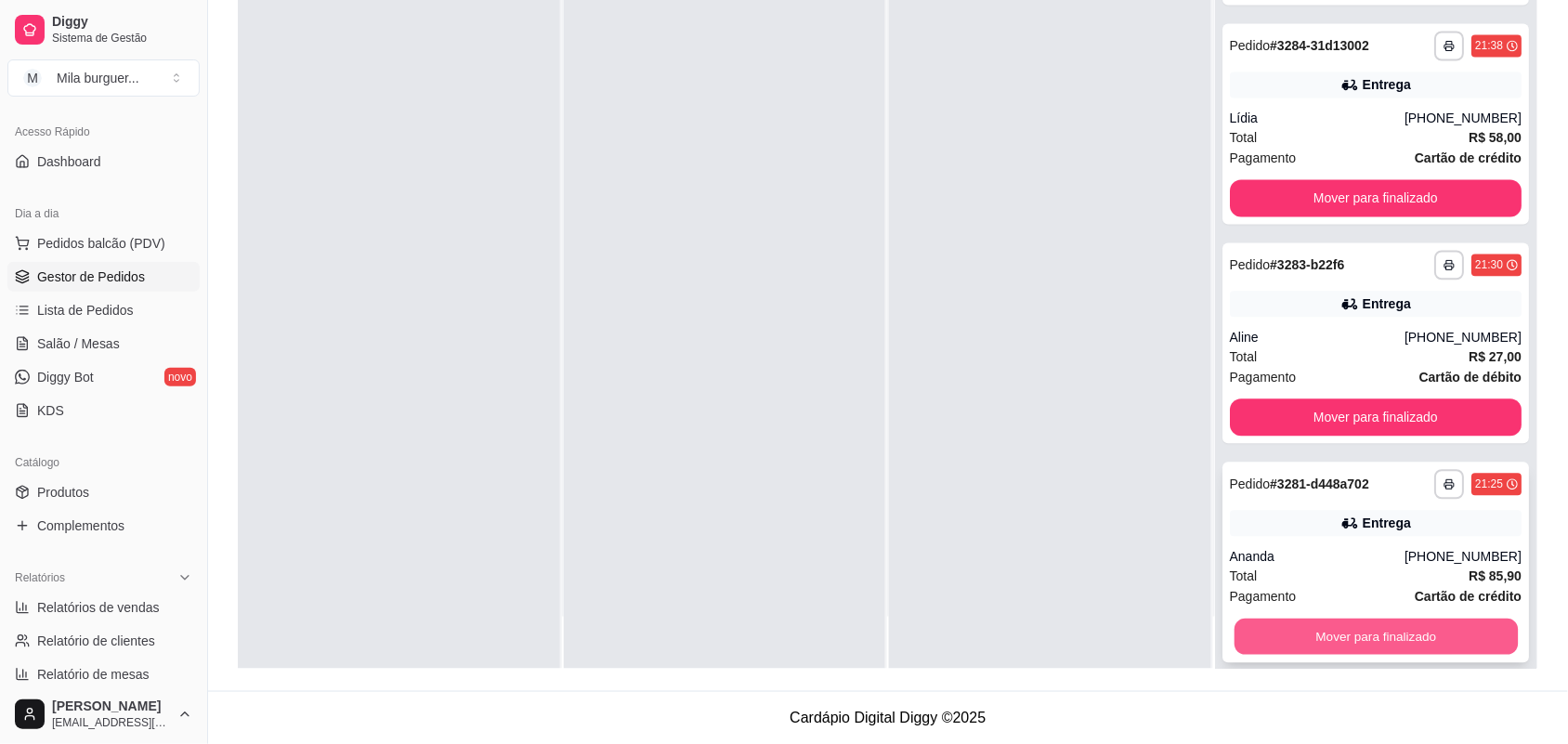
click at [1385, 623] on button "Mover para finalizado" at bounding box center [1375, 637] width 283 height 36
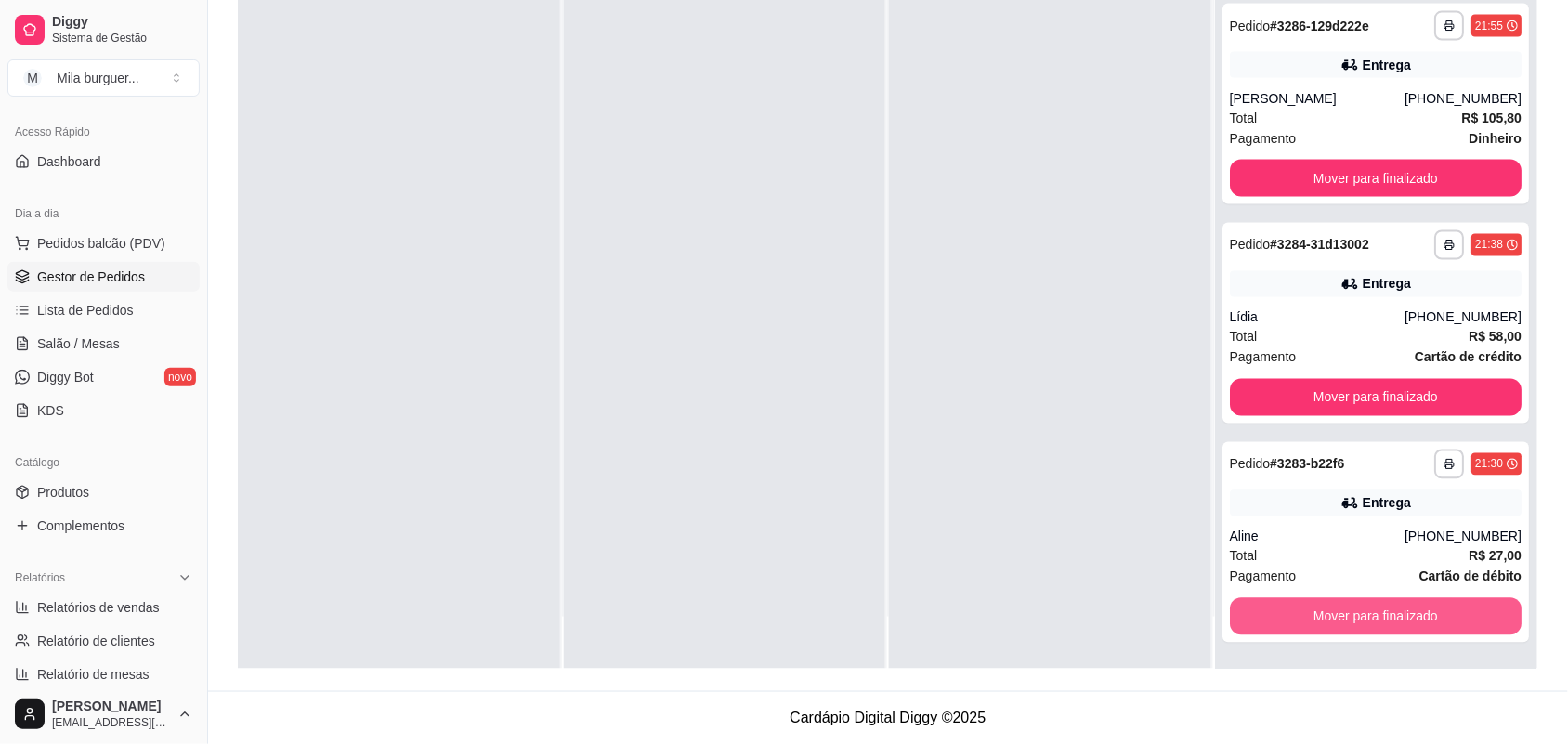
scroll to position [759, 0]
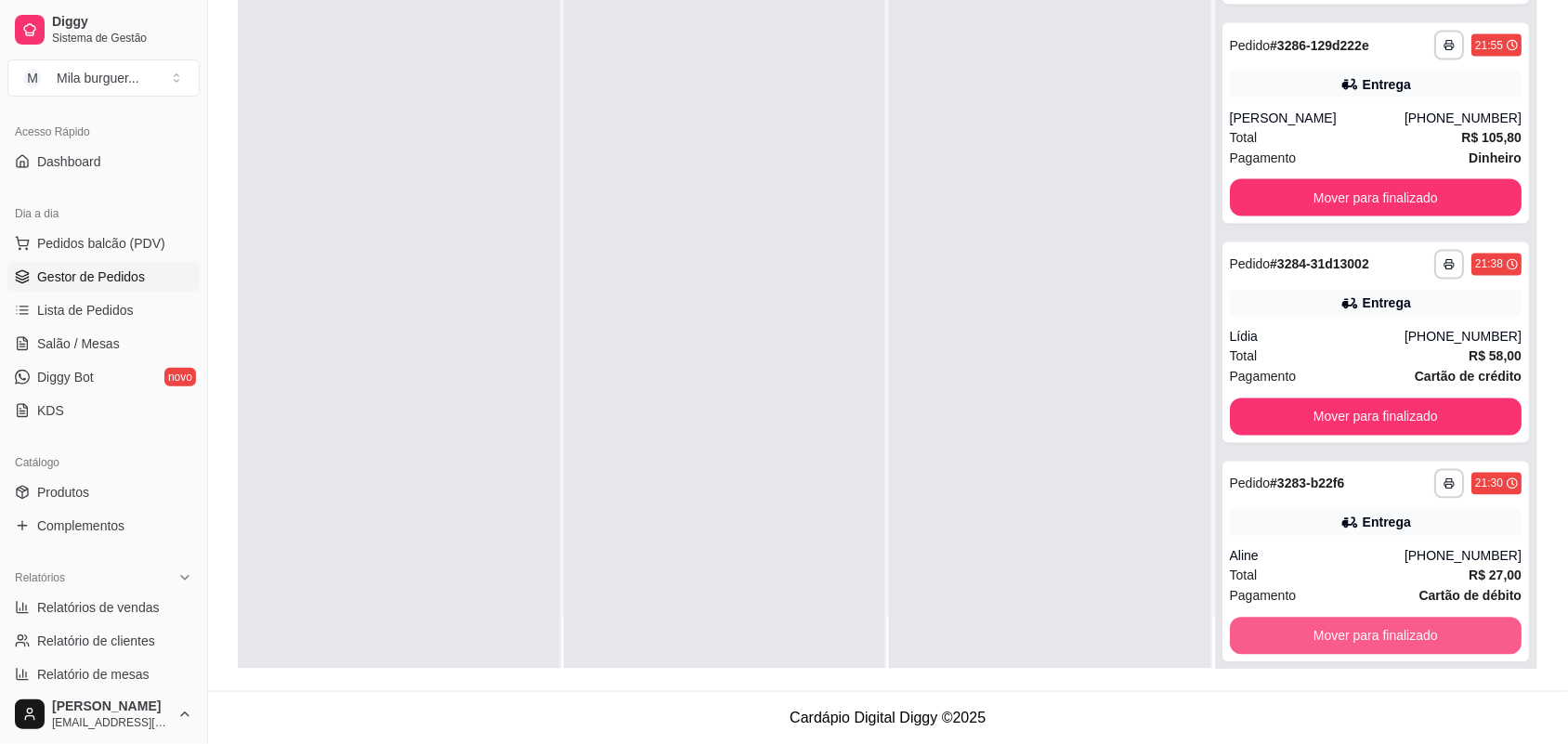
click at [1385, 623] on button "Mover para finalizado" at bounding box center [1376, 636] width 293 height 37
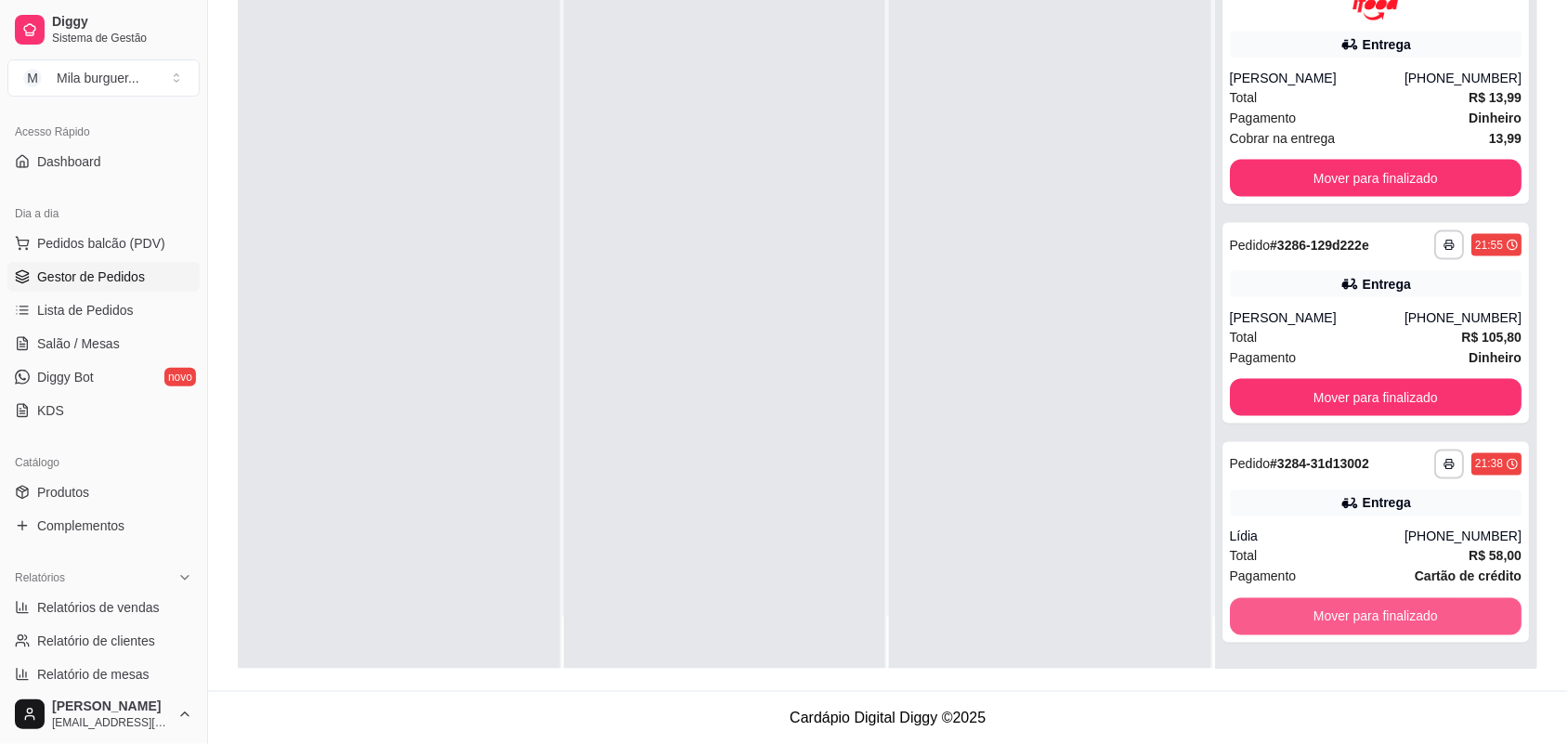
scroll to position [539, 0]
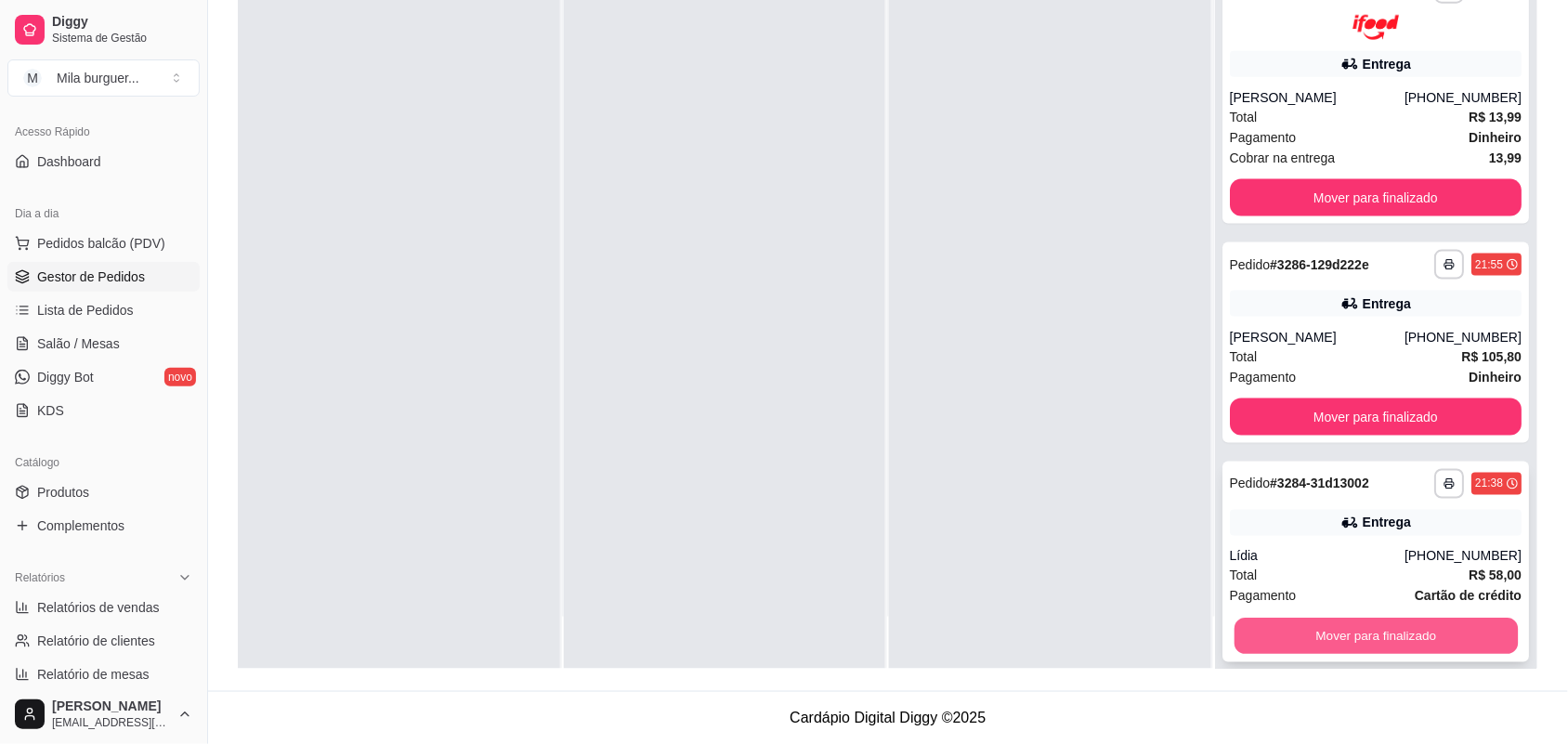
click at [1385, 621] on button "Mover para finalizado" at bounding box center [1375, 636] width 283 height 36
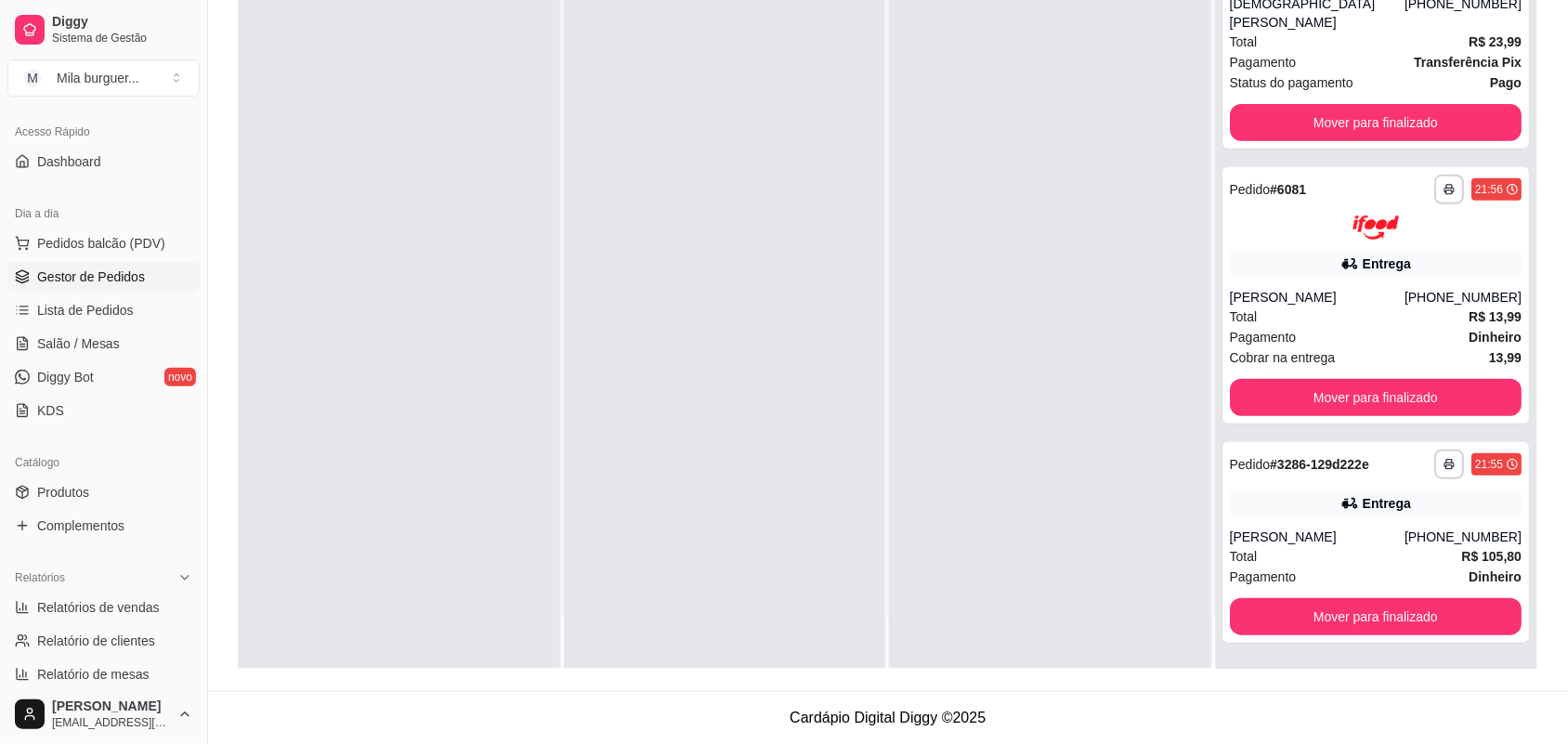
scroll to position [44, 0]
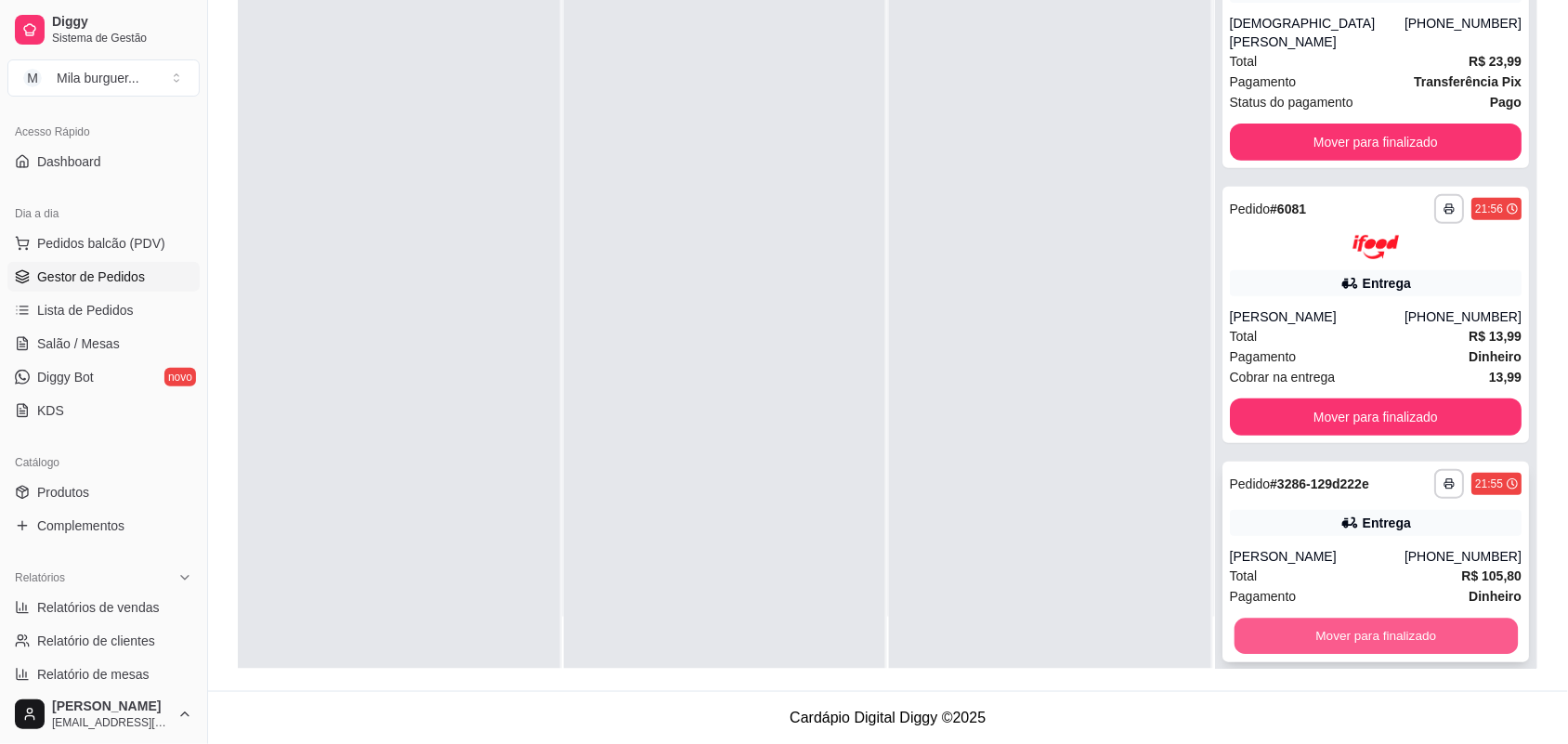
click at [1366, 619] on button "Mover para finalizado" at bounding box center [1375, 637] width 283 height 36
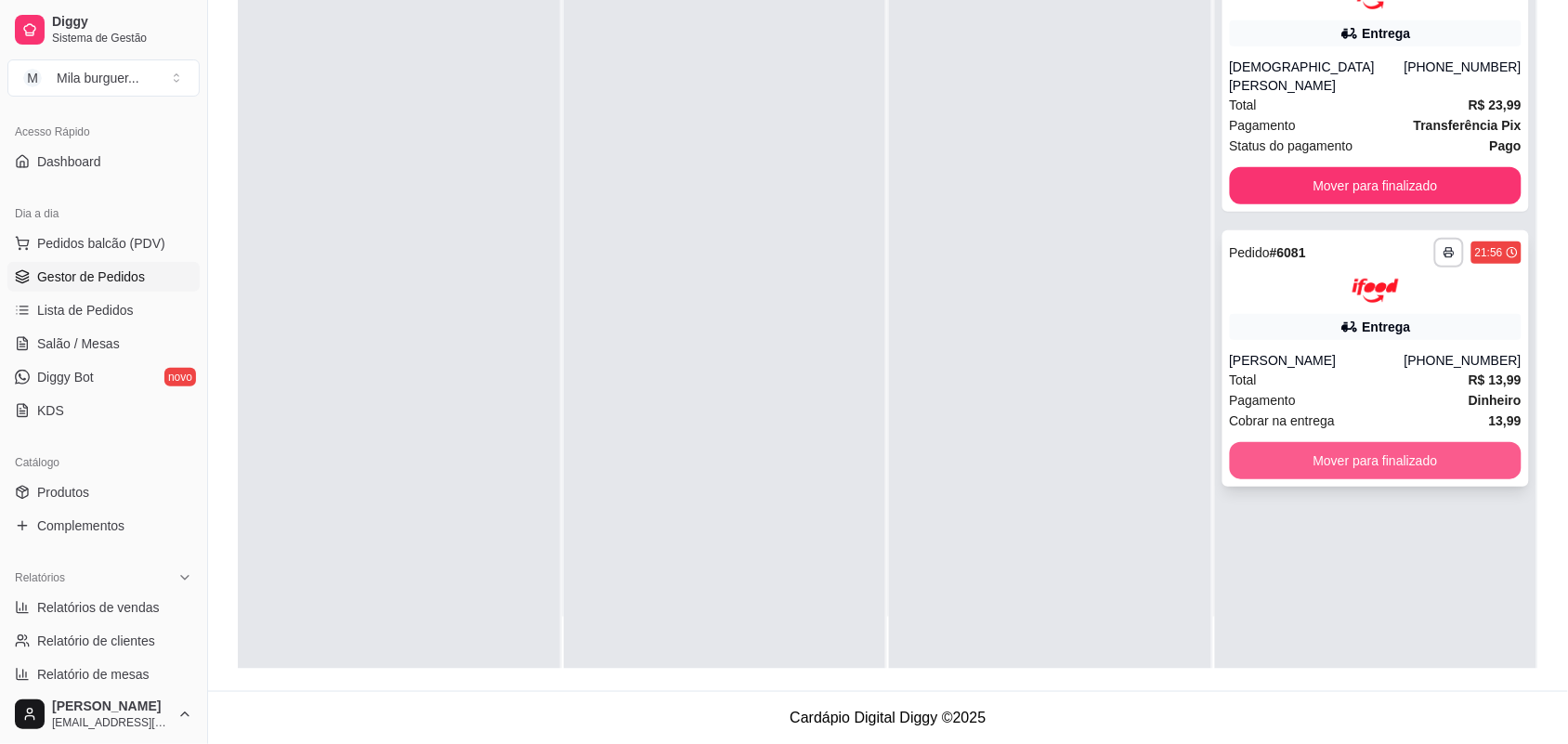
click at [1436, 442] on button "Mover para finalizado" at bounding box center [1376, 460] width 293 height 37
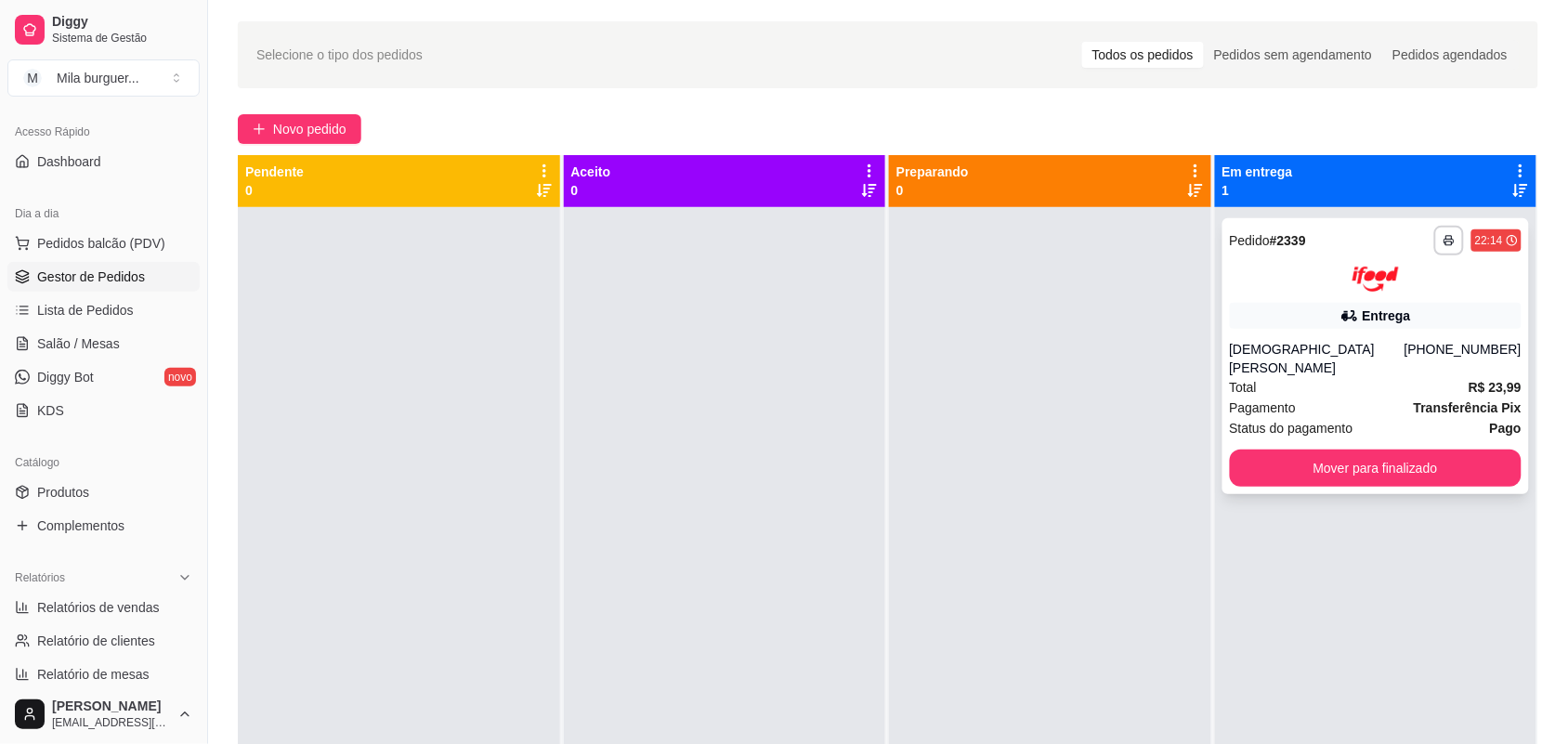
scroll to position [51, 0]
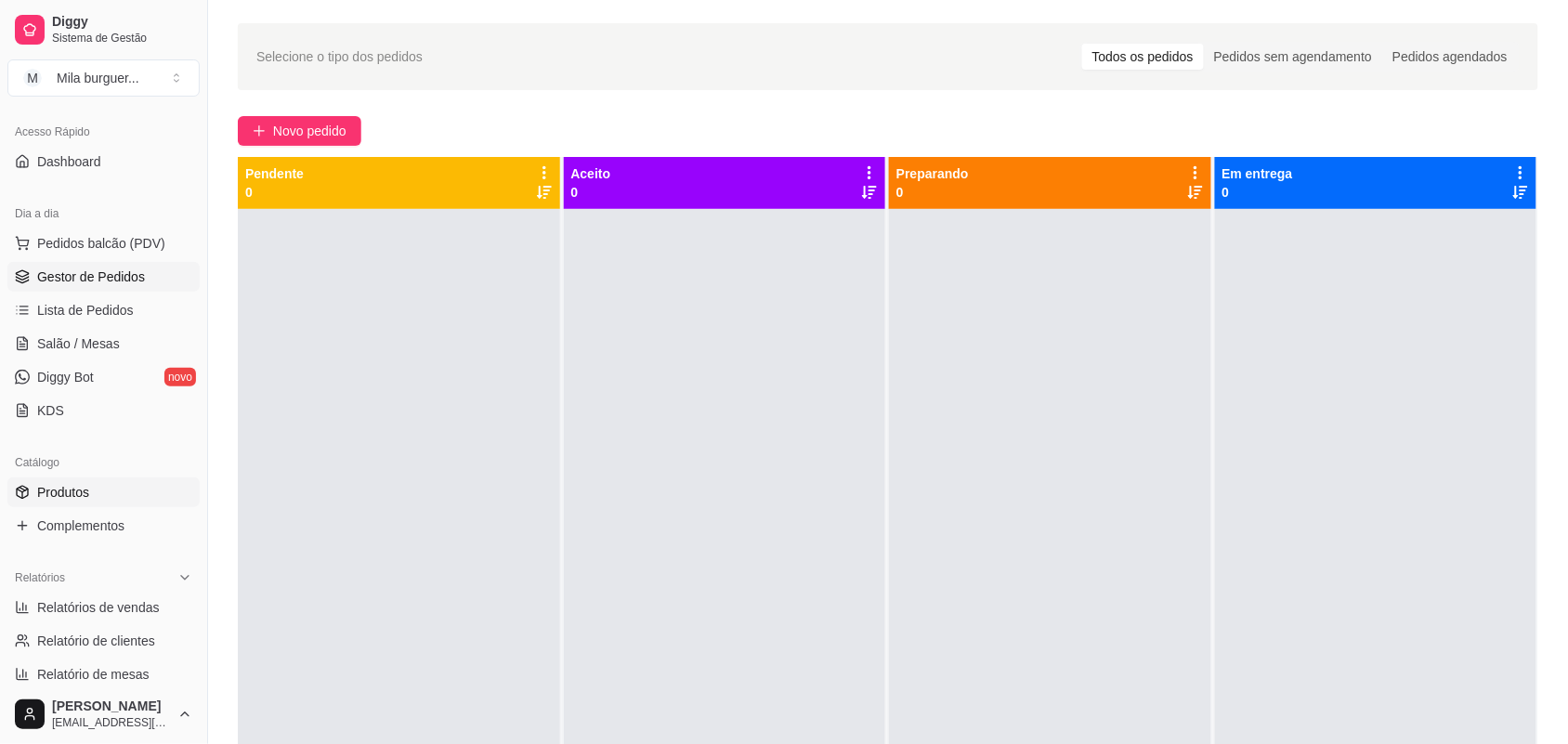
click at [45, 490] on span "Produtos" at bounding box center [63, 493] width 52 height 19
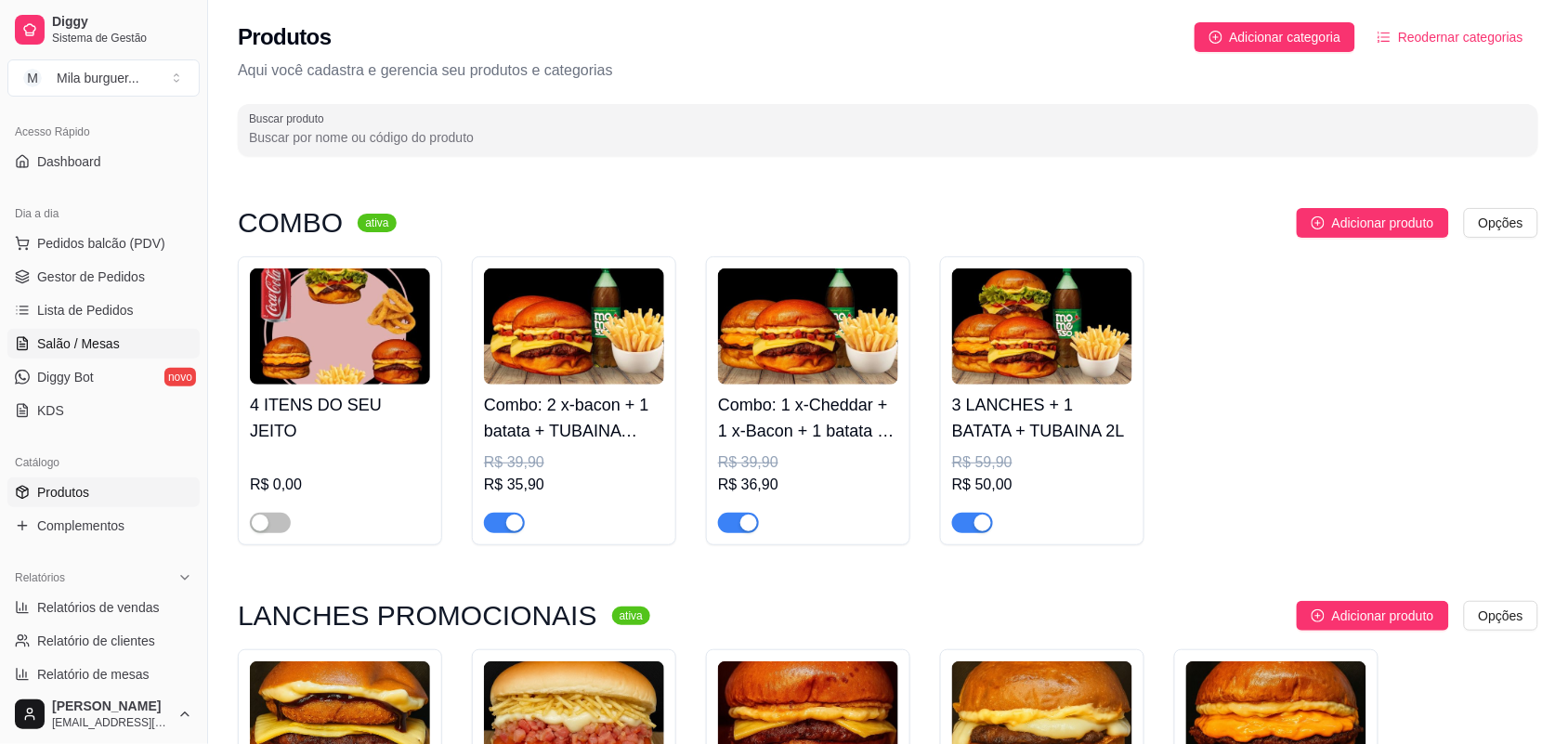
click at [98, 340] on span "Salão / Mesas" at bounding box center [77, 344] width 82 height 19
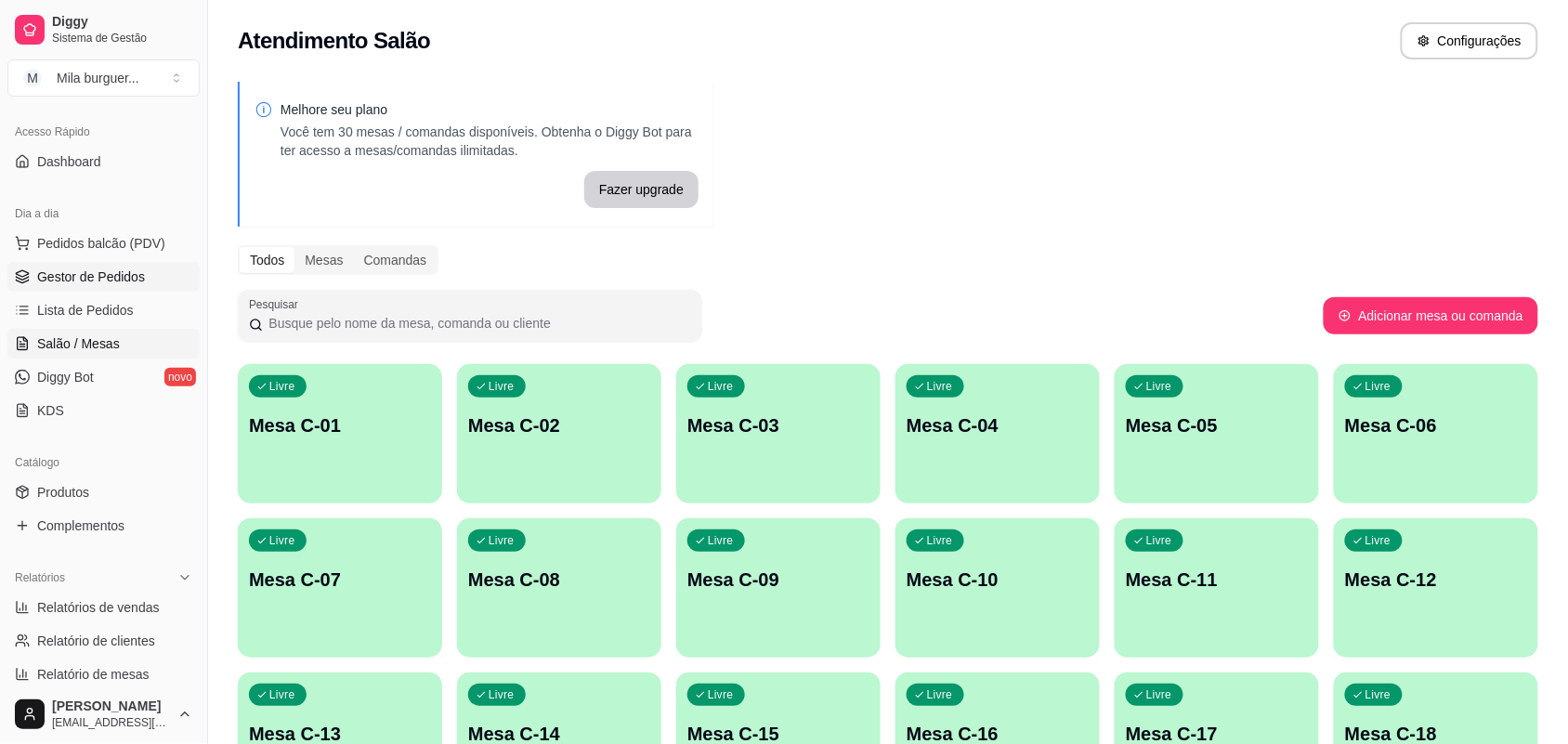
click at [119, 274] on span "Gestor de Pedidos" at bounding box center [90, 276] width 108 height 19
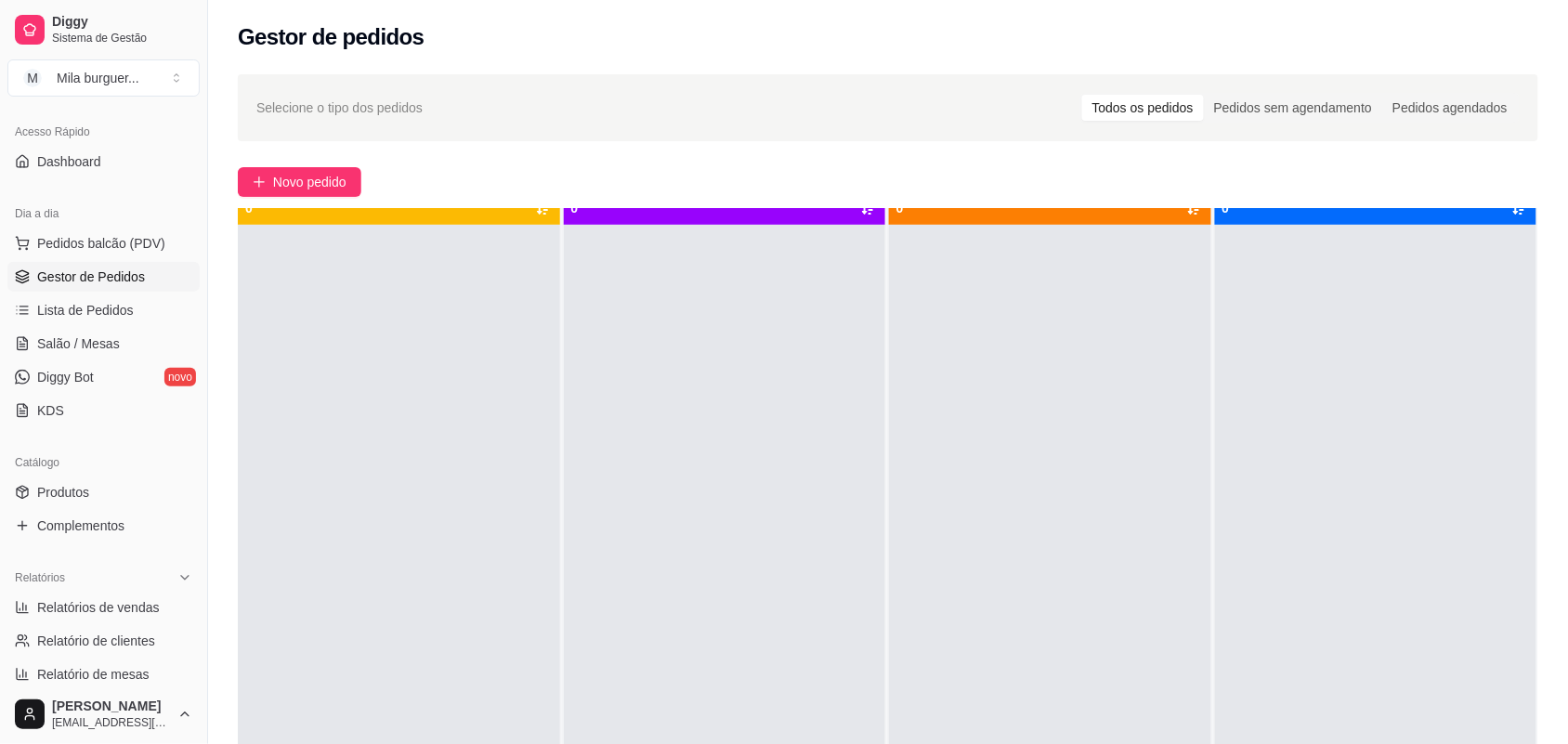
scroll to position [52, 0]
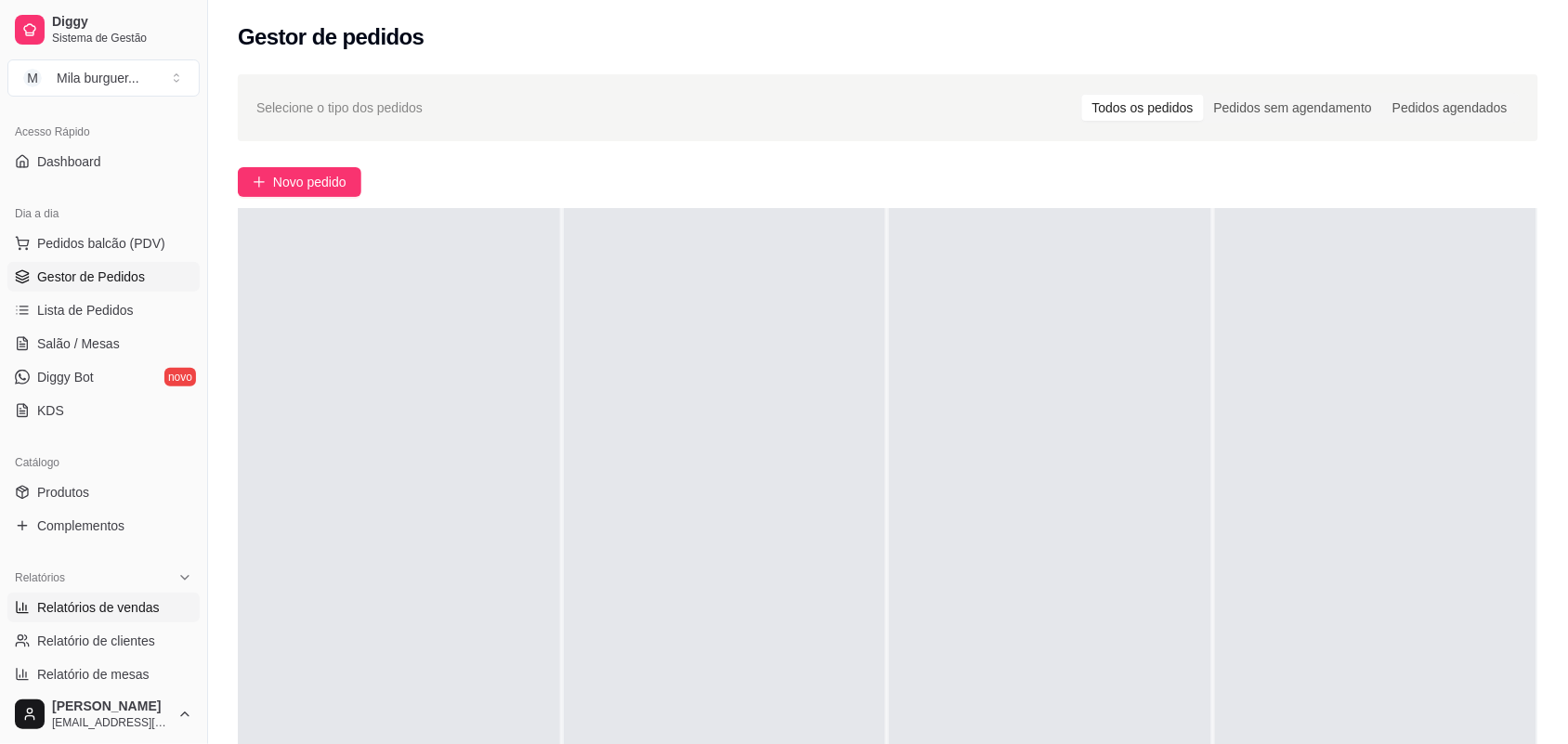
click at [133, 614] on span "Relatórios de vendas" at bounding box center [98, 608] width 123 height 19
select select "ALL"
select select "0"
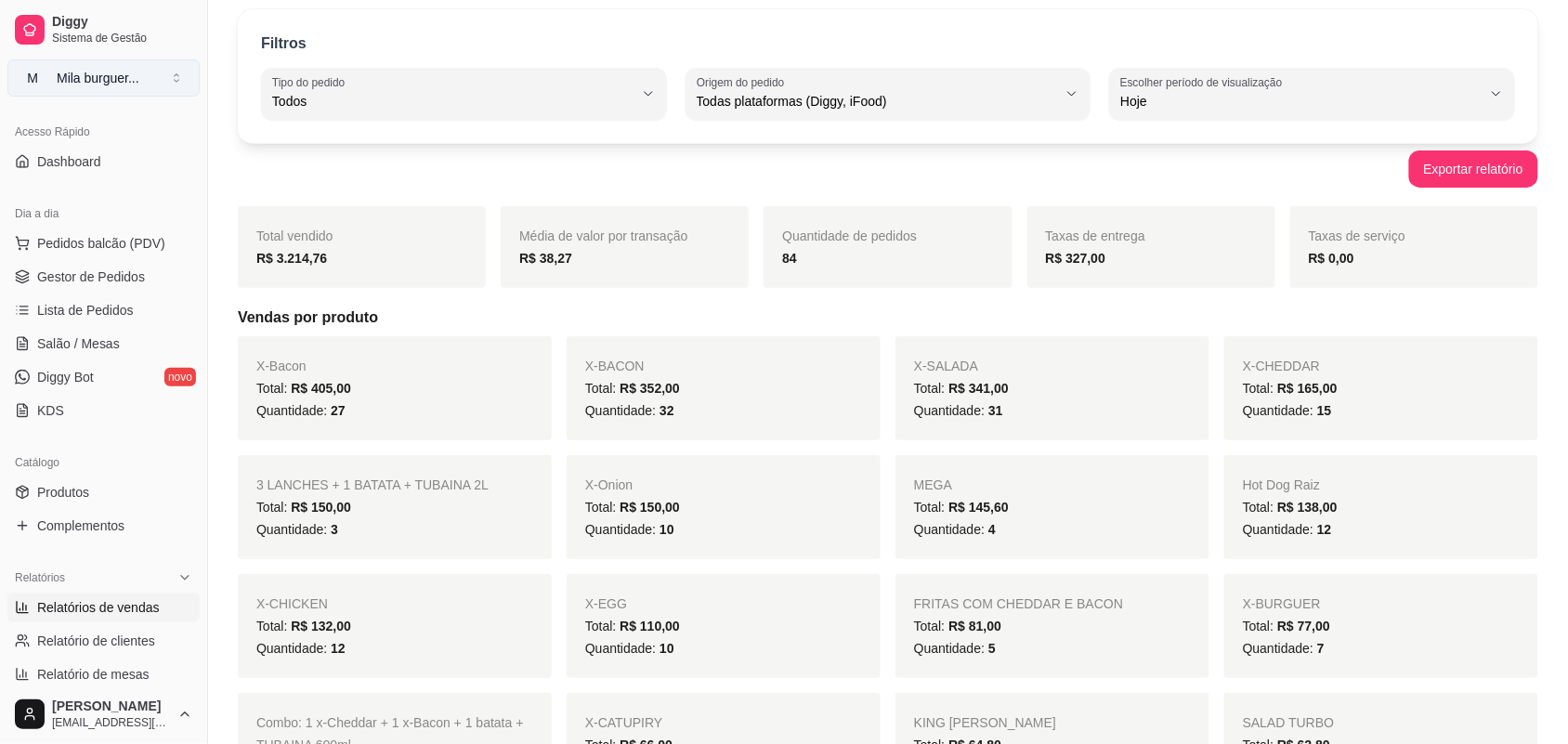
scroll to position [116, 0]
